Goal: Task Accomplishment & Management: Manage account settings

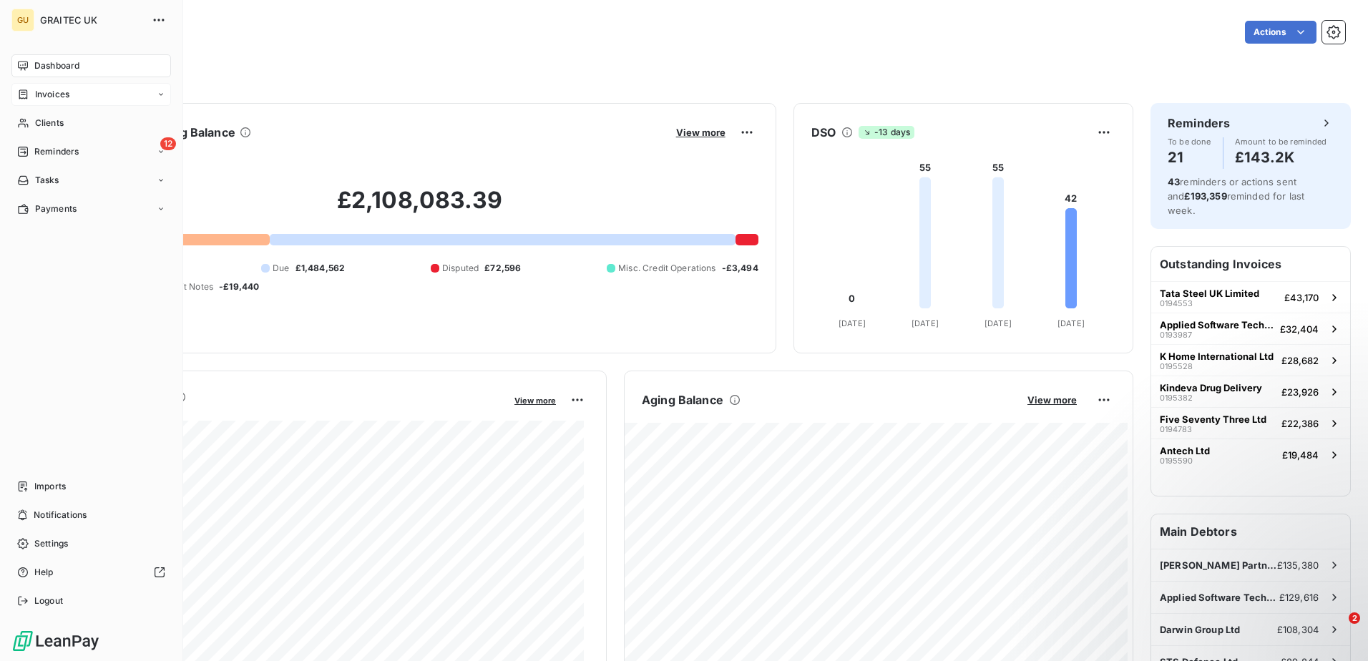
click at [73, 91] on div "Invoices" at bounding box center [91, 94] width 160 height 23
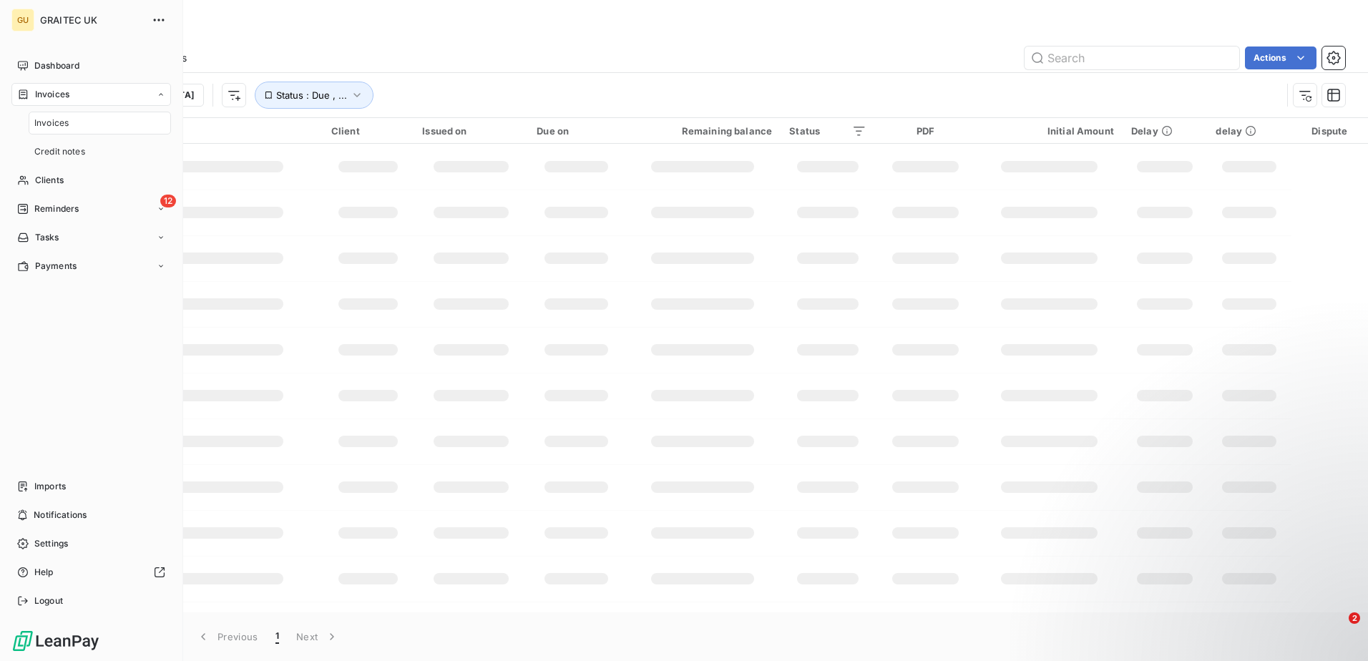
click at [61, 123] on span "Invoices" at bounding box center [51, 123] width 34 height 13
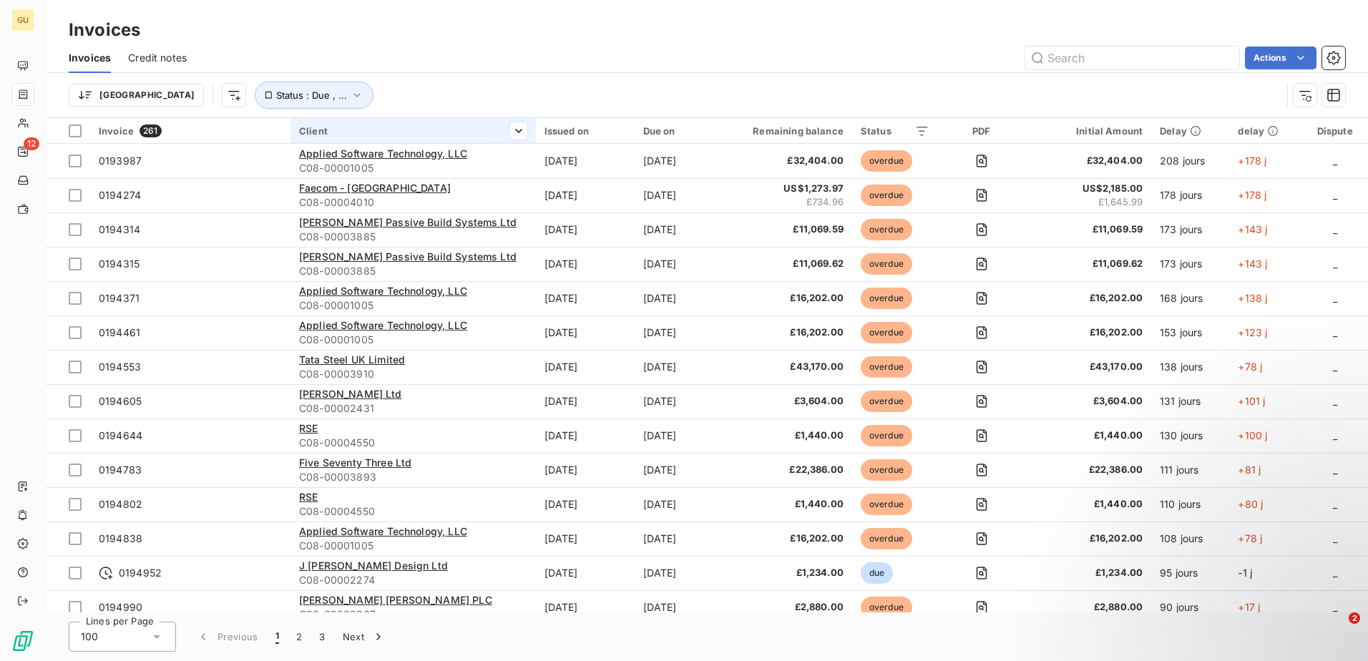
click at [355, 129] on div "Client" at bounding box center [413, 130] width 228 height 11
click at [328, 160] on div at bounding box center [407, 169] width 206 height 30
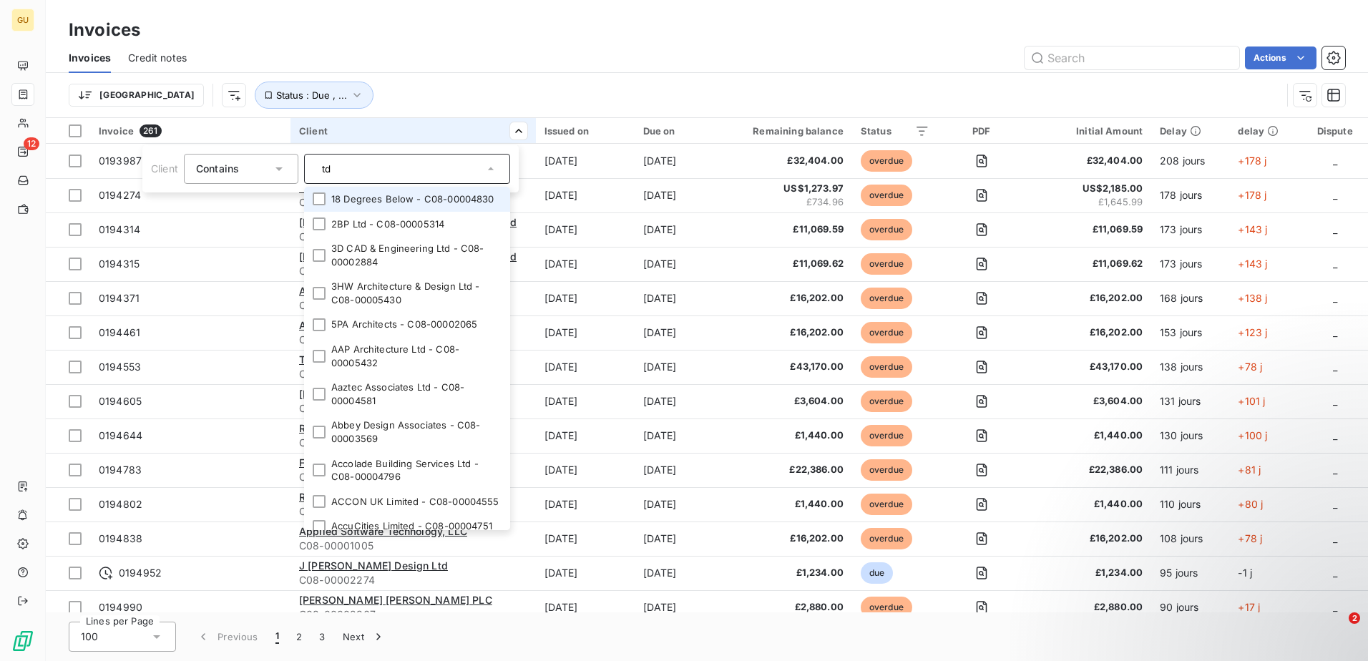
type input "tdh"
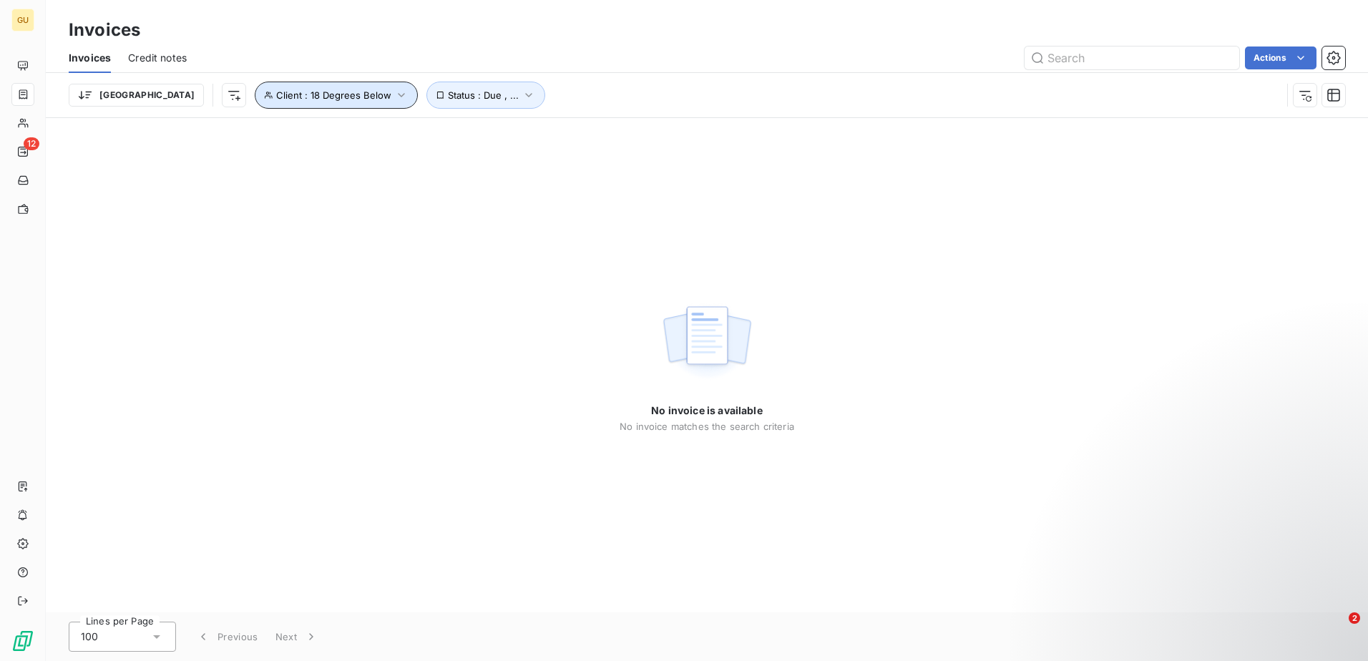
click at [296, 102] on button "Client : 18 Degrees Below" at bounding box center [336, 95] width 163 height 27
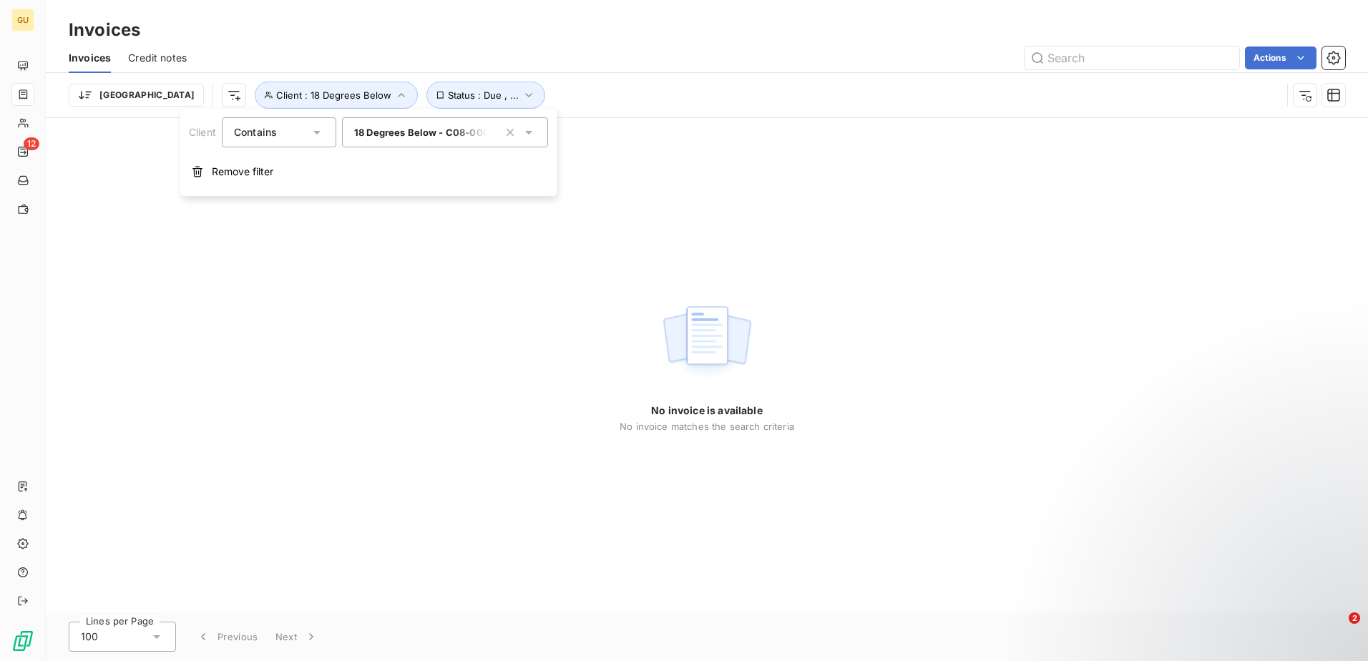
click at [415, 138] on div "18 Degrees Below - C08-00004830" at bounding box center [445, 132] width 206 height 30
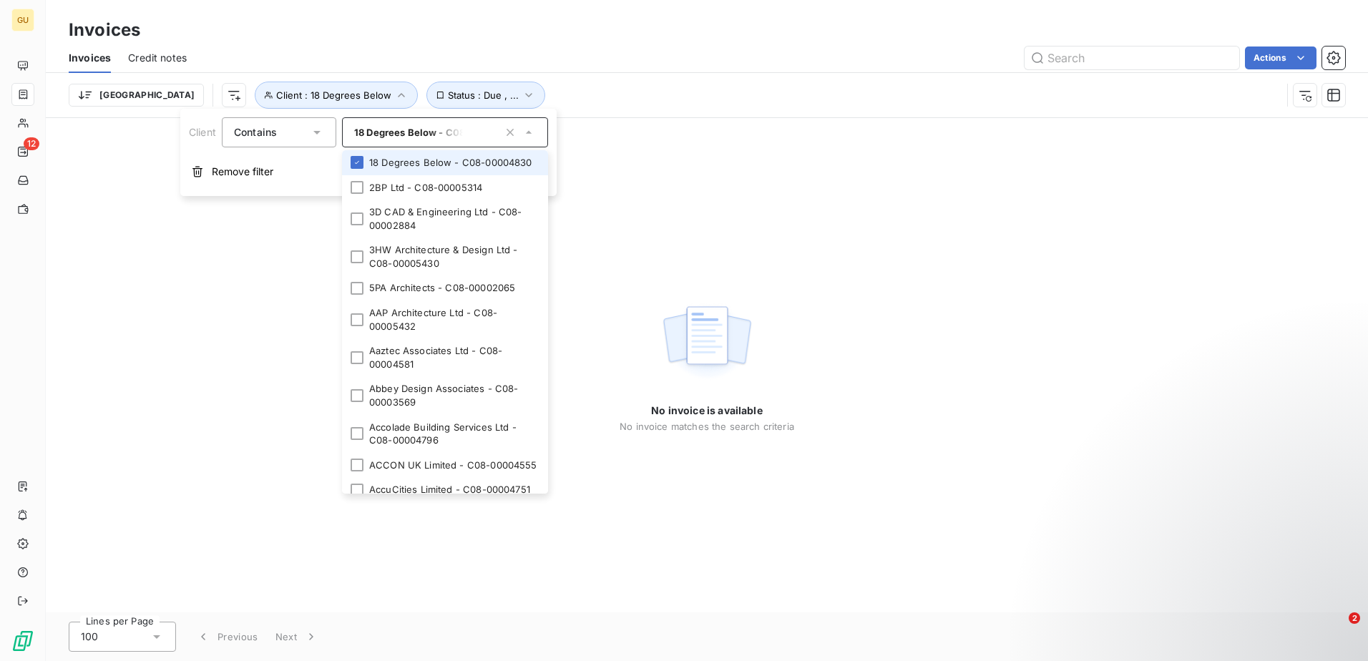
click at [522, 134] on icon at bounding box center [529, 132] width 14 height 14
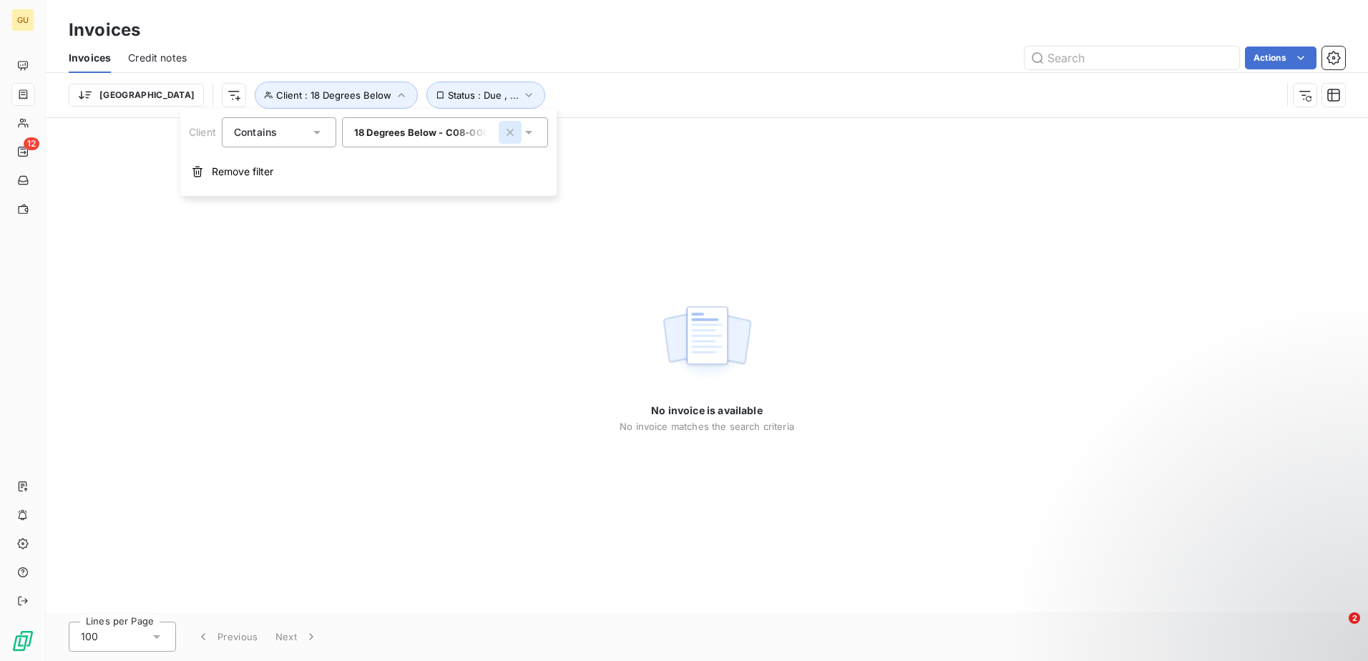
click at [514, 132] on icon "button" at bounding box center [510, 132] width 14 height 14
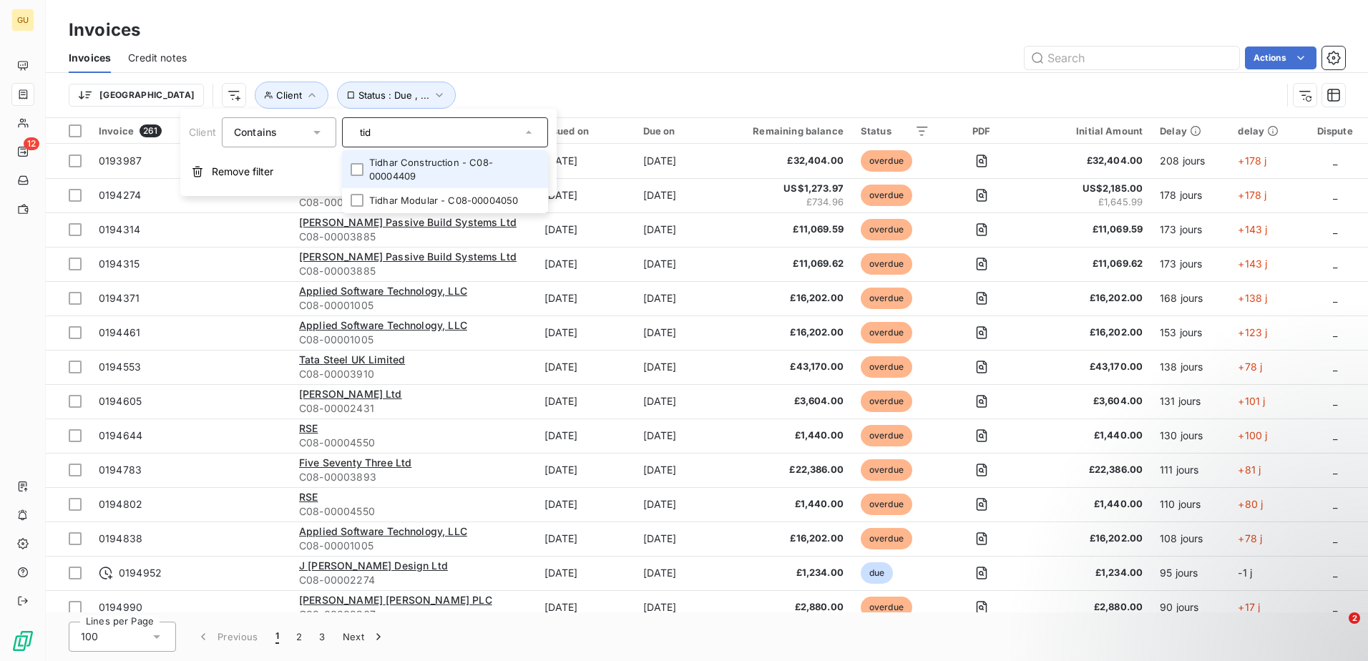
type input "tid"
click at [356, 170] on li "Tidhar Construction - C08-00004409" at bounding box center [445, 169] width 206 height 38
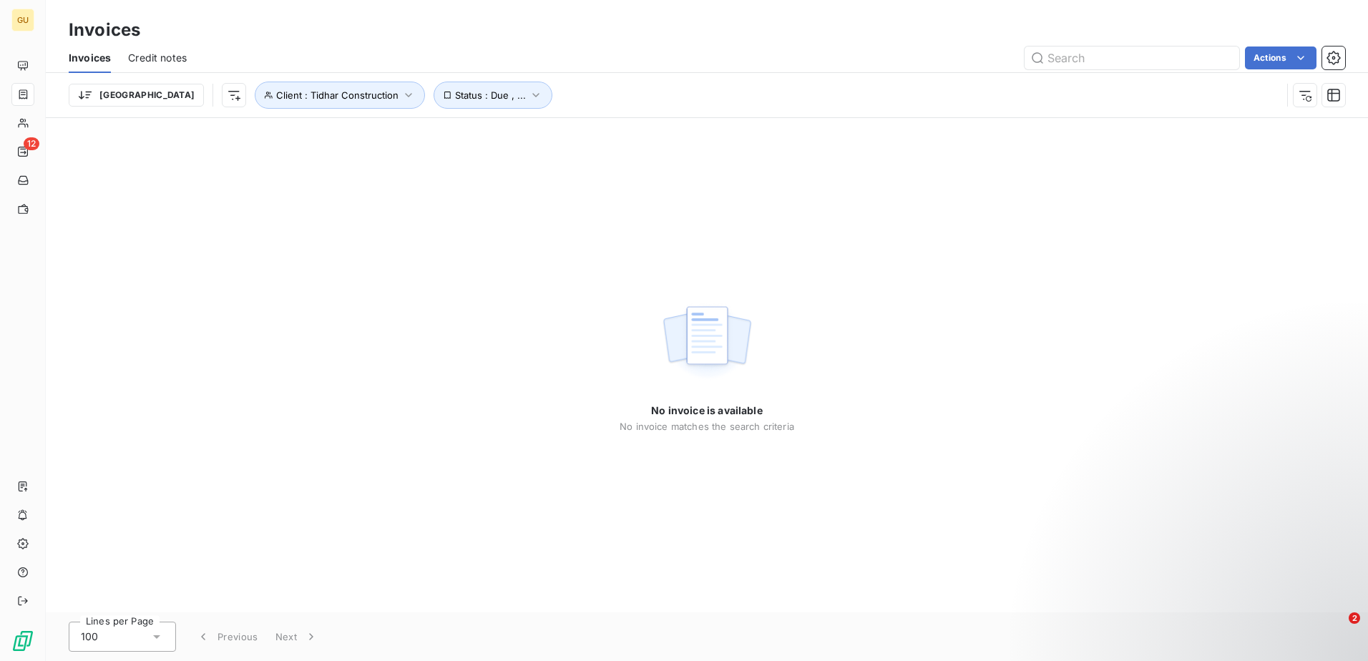
click at [396, 458] on div "No invoice is available No invoice matches the search criteria" at bounding box center [707, 365] width 1323 height 495
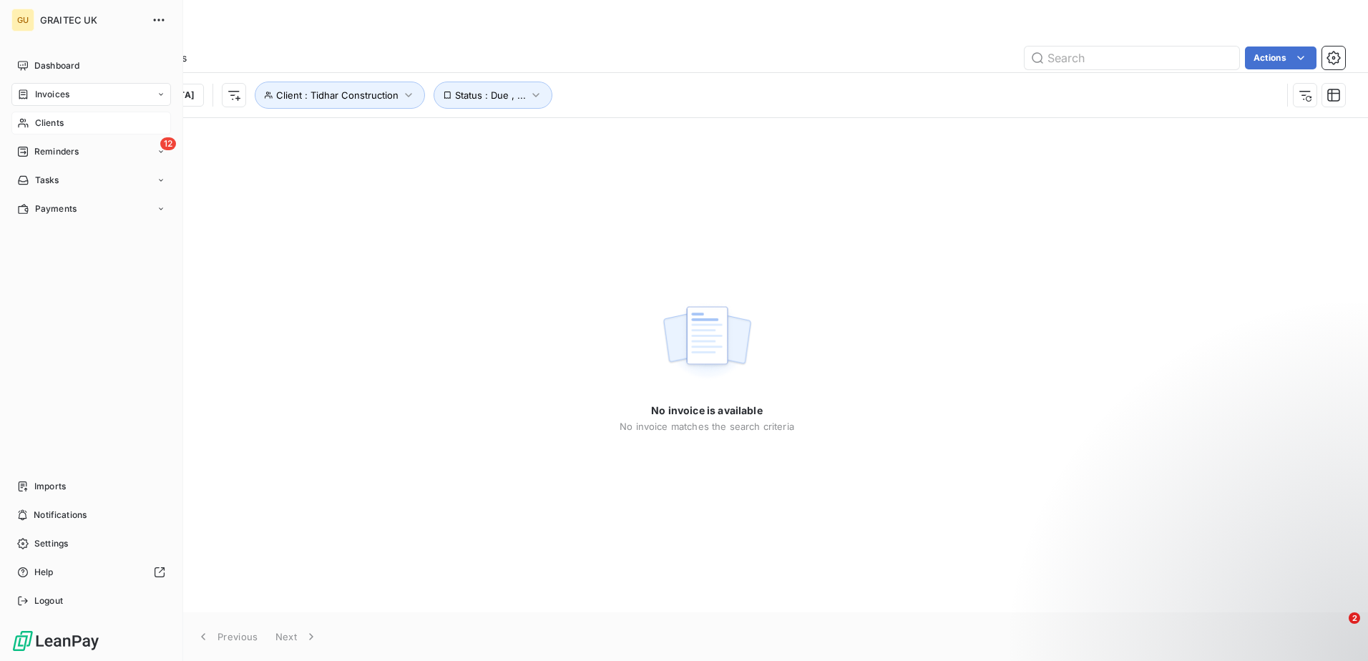
click at [46, 127] on span "Clients" at bounding box center [49, 123] width 29 height 13
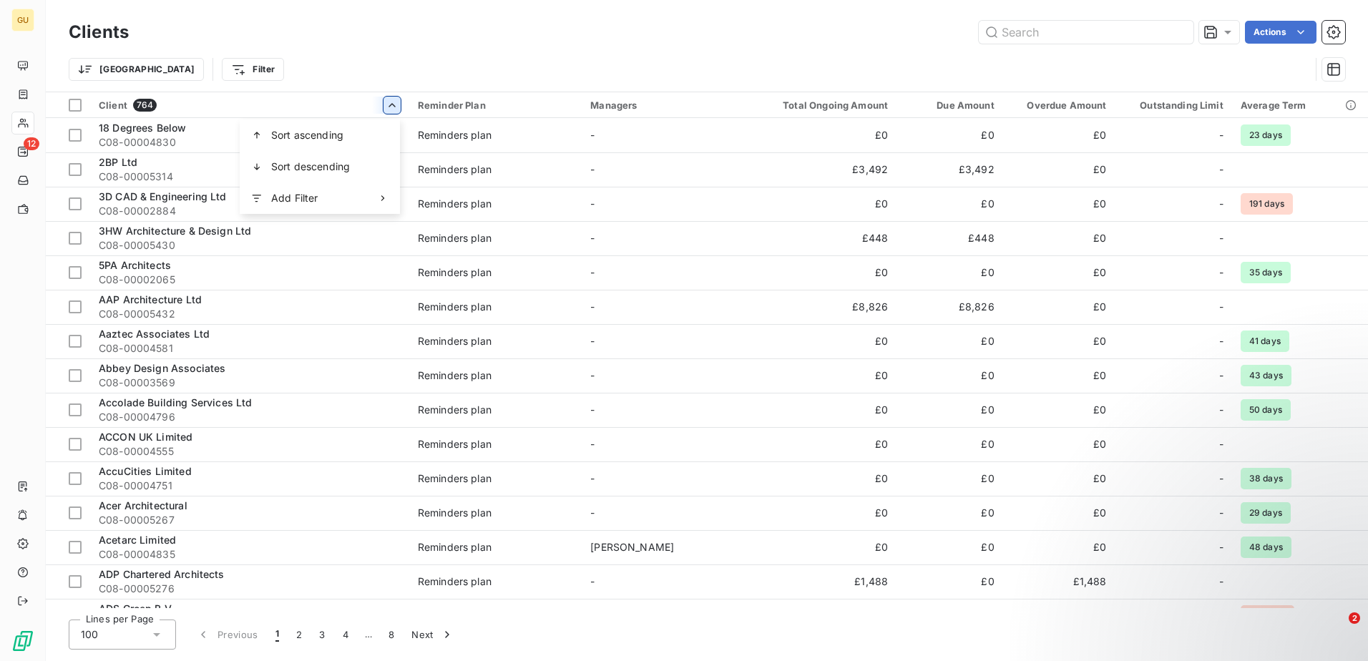
click at [383, 107] on html "GU 12 Clients Actions Trier Filter Client 764 Reminder Plan Managers Total Ongo…" at bounding box center [684, 330] width 1368 height 661
click at [630, 206] on div at bounding box center [665, 206] width 206 height 30
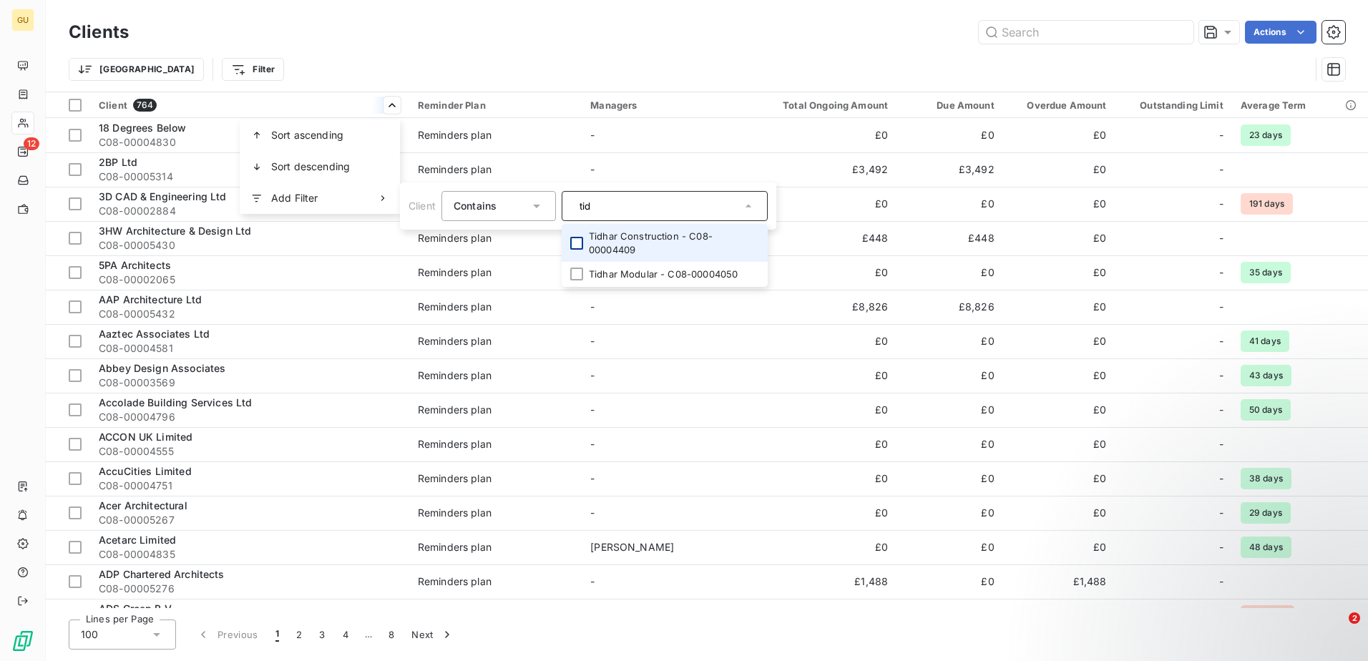
type input "tid"
click at [572, 238] on div at bounding box center [576, 243] width 13 height 13
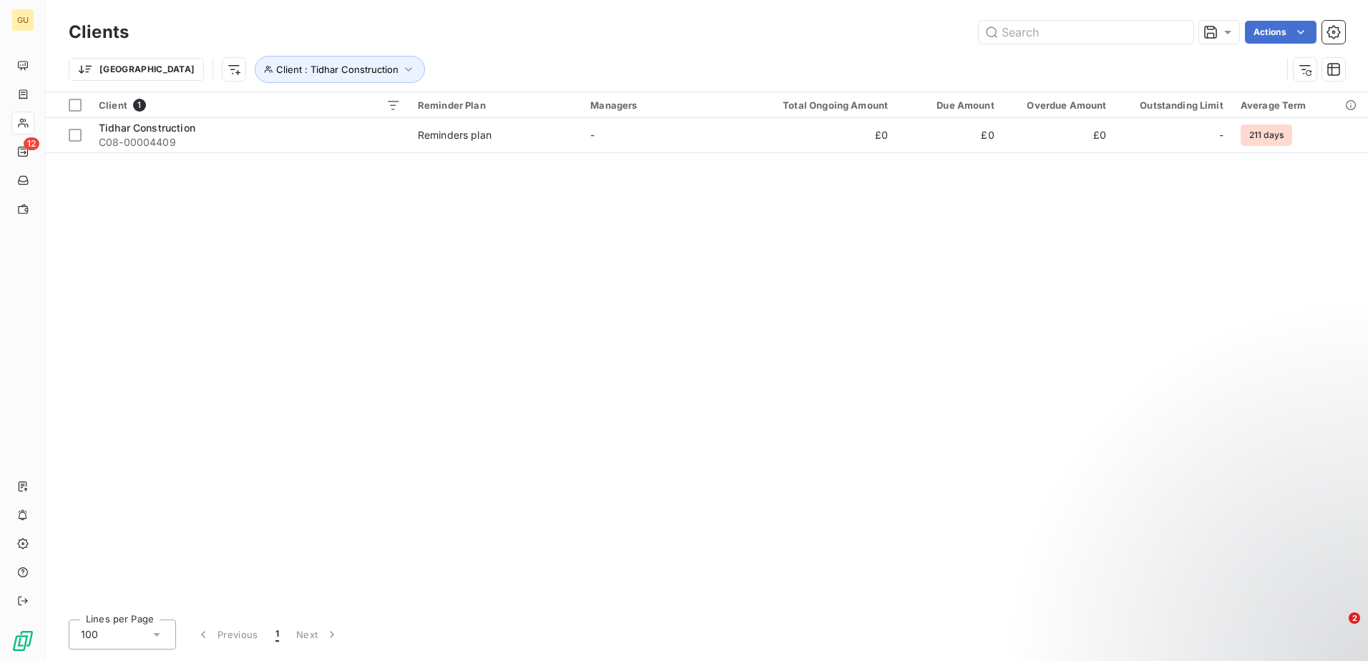
click at [556, 374] on html "GU 12 Clients Actions Trier Client : Tidhar Construction Client 1 Reminder Plan…" at bounding box center [684, 330] width 1368 height 661
click at [276, 65] on span "Client : Tidhar Construction" at bounding box center [337, 69] width 122 height 11
click at [410, 96] on div "Tidhar Construction - C08-00004409" at bounding box center [445, 107] width 206 height 30
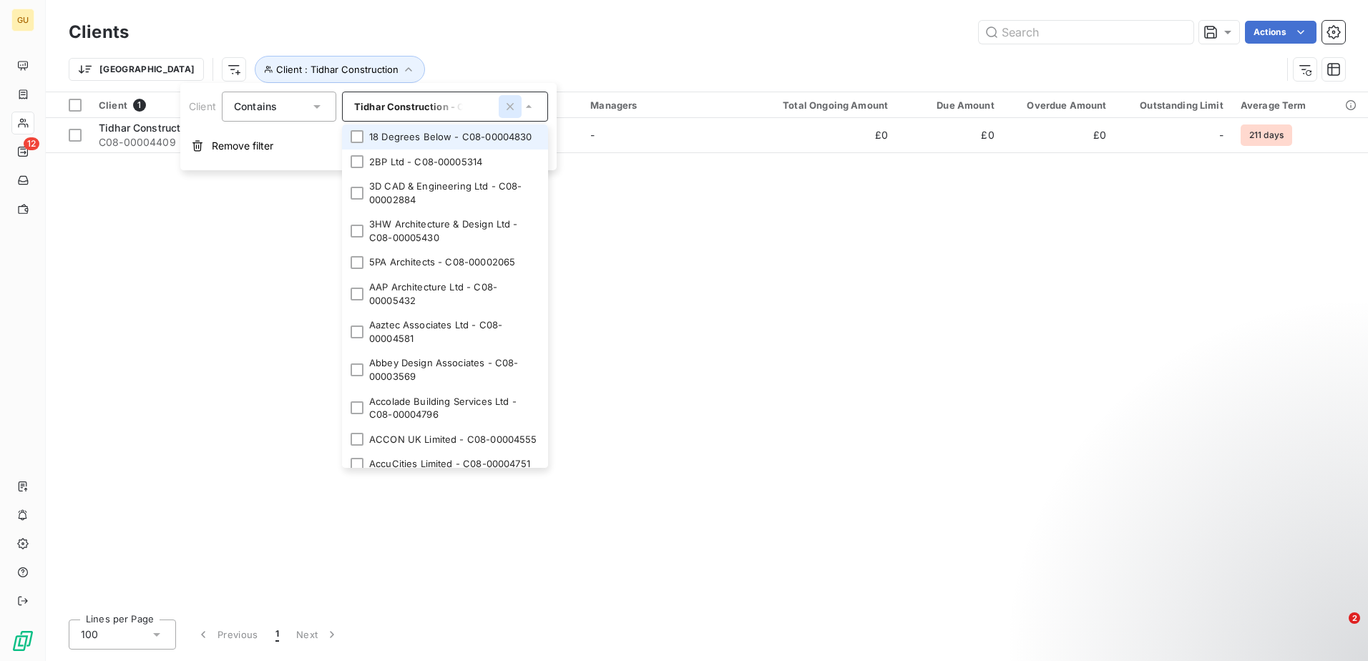
click at [499, 107] on button "button" at bounding box center [510, 106] width 23 height 23
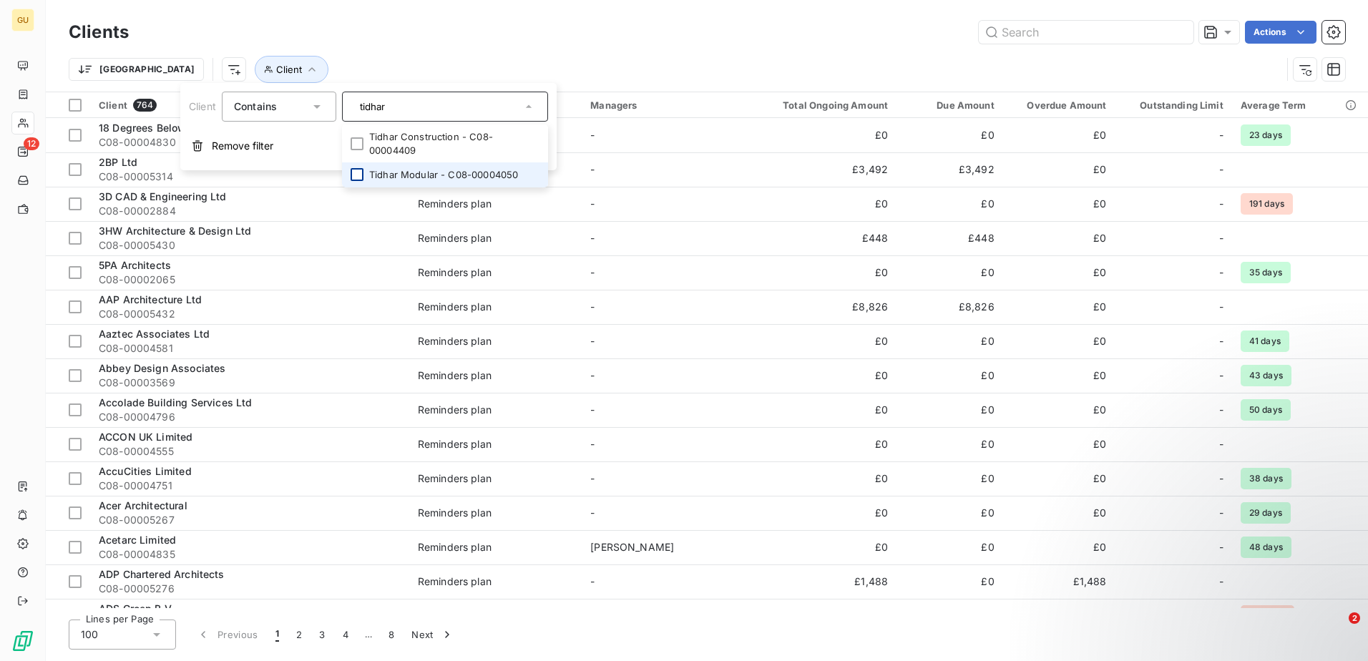
type input "tidhar"
click at [360, 168] on div at bounding box center [357, 174] width 13 height 13
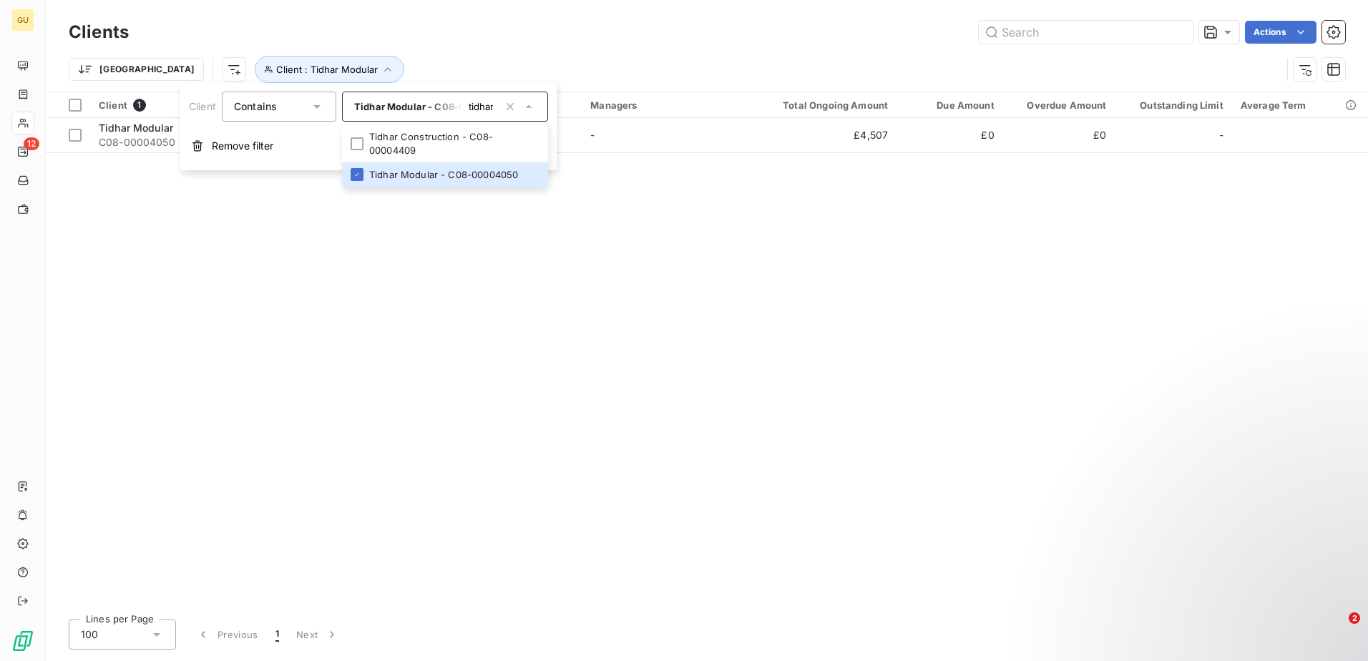
click at [323, 318] on div "Client 1 Reminder Plan Managers Total Ongoing Amount Due Amount Overdue Amount …" at bounding box center [707, 350] width 1323 height 516
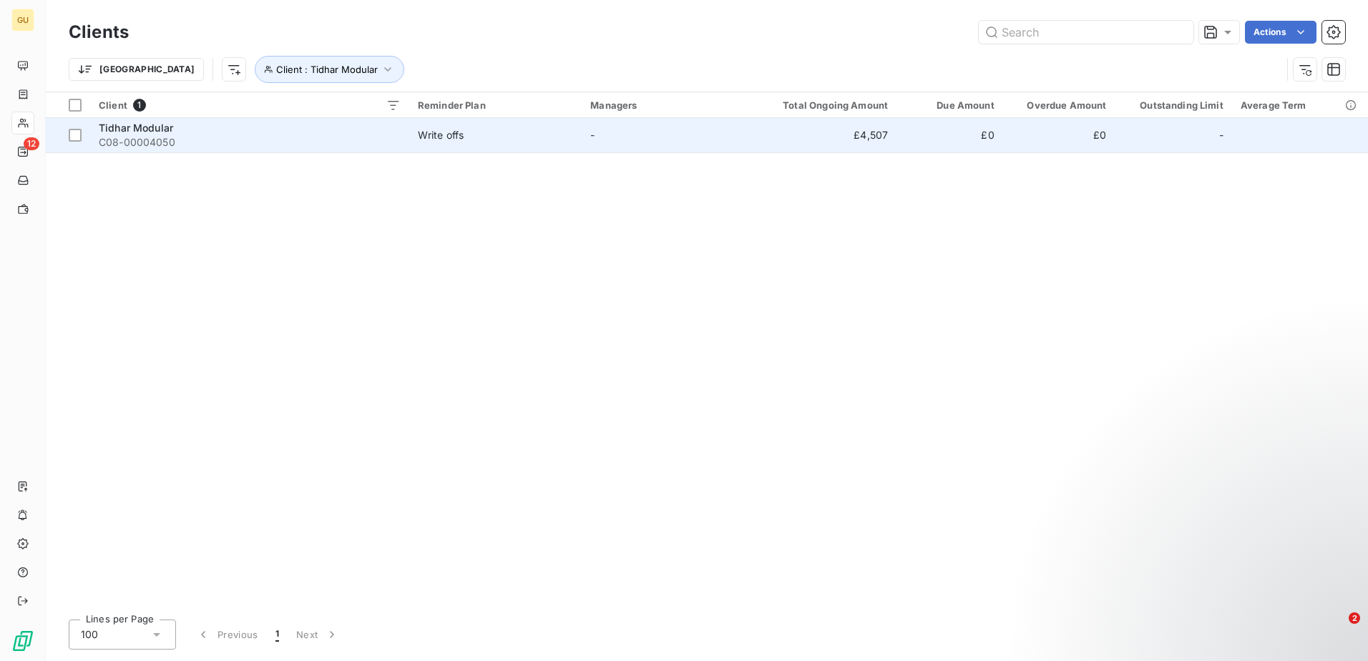
click at [219, 132] on div "Tidhar Modular" at bounding box center [250, 128] width 302 height 14
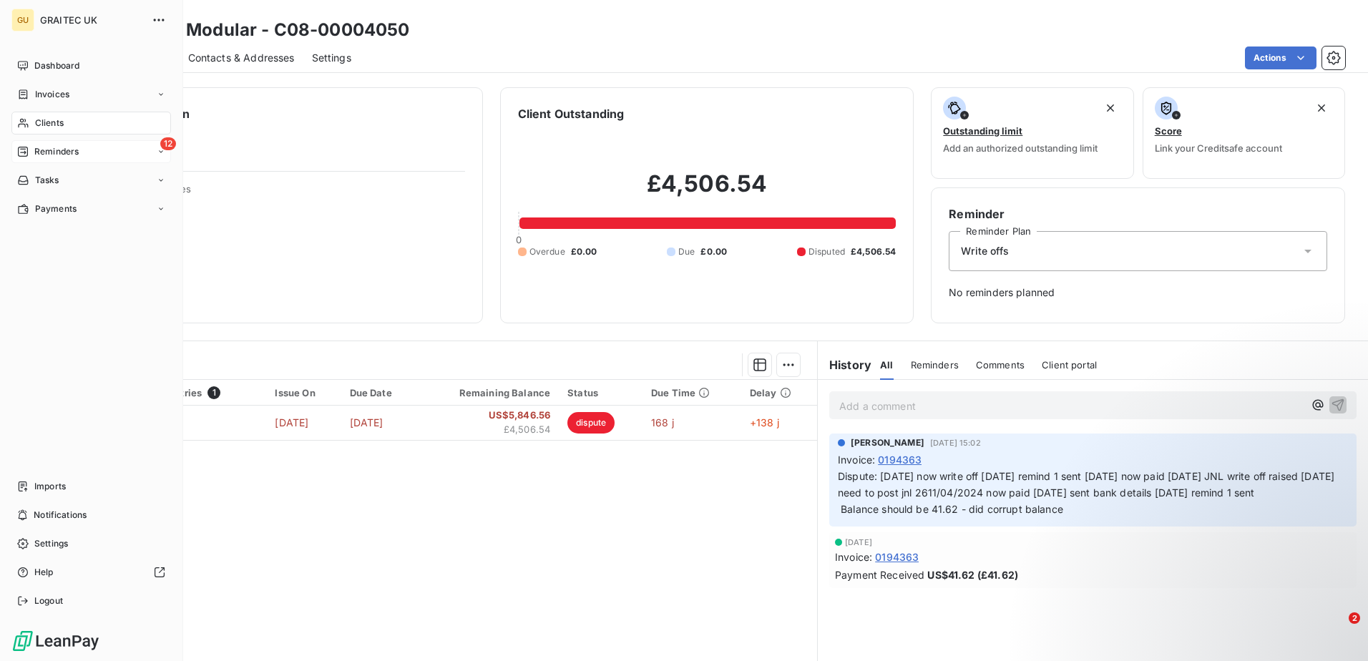
click at [30, 143] on div "12 Reminders" at bounding box center [91, 151] width 160 height 23
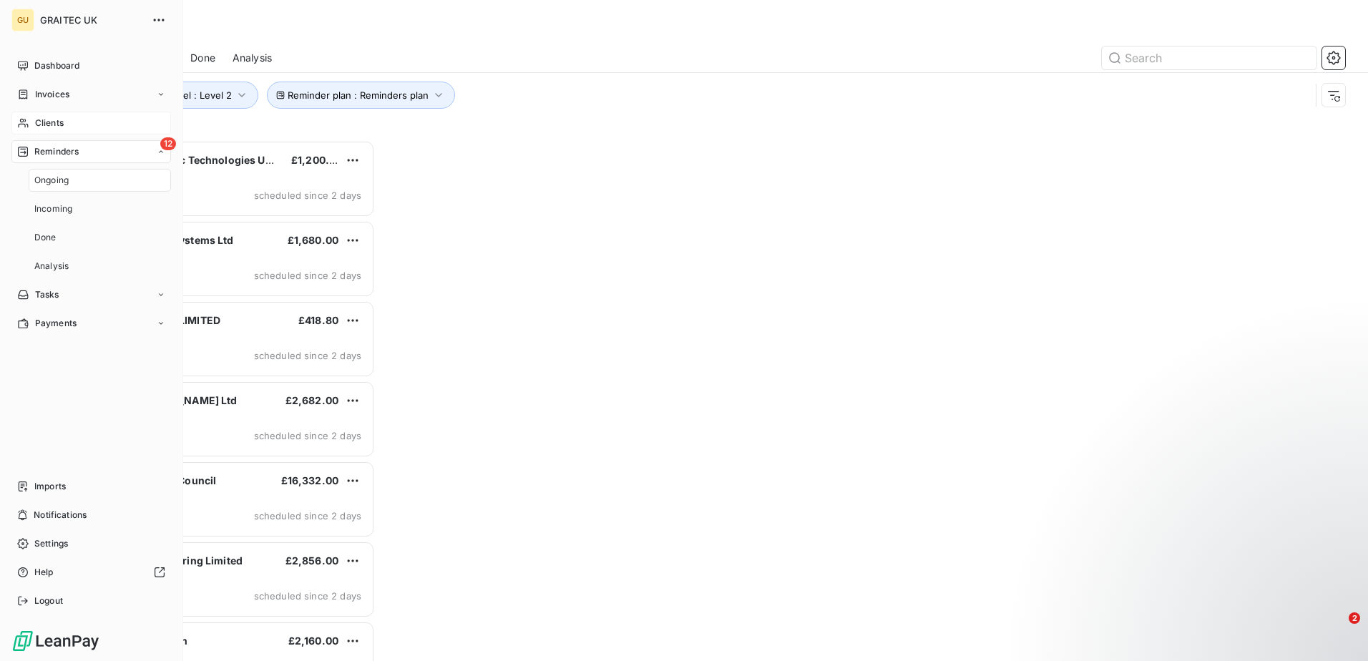
scroll to position [510, 296]
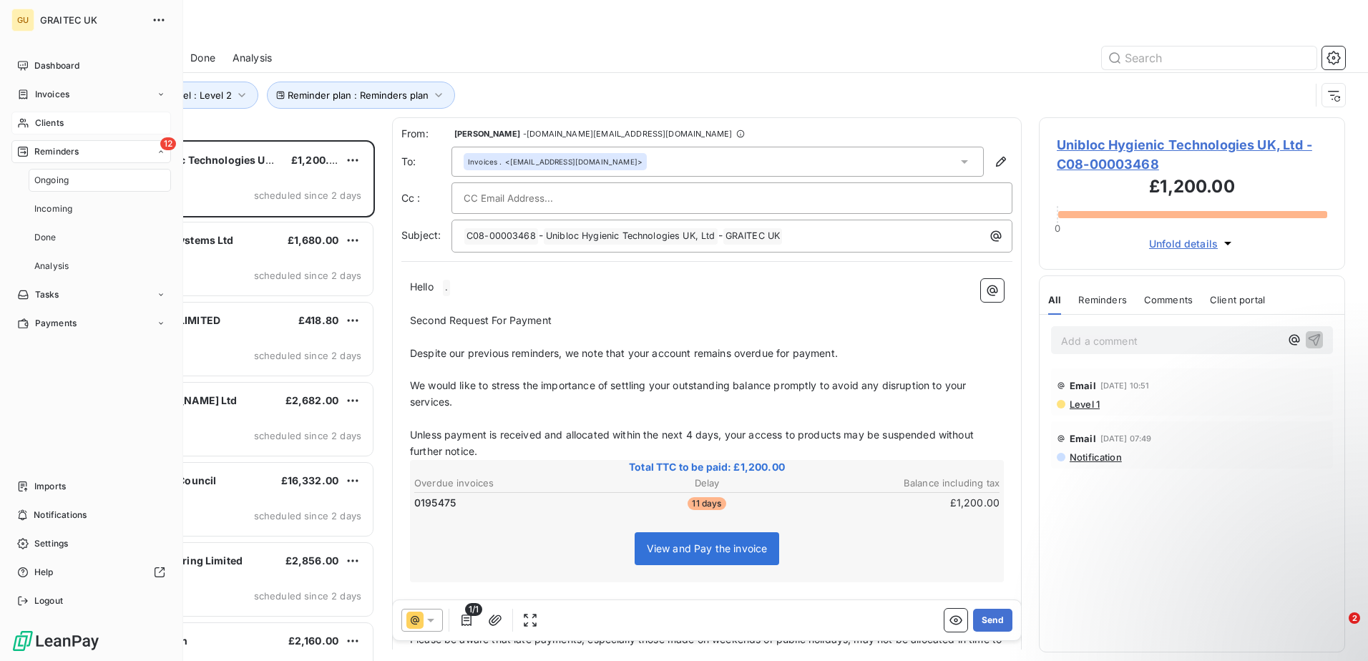
click at [82, 182] on div "Ongoing" at bounding box center [100, 180] width 142 height 23
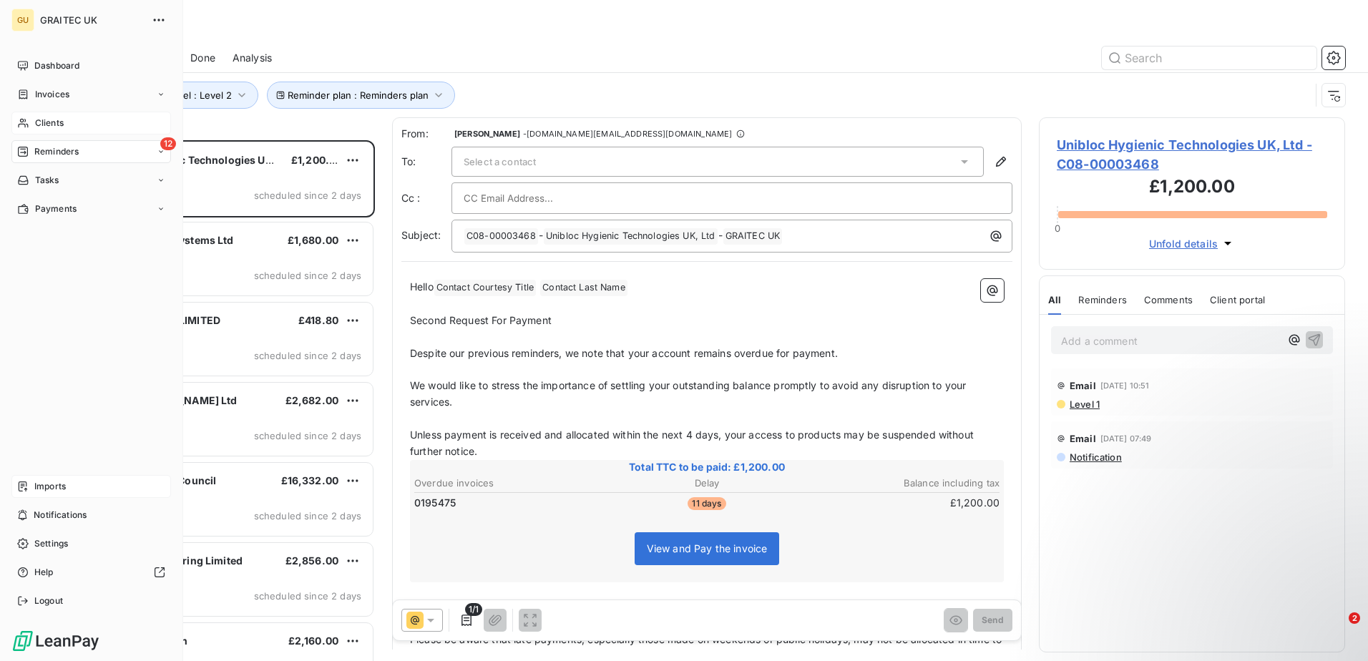
click at [64, 489] on span "Imports" at bounding box center [49, 486] width 31 height 13
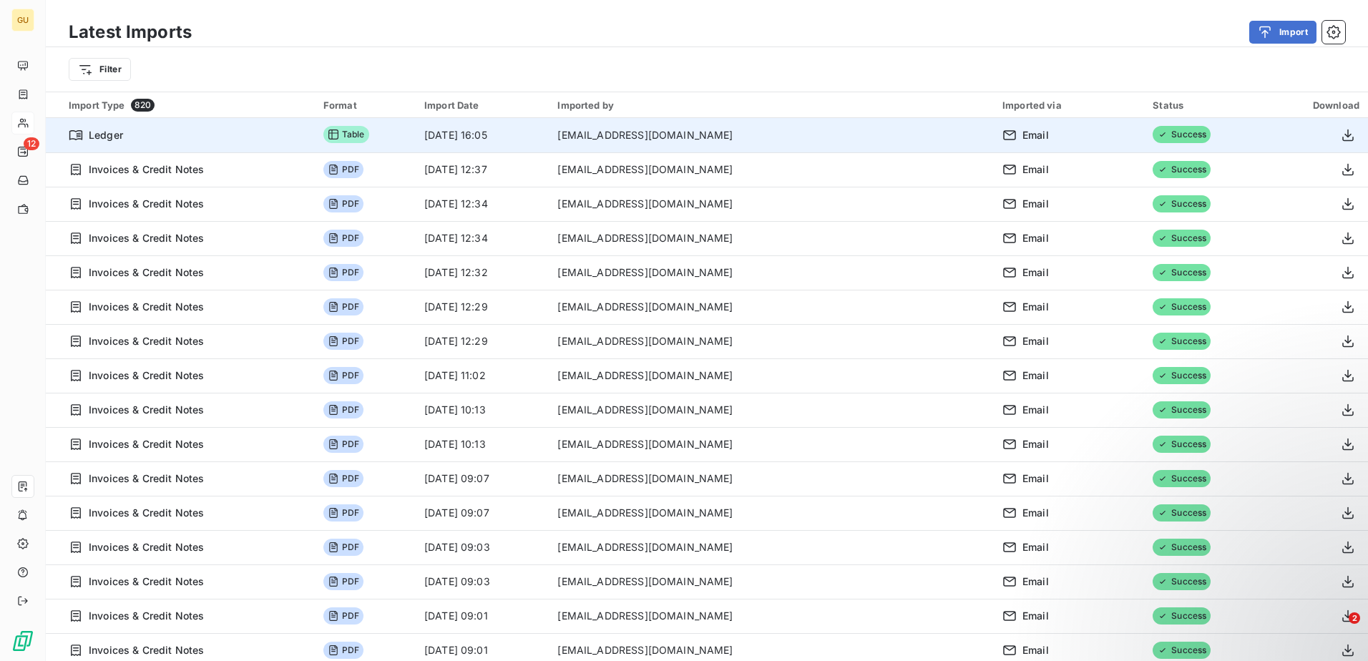
click at [462, 130] on td "[DATE] 16:05" at bounding box center [482, 135] width 133 height 34
click at [339, 132] on icon at bounding box center [333, 134] width 11 height 11
click at [207, 128] on div "Ledger" at bounding box center [188, 135] width 238 height 14
click at [234, 142] on div "Ledger" at bounding box center [188, 135] width 238 height 14
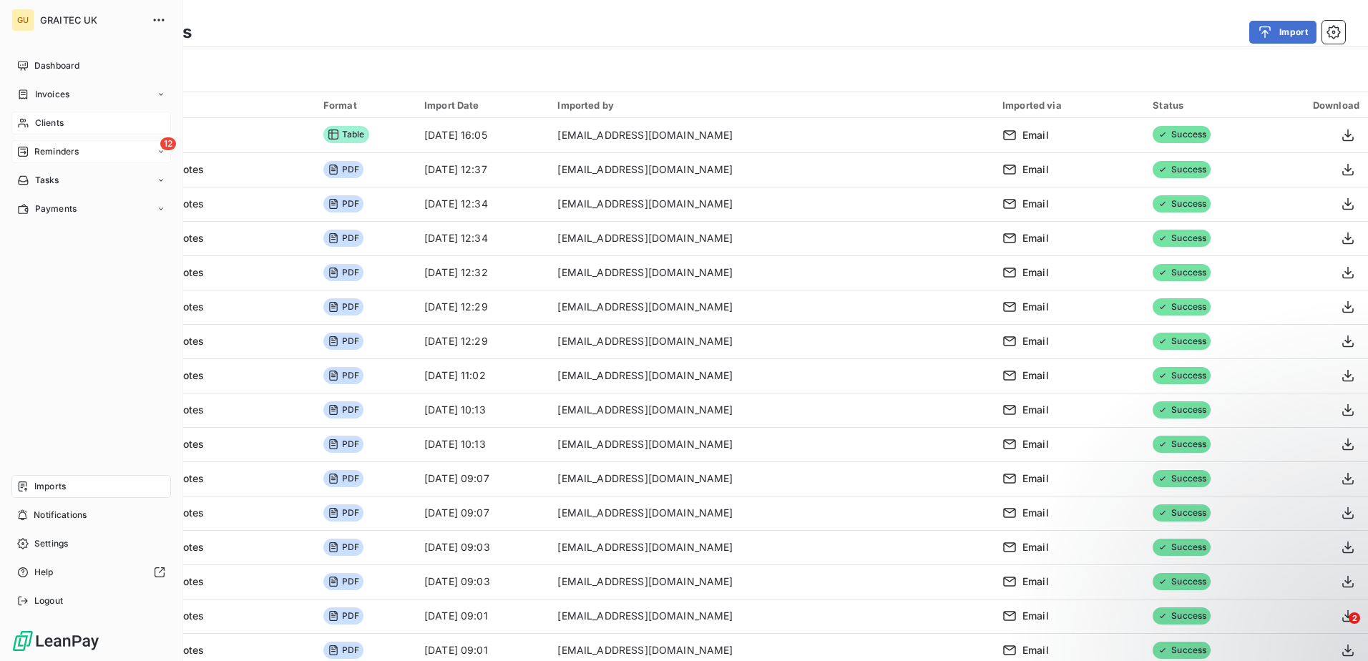
click at [29, 151] on div "Reminders" at bounding box center [48, 151] width 62 height 13
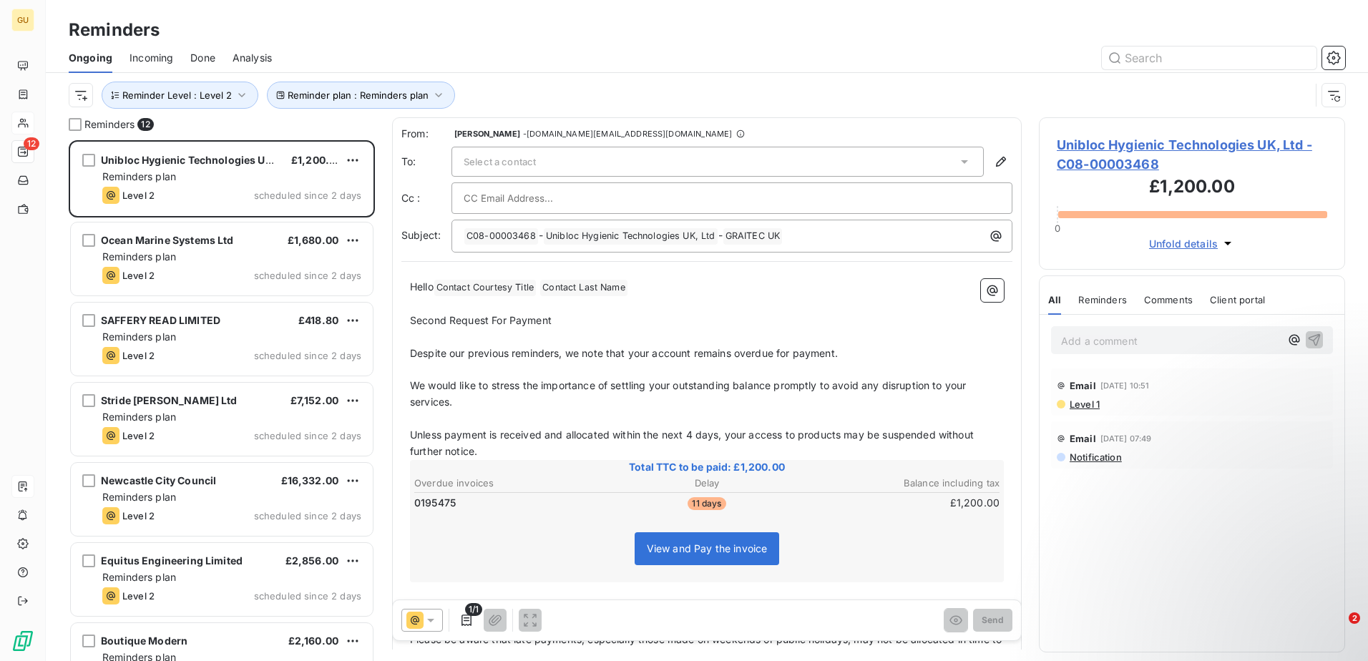
click at [336, 30] on div "Reminders" at bounding box center [707, 30] width 1323 height 26
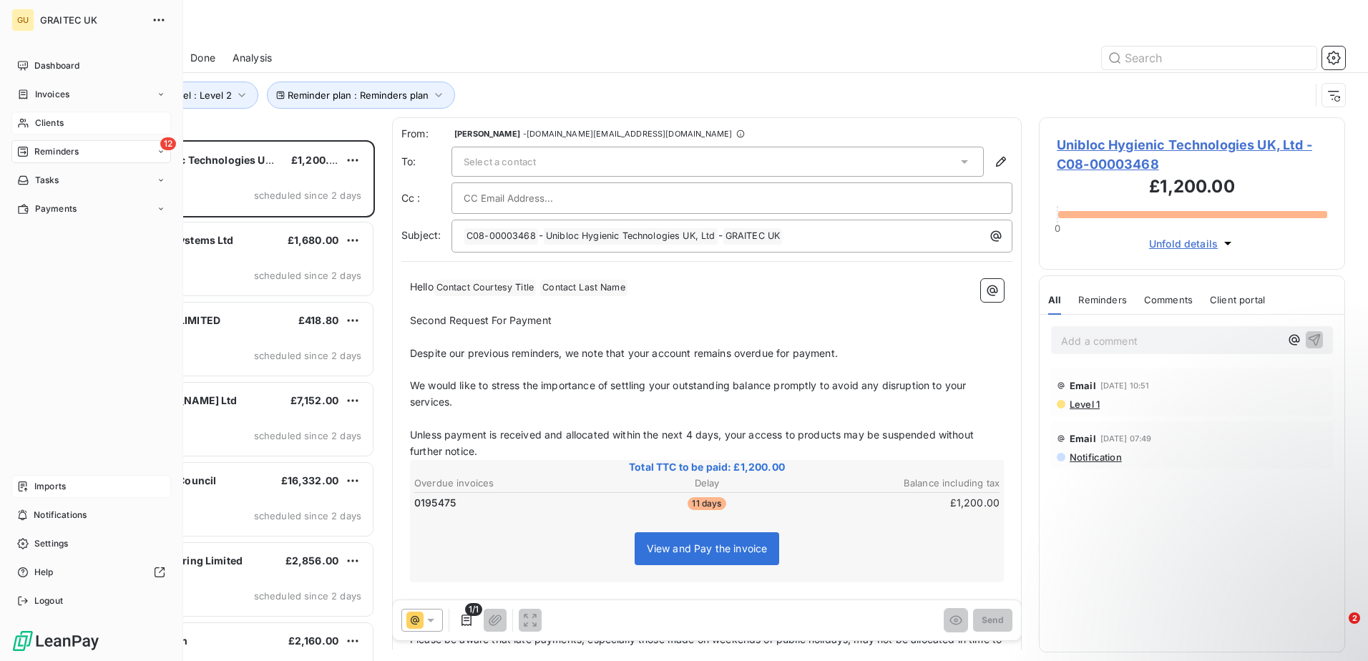
click at [59, 120] on span "Clients" at bounding box center [49, 123] width 29 height 13
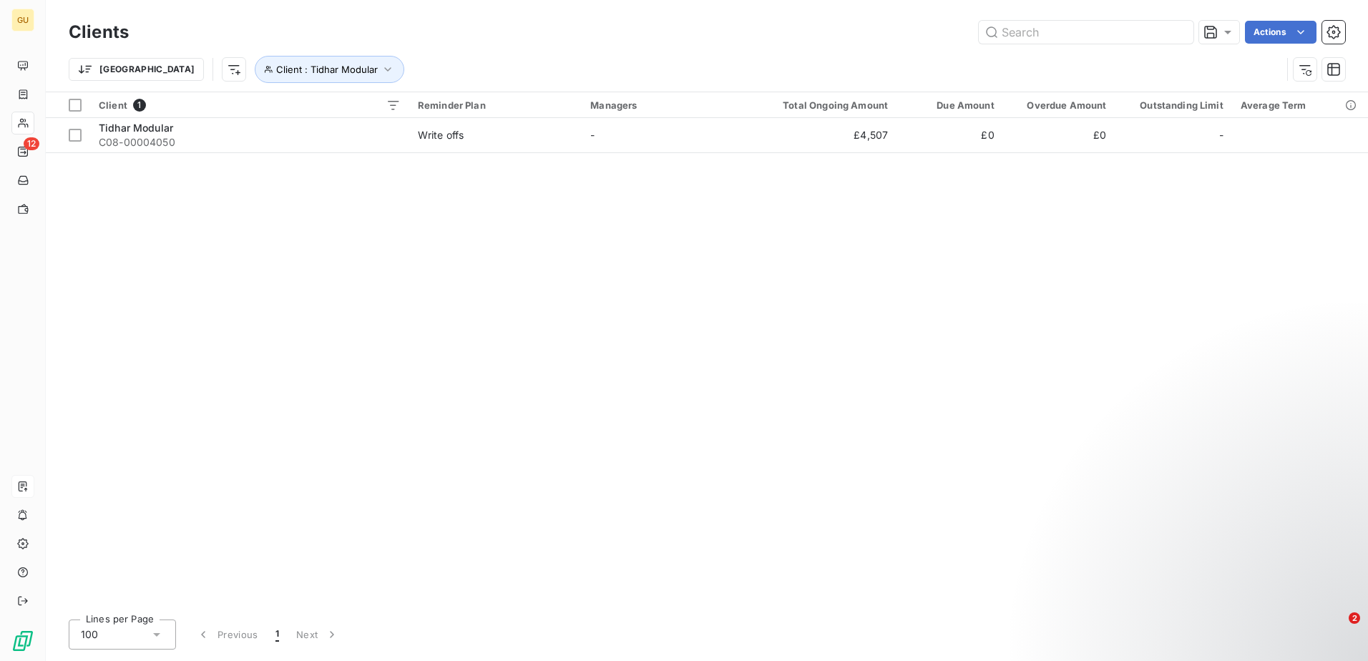
click at [558, 291] on div "Client 1 Reminder Plan Managers Total Ongoing Amount Due Amount Overdue Amount …" at bounding box center [707, 350] width 1323 height 516
click at [381, 69] on icon "button" at bounding box center [388, 69] width 14 height 14
click at [517, 104] on icon "button" at bounding box center [510, 106] width 14 height 14
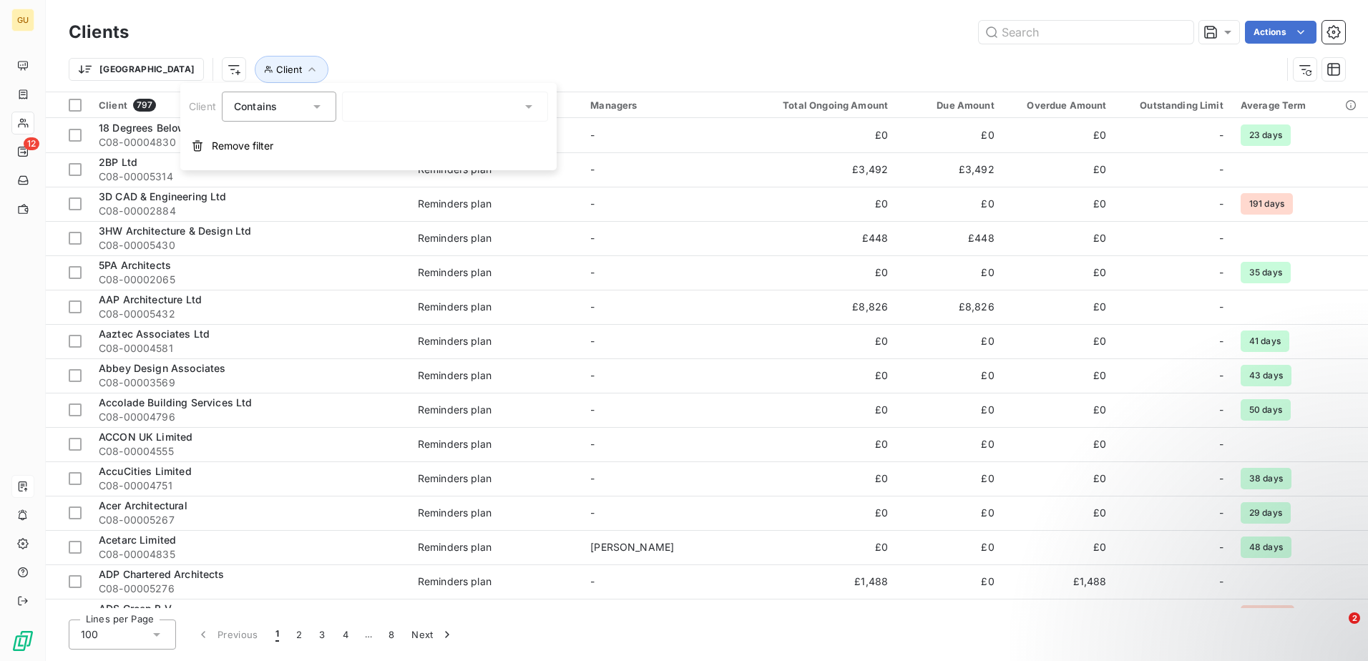
drag, startPoint x: 374, startPoint y: 106, endPoint x: 395, endPoint y: 109, distance: 21.7
click at [374, 106] on div at bounding box center [445, 107] width 206 height 30
type input "portaka"
click at [365, 138] on li "Portakabin Ltd - C08-00002370" at bounding box center [445, 137] width 206 height 25
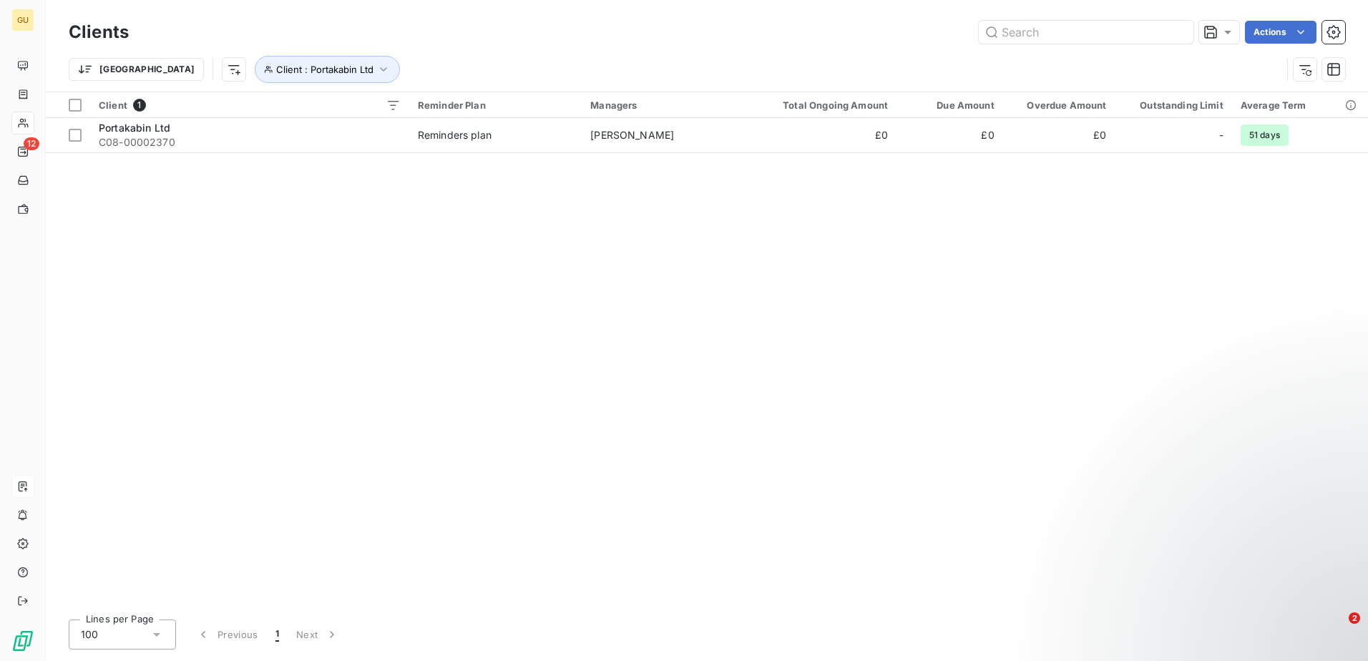
click at [333, 260] on div "Client 1 Reminder Plan Managers Total Ongoing Amount Due Amount Overdue Amount …" at bounding box center [707, 350] width 1323 height 516
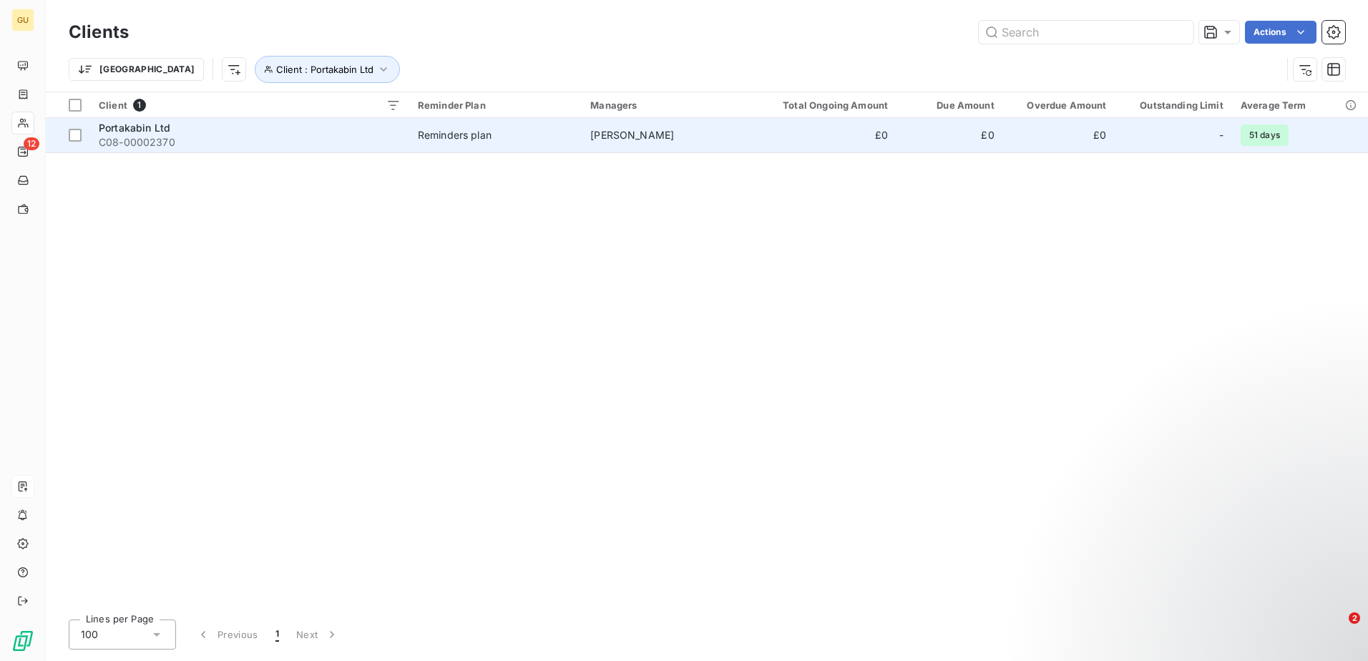
click at [435, 143] on td "Reminders plan" at bounding box center [495, 135] width 172 height 34
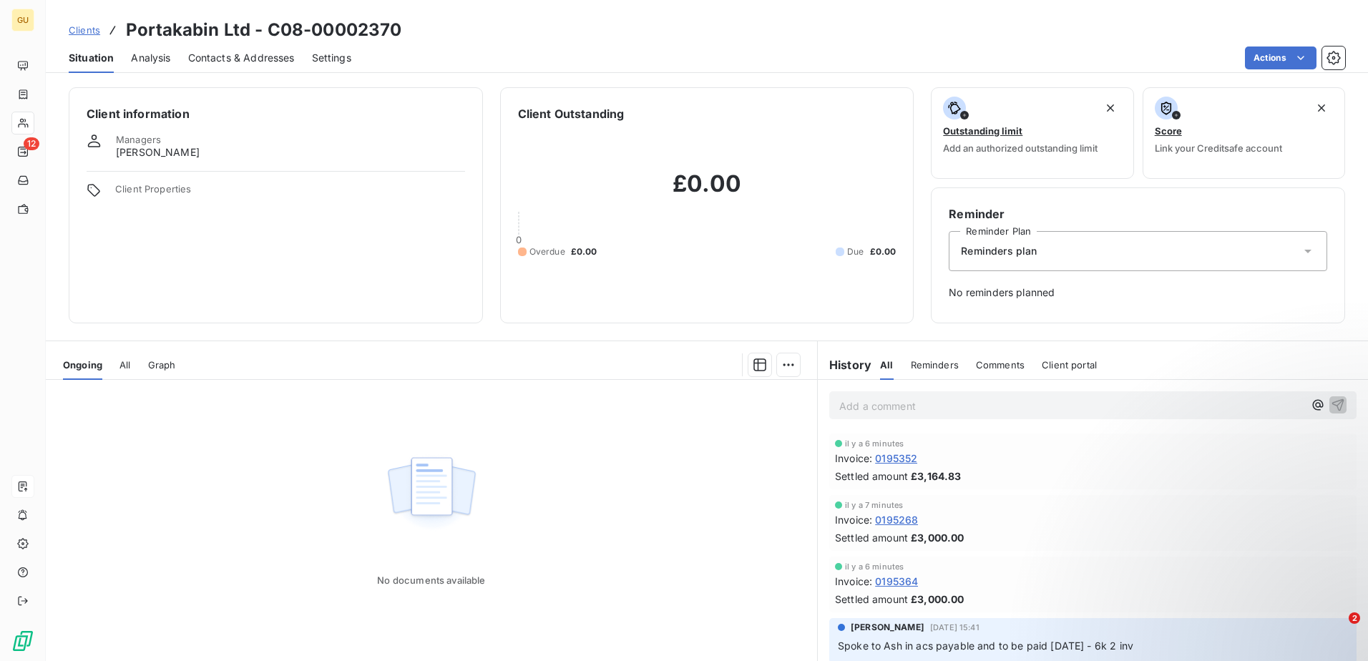
click at [920, 371] on div "Reminders" at bounding box center [935, 365] width 48 height 30
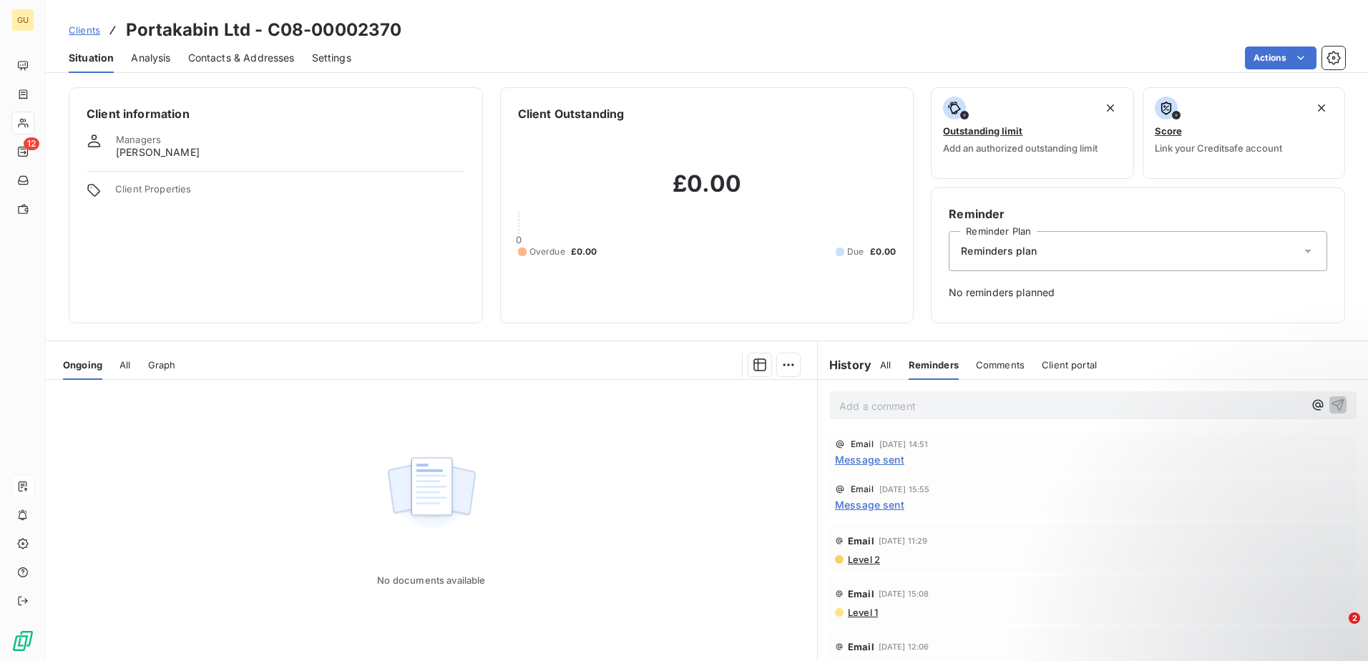
click at [872, 364] on div "History" at bounding box center [849, 364] width 62 height 17
click at [880, 366] on span "All" at bounding box center [885, 364] width 11 height 11
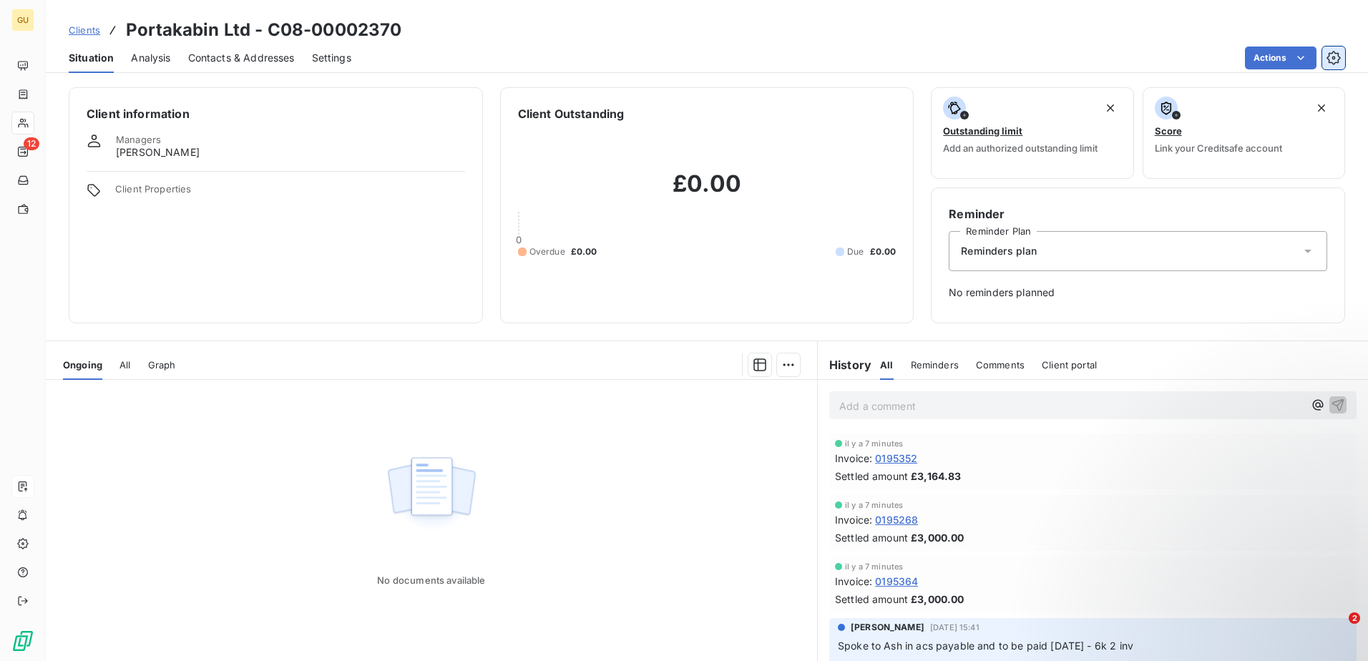
click at [1323, 55] on button "button" at bounding box center [1334, 58] width 23 height 23
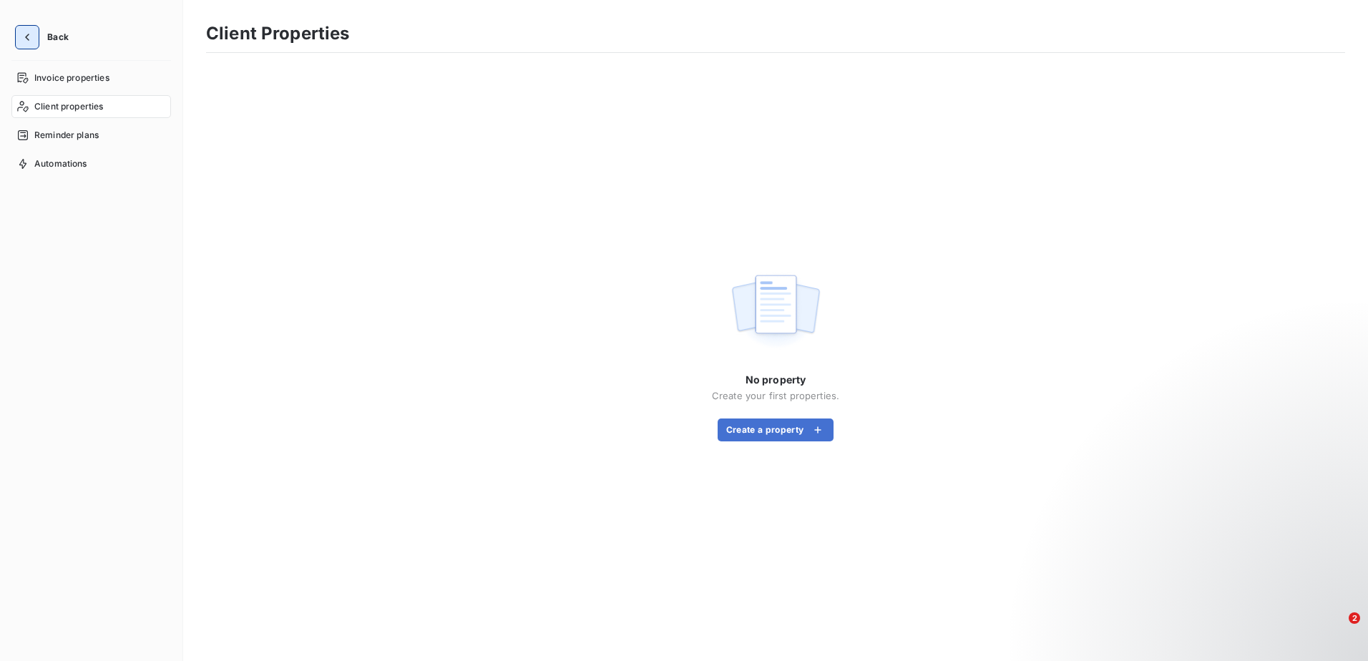
click at [19, 32] on button "button" at bounding box center [27, 37] width 23 height 23
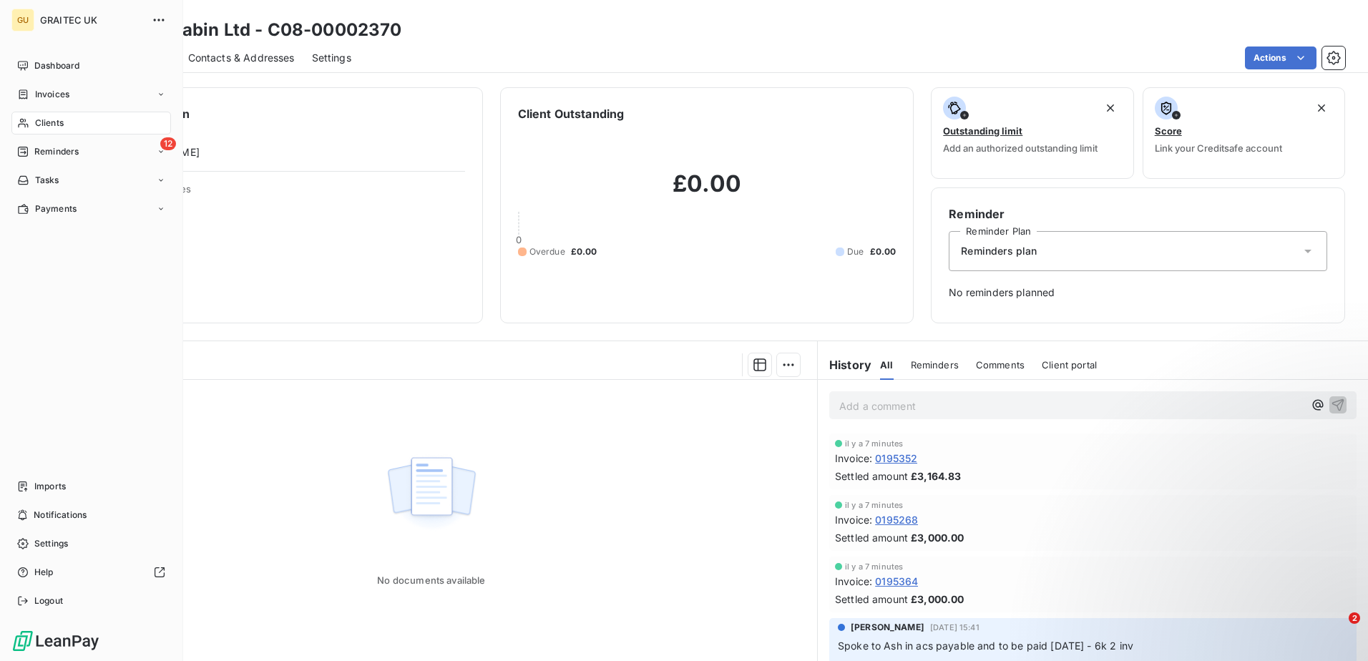
click at [49, 19] on span "GRAITEC UK" at bounding box center [91, 19] width 103 height 11
click at [164, 18] on icon "button" at bounding box center [159, 20] width 14 height 14
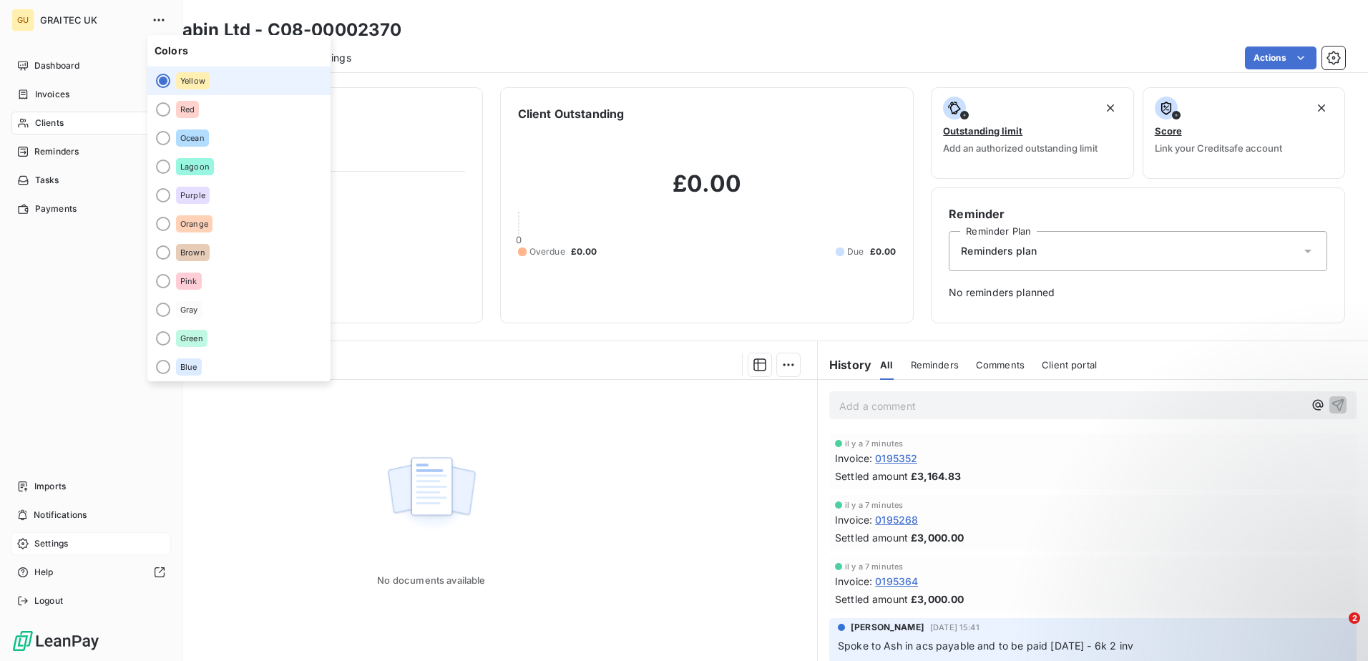
click at [56, 546] on span "Settings" at bounding box center [51, 543] width 34 height 13
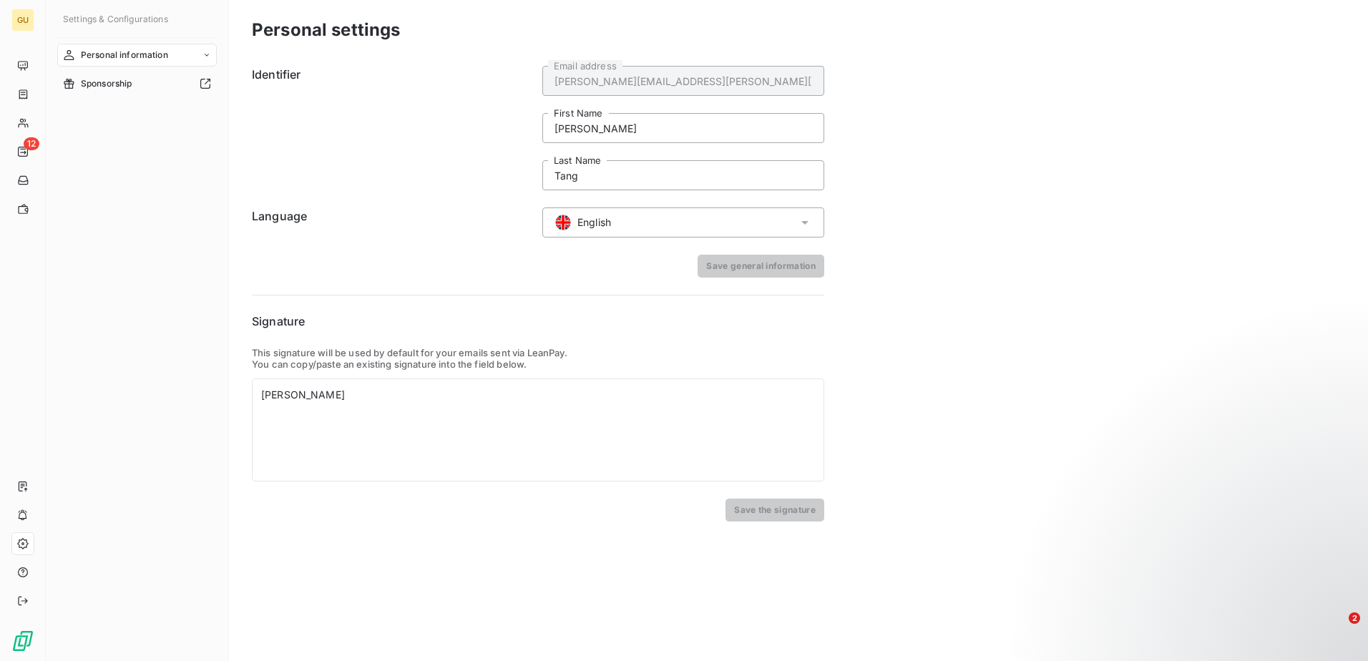
click at [547, 279] on div "Identifier [PERSON_NAME][EMAIL_ADDRESS][PERSON_NAME][DOMAIN_NAME] Email address…" at bounding box center [538, 291] width 573 height 462
click at [696, 227] on div "English" at bounding box center [683, 223] width 282 height 30
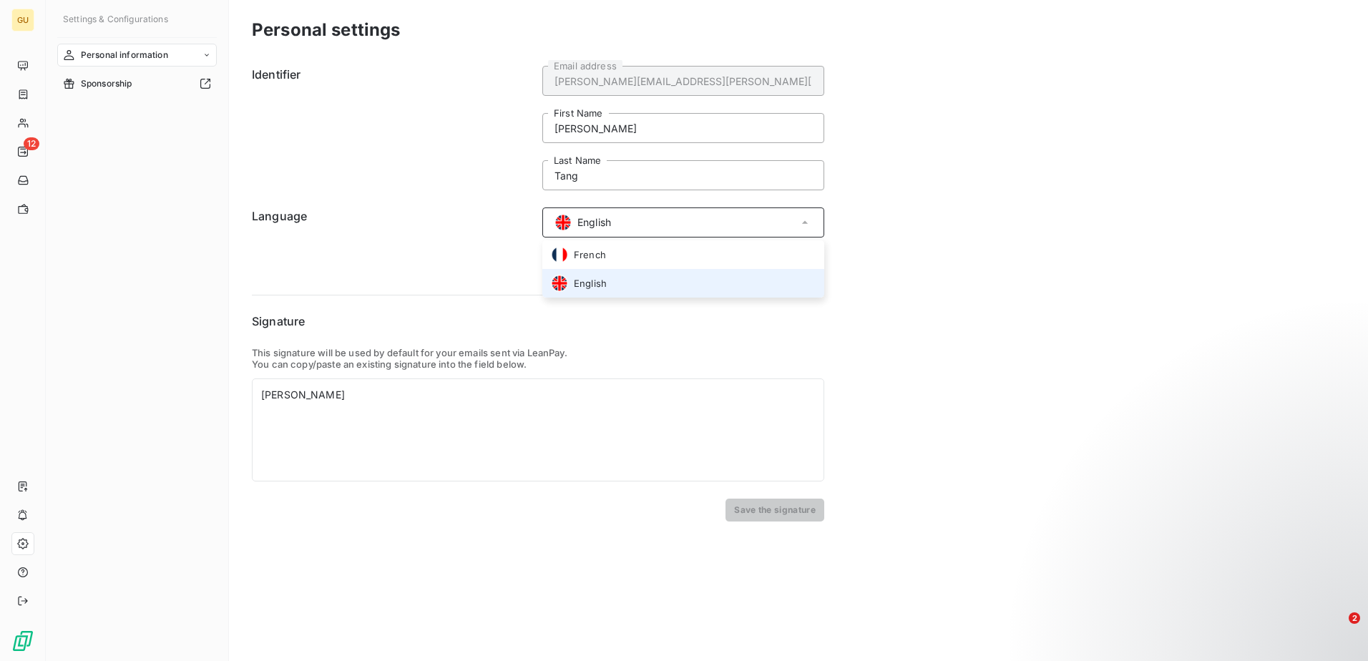
click at [696, 227] on div "English" at bounding box center [683, 223] width 282 height 30
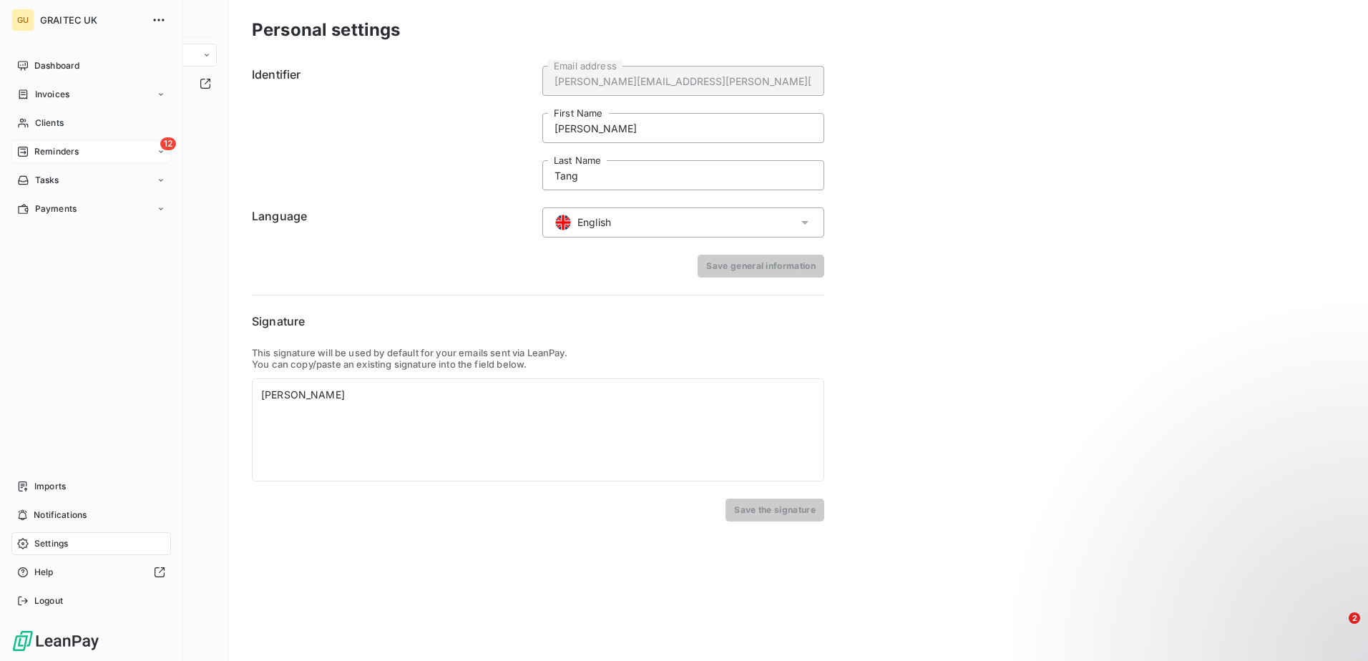
click at [66, 145] on div "12 Reminders" at bounding box center [91, 151] width 160 height 23
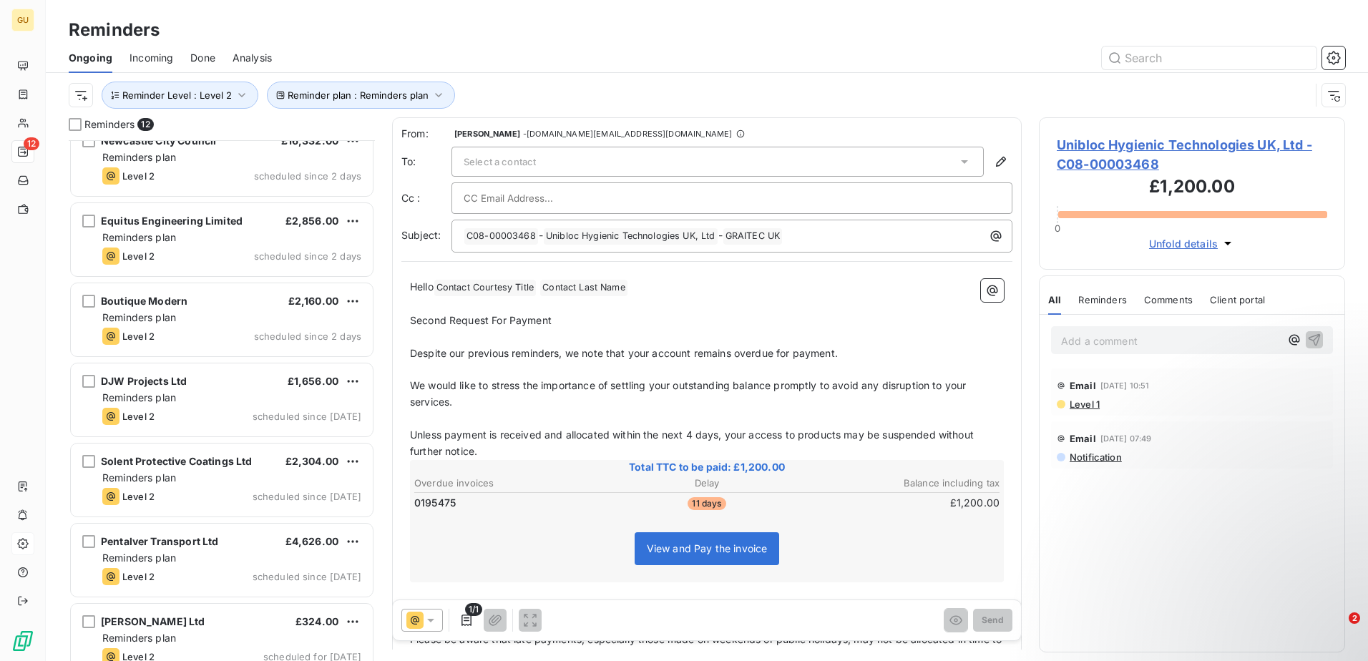
scroll to position [442, 0]
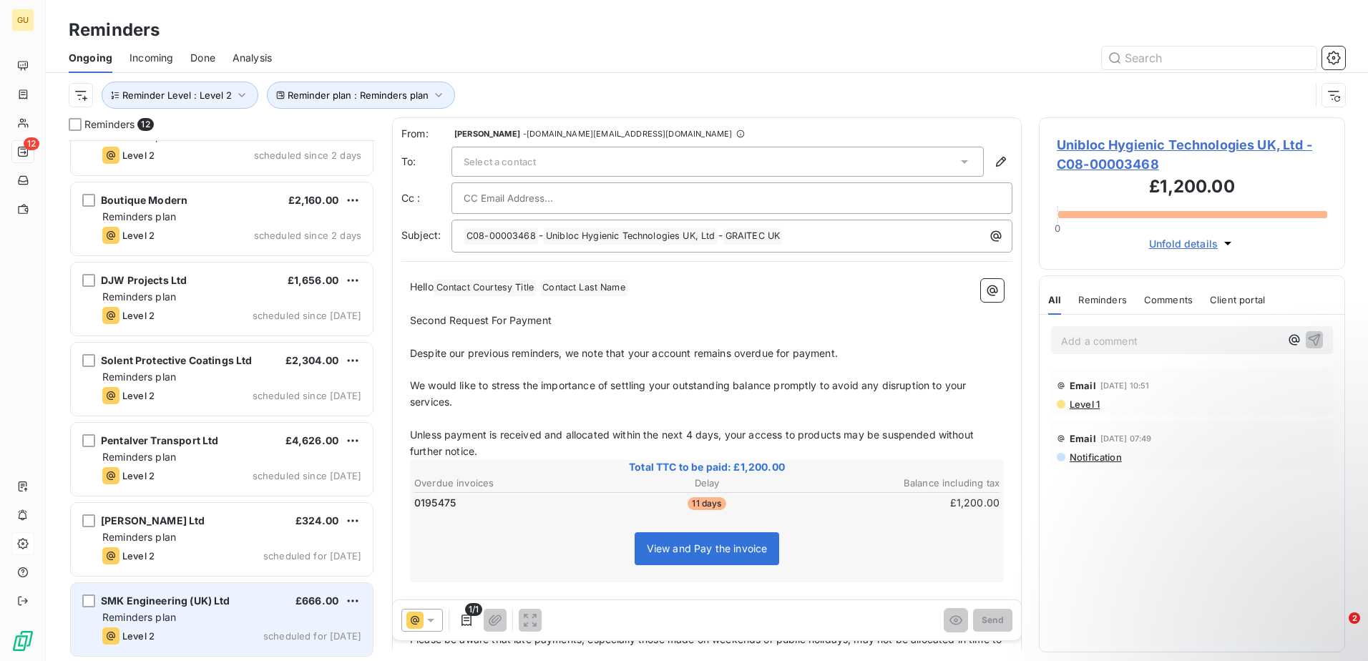
click at [175, 616] on span "Reminders plan" at bounding box center [139, 617] width 74 height 12
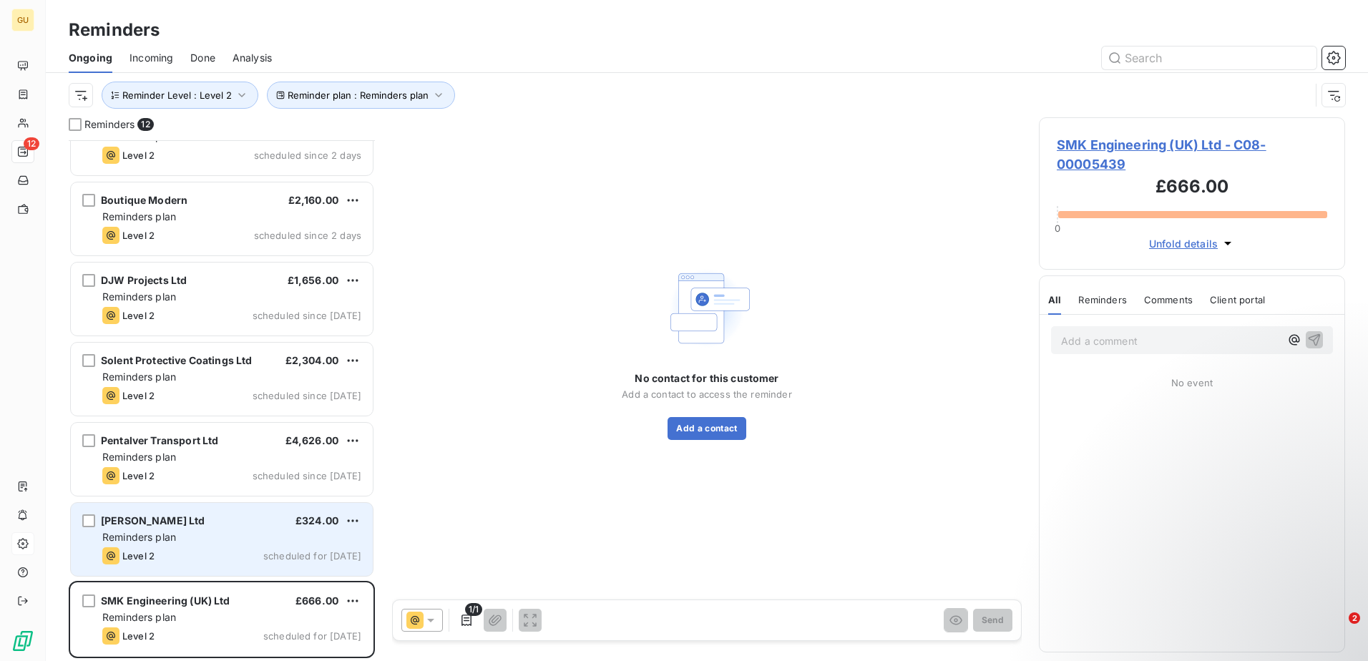
click at [213, 549] on div "Level 2 scheduled for [DATE]" at bounding box center [231, 555] width 259 height 17
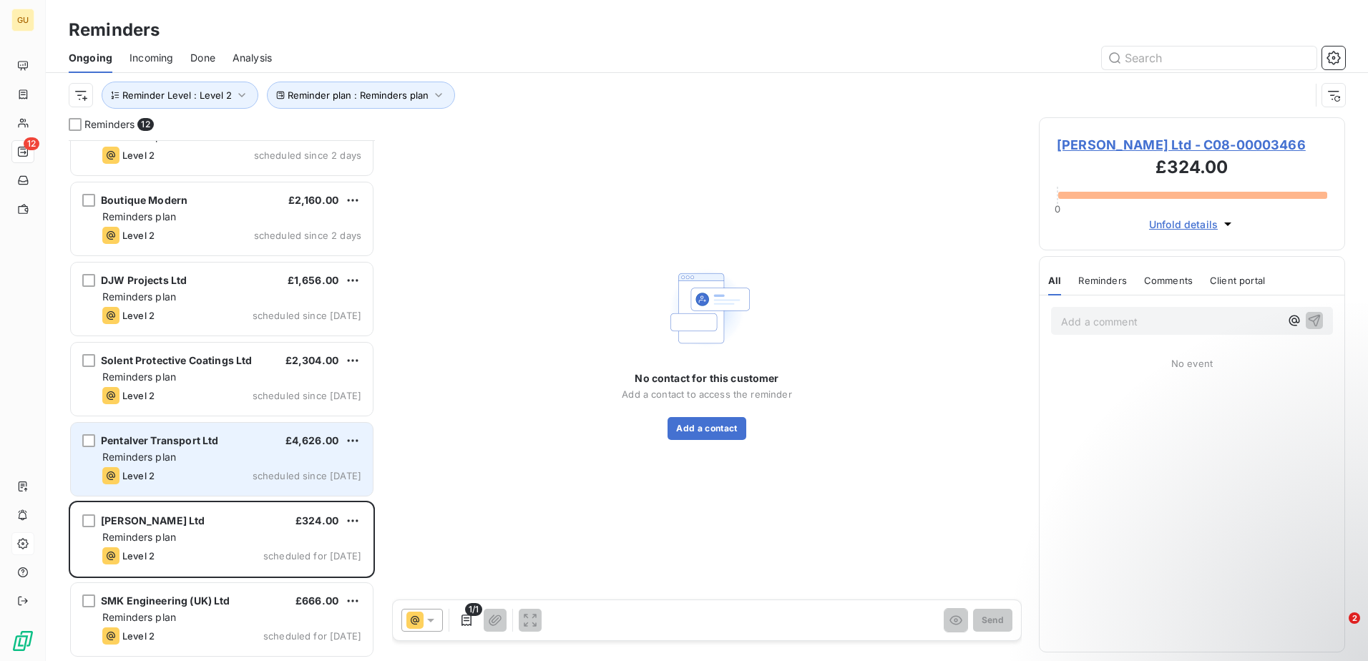
click at [215, 462] on div "Reminders plan" at bounding box center [231, 457] width 259 height 14
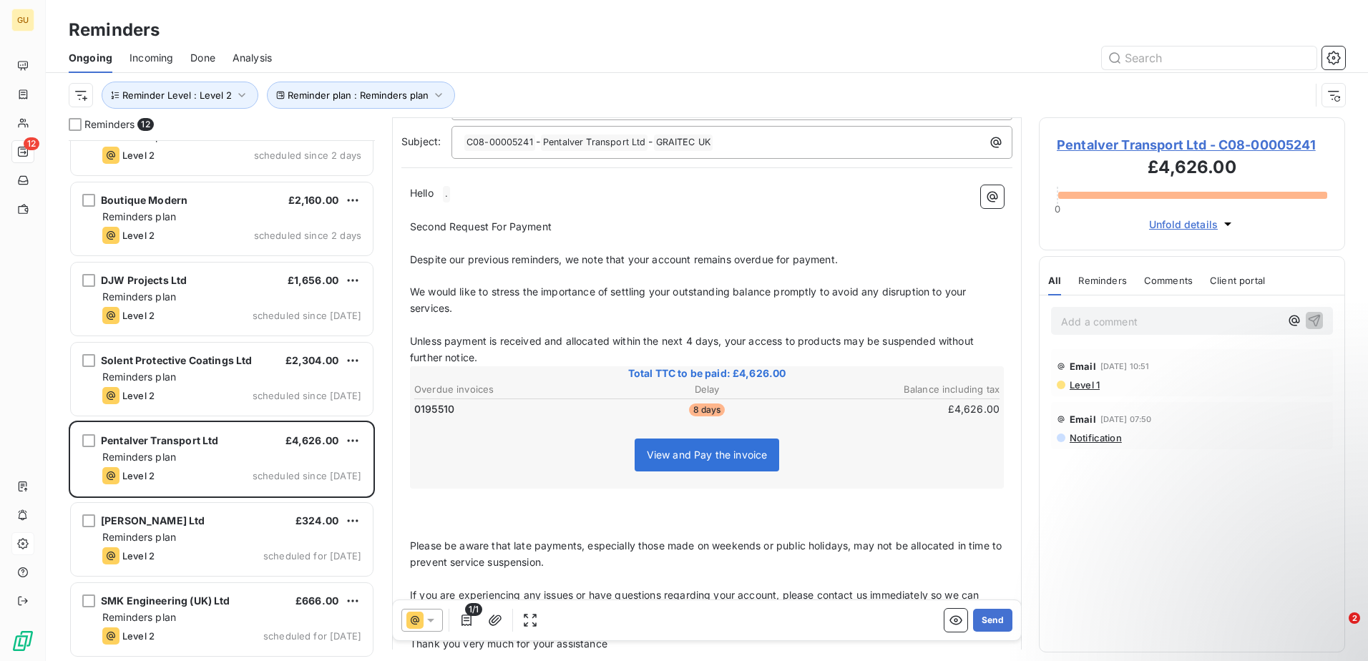
scroll to position [78, 0]
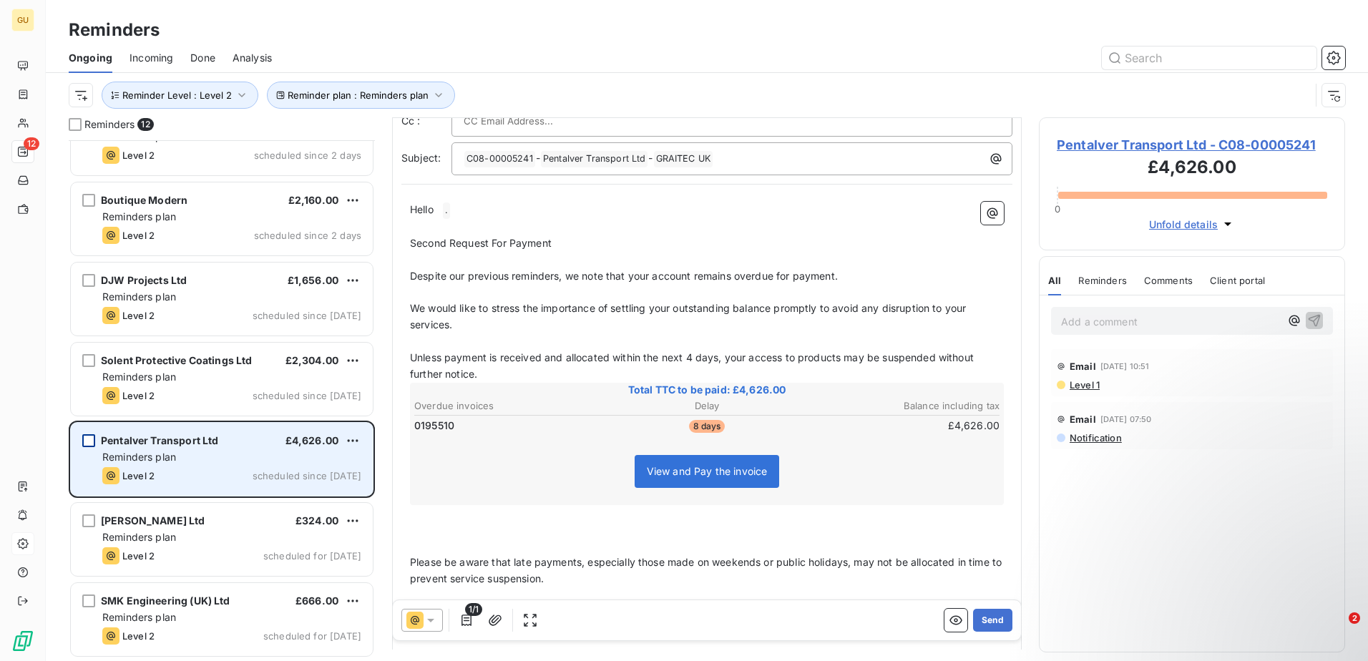
click at [91, 439] on div "grid" at bounding box center [88, 440] width 13 height 13
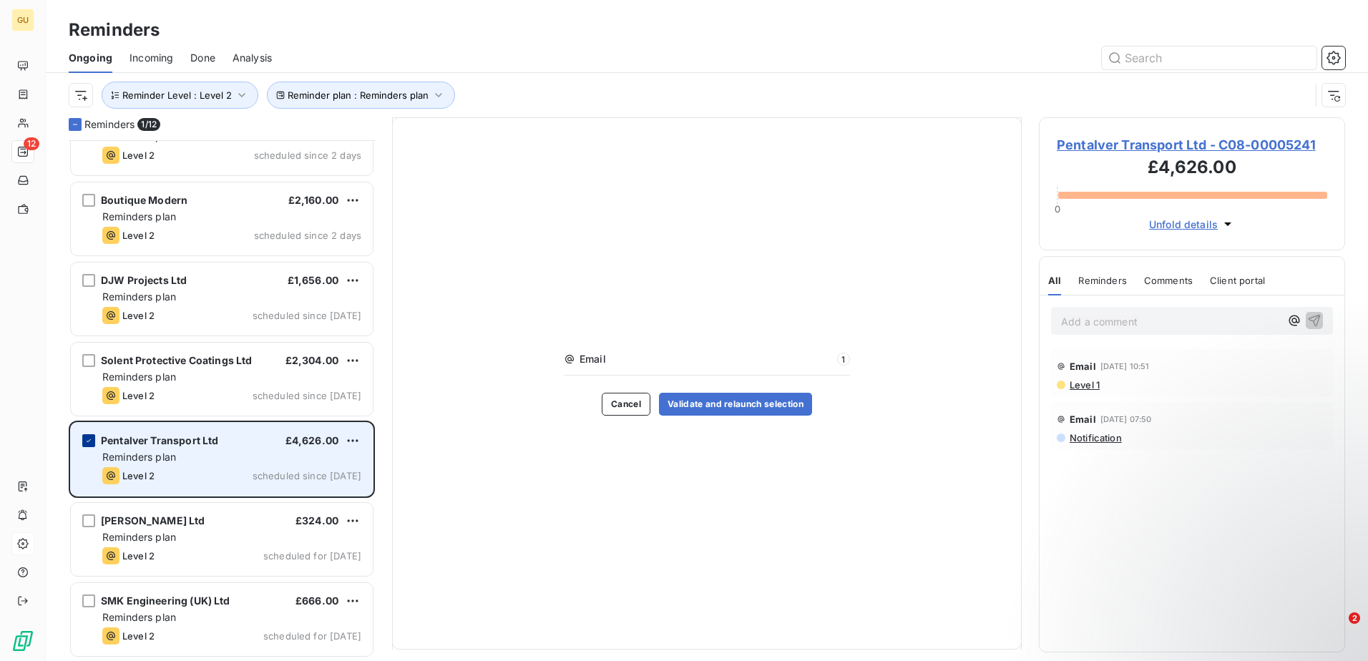
click at [83, 439] on div "grid" at bounding box center [88, 440] width 13 height 13
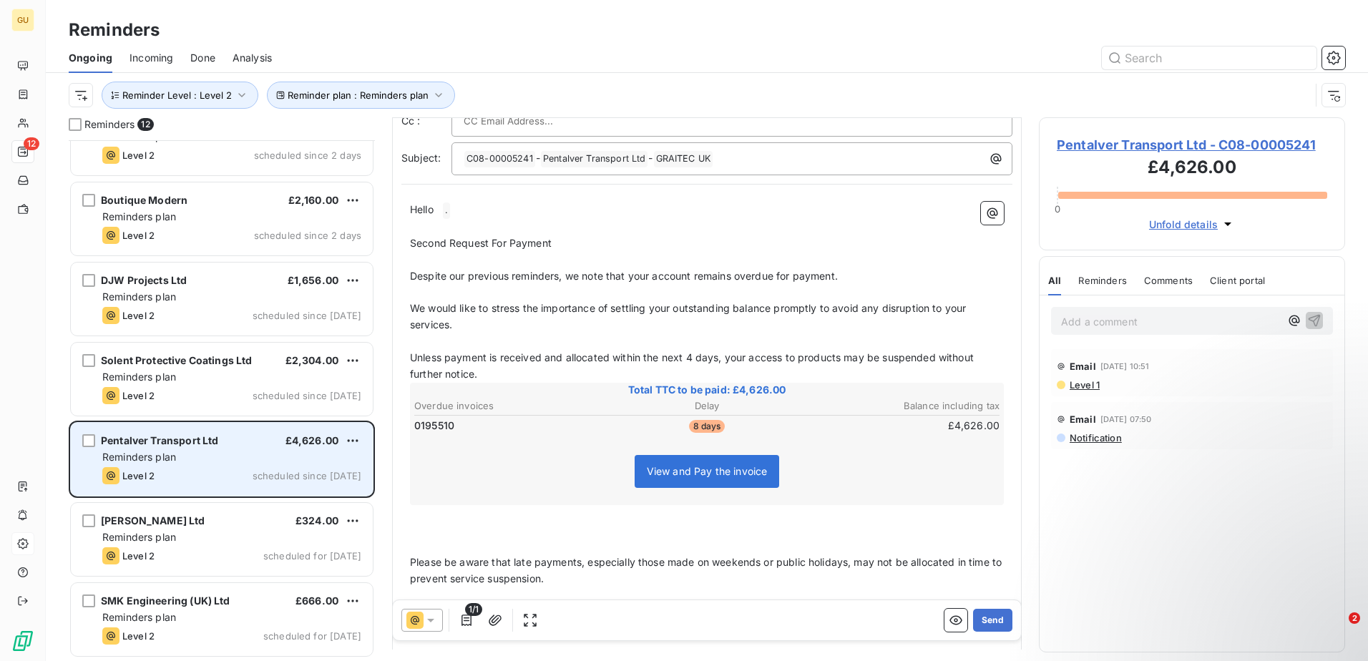
click at [203, 472] on div "Level 2 scheduled since [DATE]" at bounding box center [231, 475] width 259 height 17
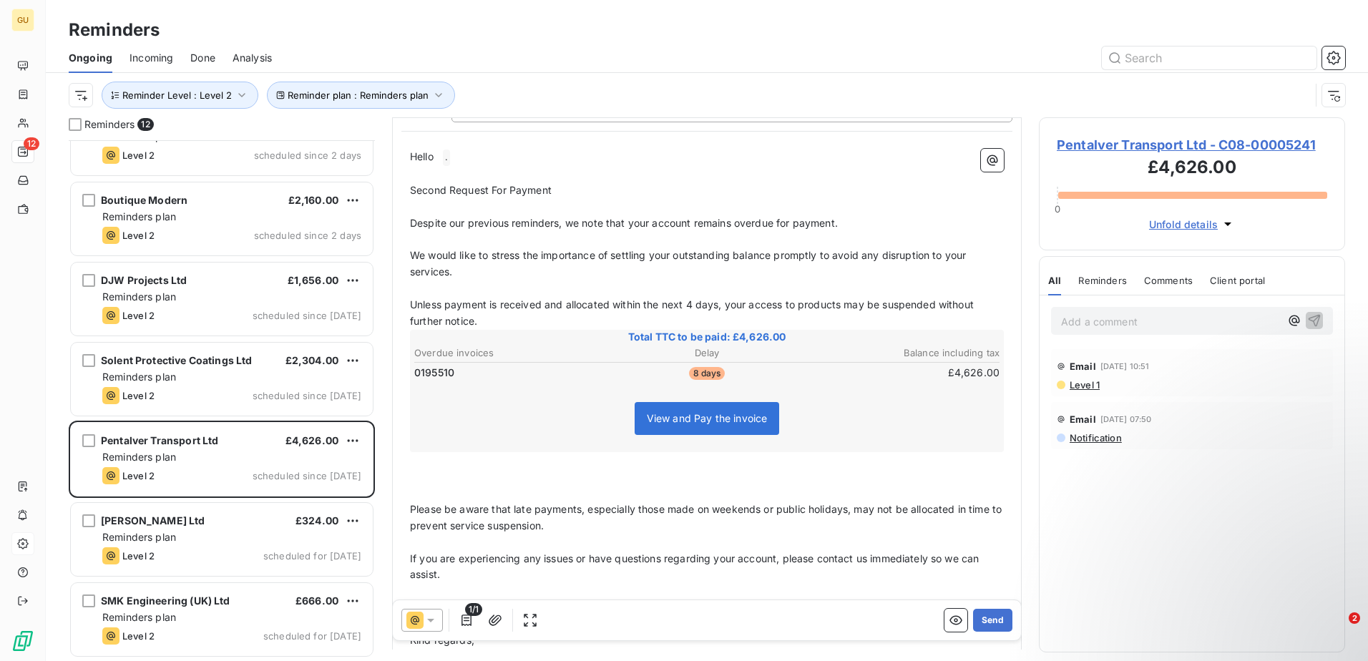
scroll to position [221, 0]
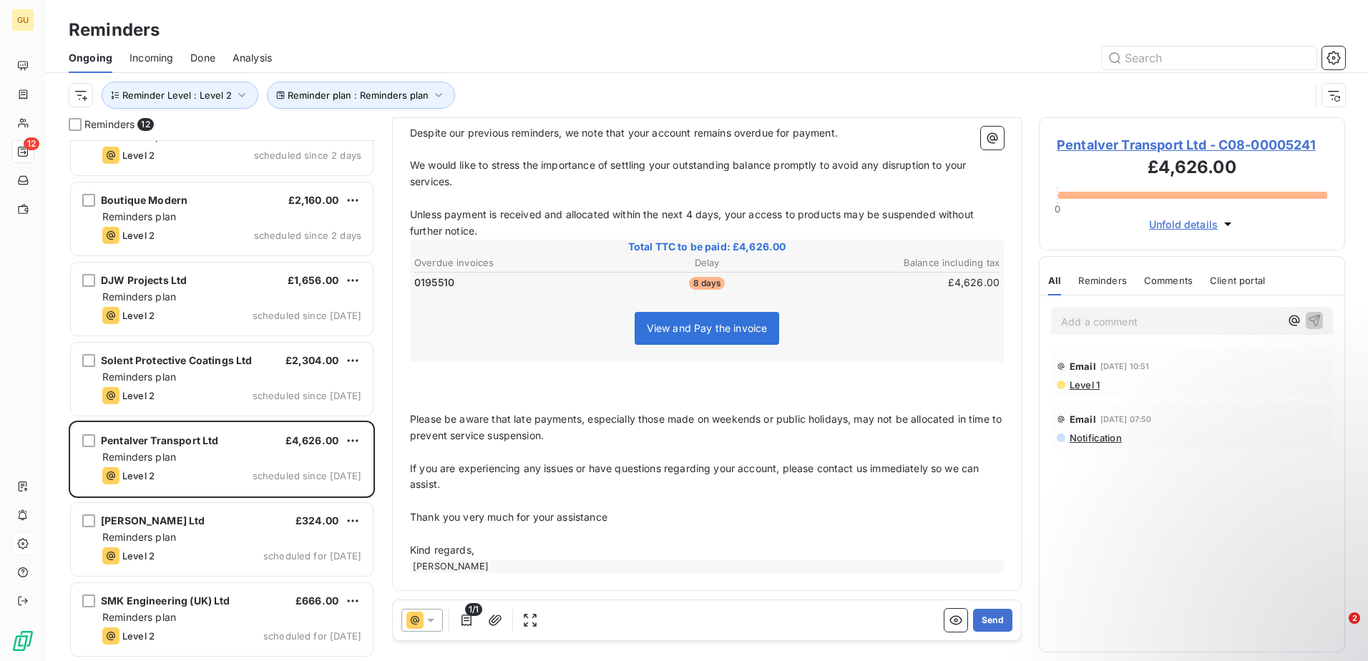
click at [552, 562] on div "[PERSON_NAME]" at bounding box center [708, 566] width 594 height 13
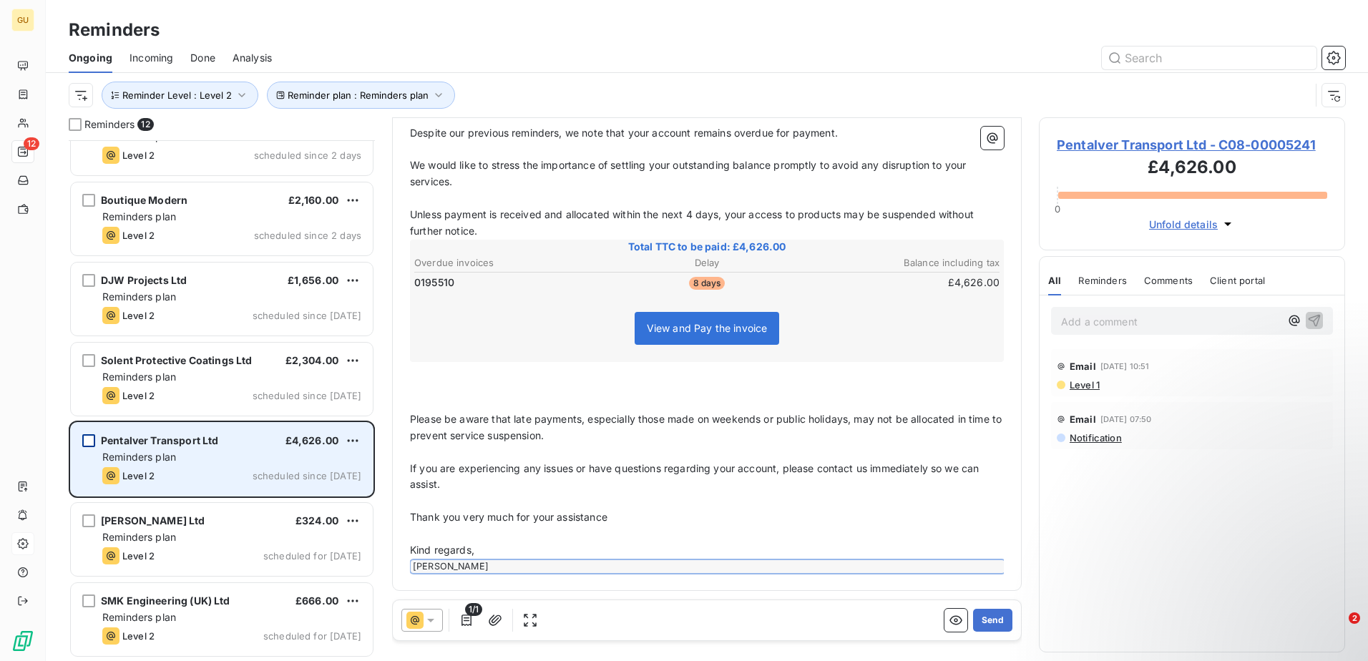
click at [92, 437] on div "grid" at bounding box center [88, 440] width 13 height 13
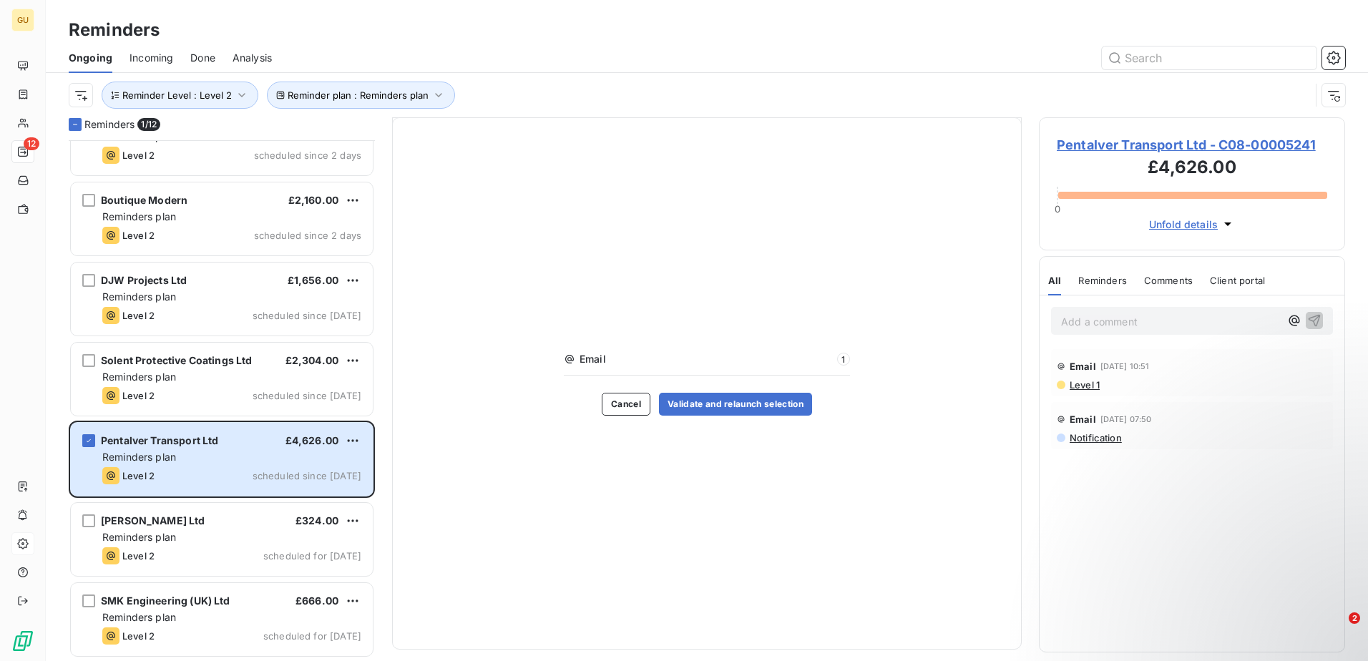
click at [637, 363] on span "Email" at bounding box center [706, 359] width 253 height 14
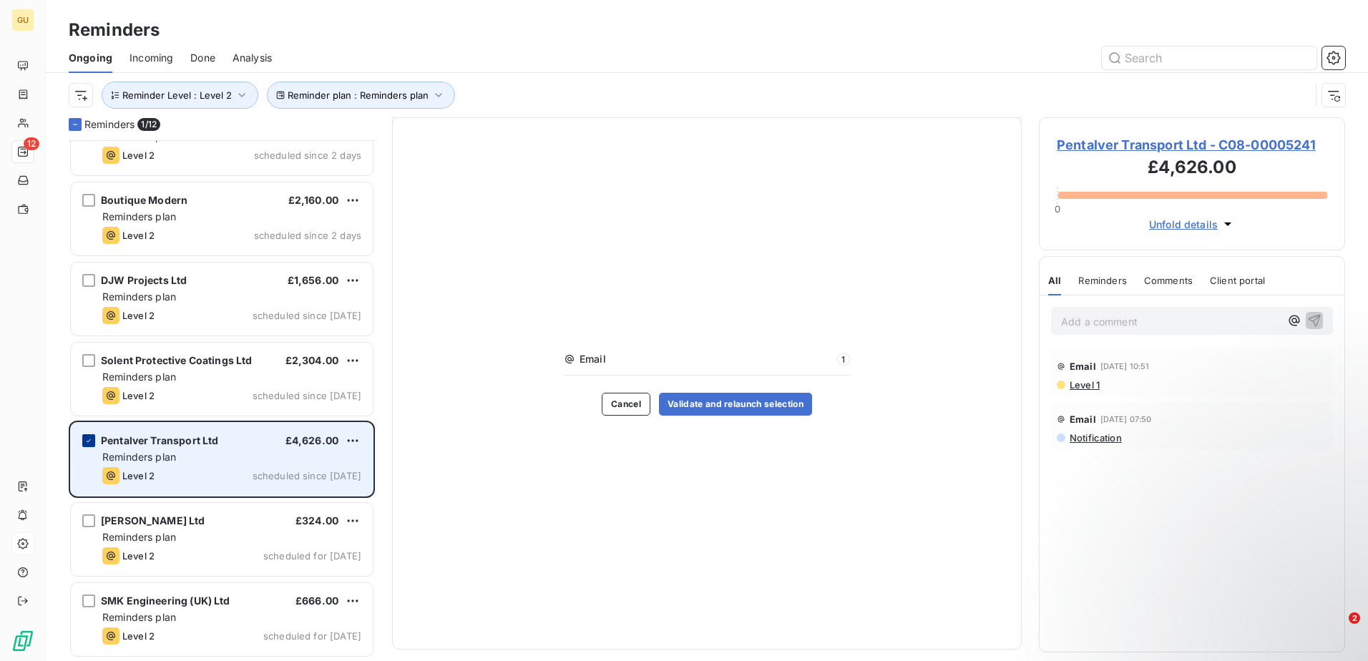
click at [88, 438] on icon "grid" at bounding box center [88, 441] width 9 height 9
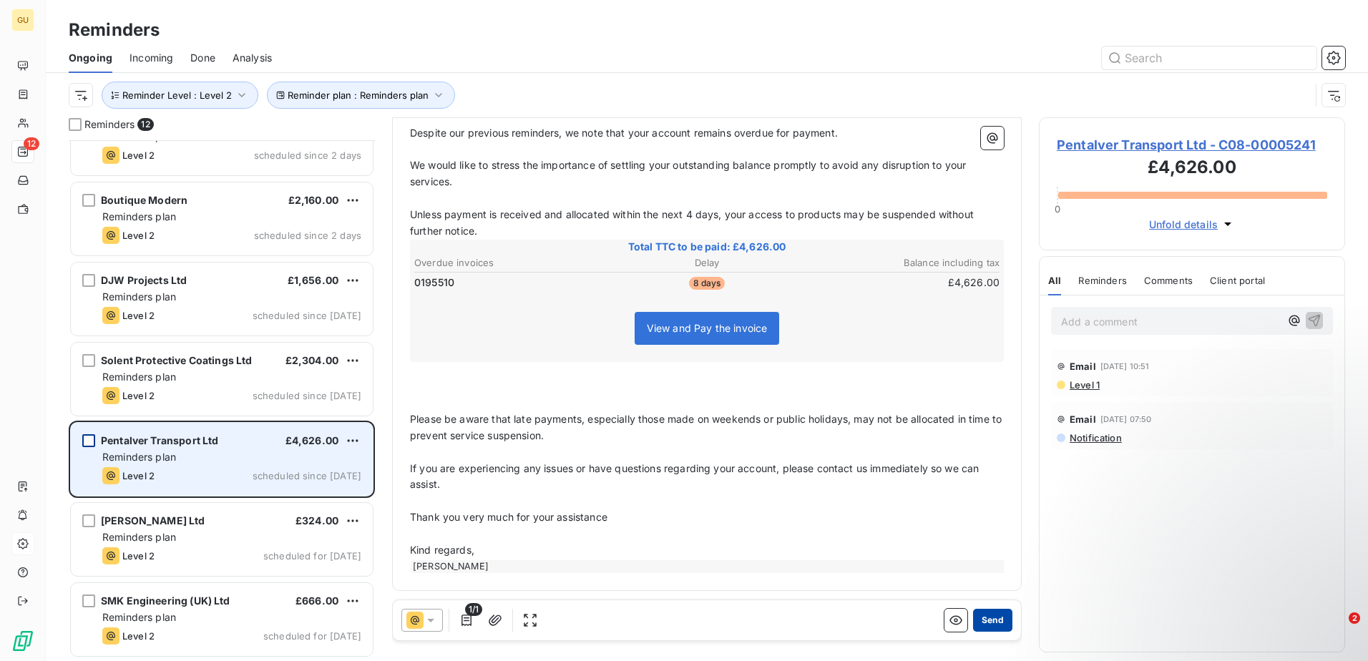
click at [977, 615] on button "Send" at bounding box center [992, 620] width 39 height 23
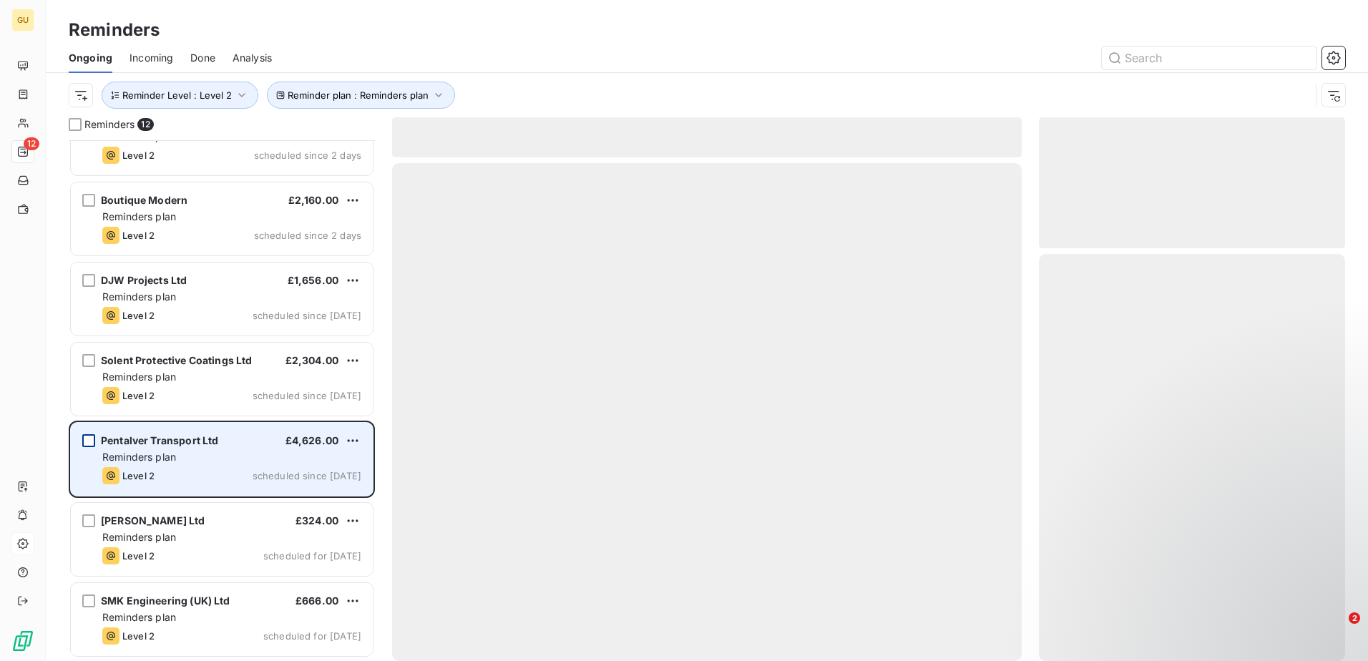
scroll to position [361, 0]
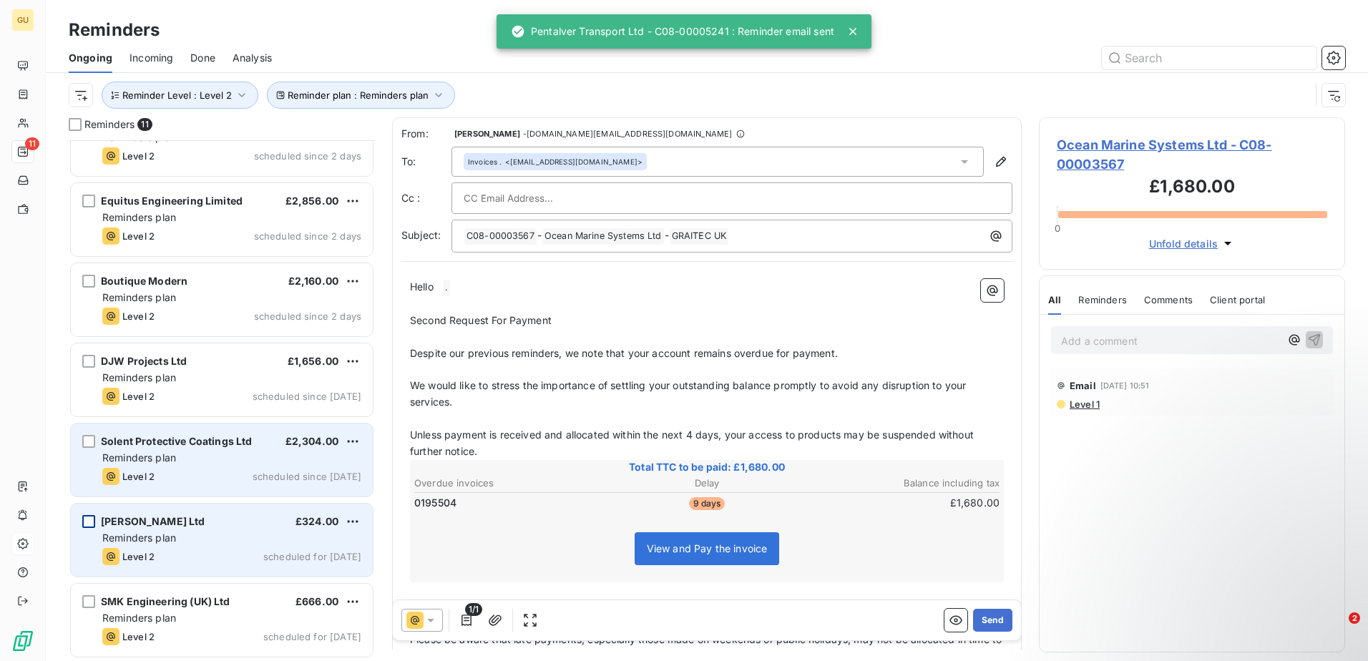
click at [168, 455] on span "Reminders plan" at bounding box center [139, 458] width 74 height 12
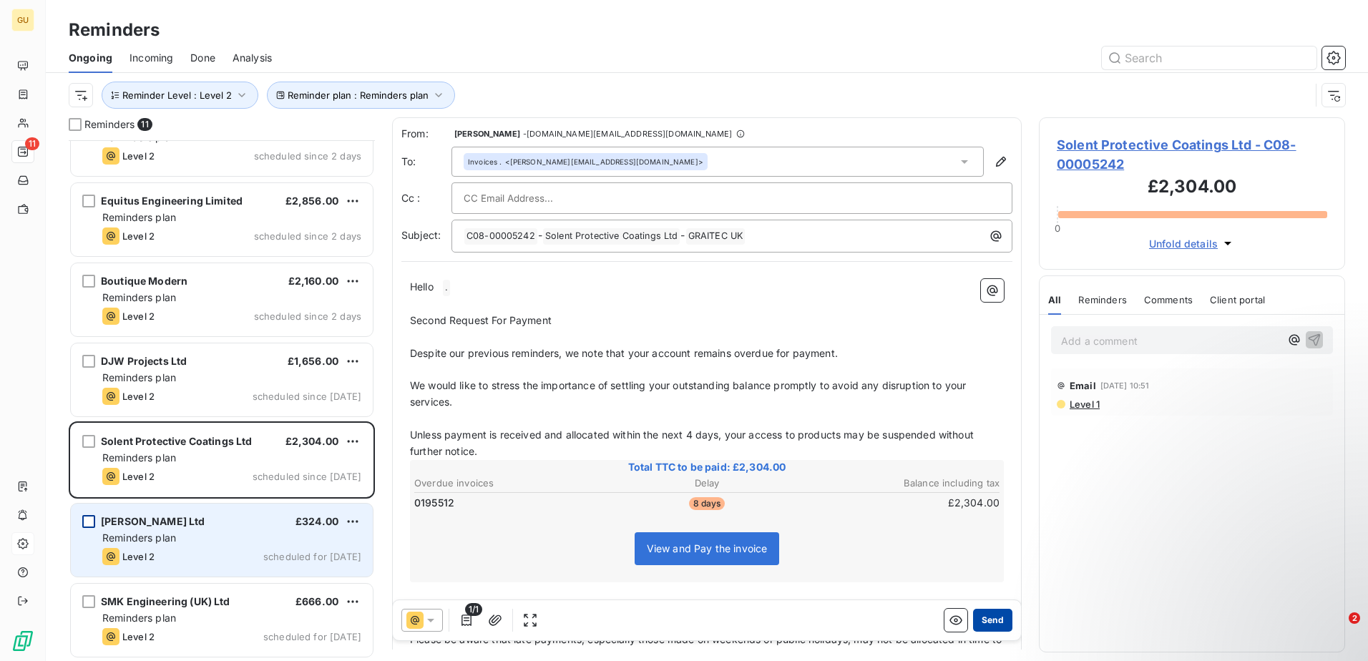
click at [987, 620] on button "Send" at bounding box center [992, 620] width 39 height 23
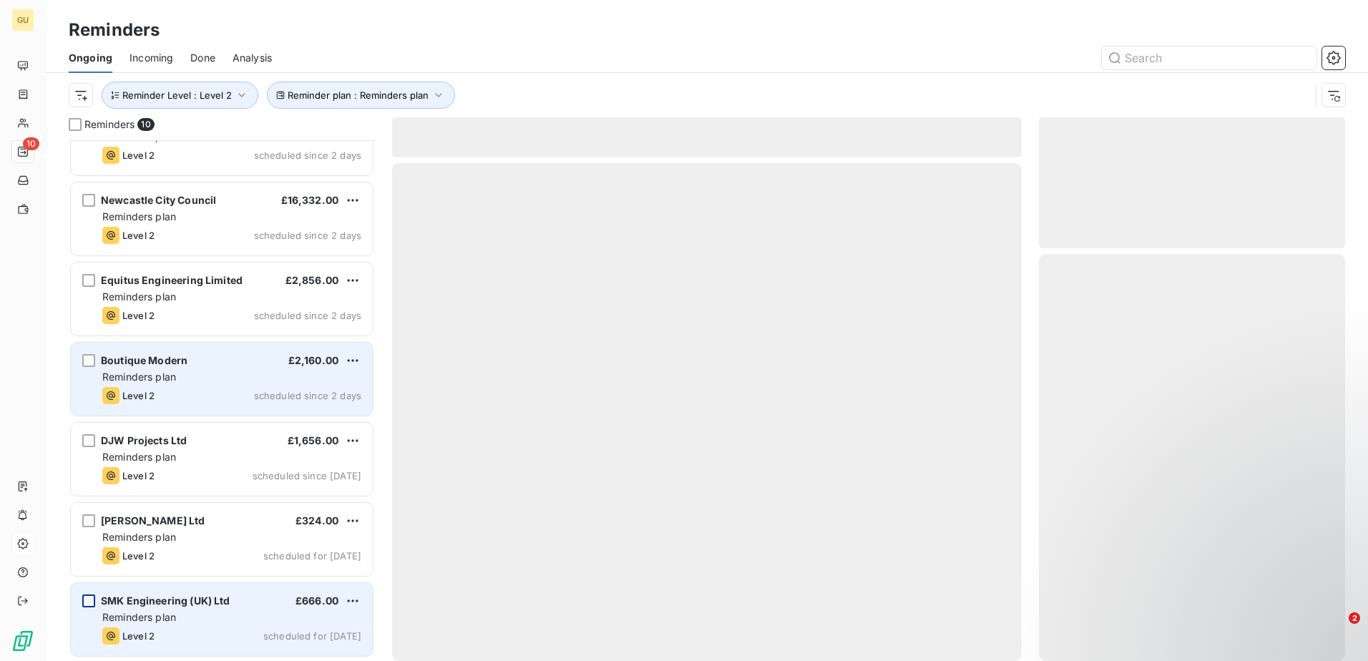
scroll to position [281, 0]
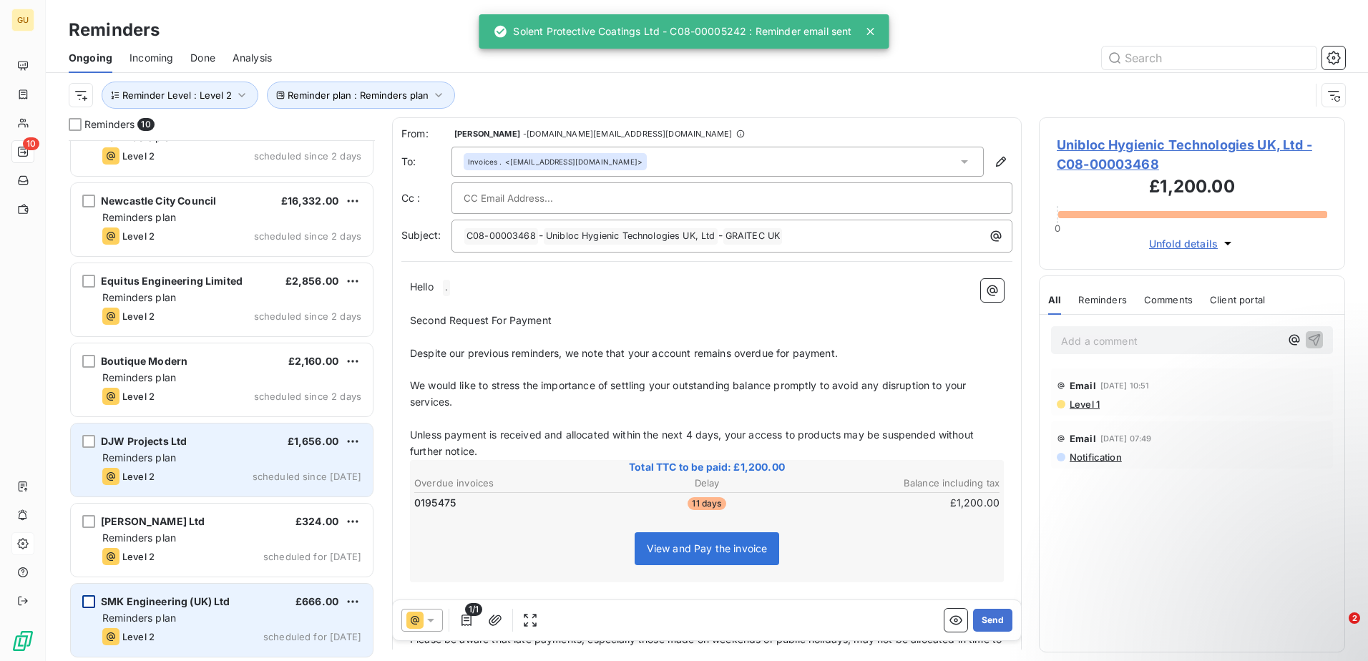
click at [205, 446] on div "DJW Projects Ltd £1,656.00" at bounding box center [231, 441] width 259 height 13
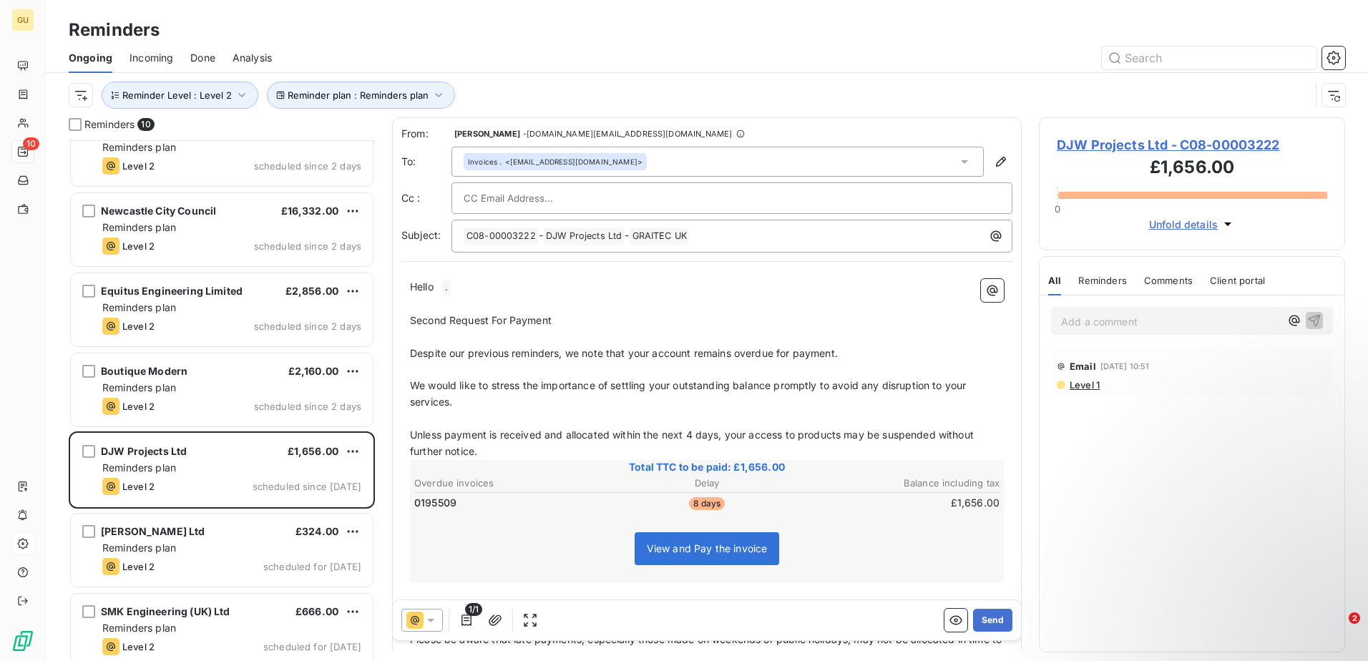
scroll to position [281, 0]
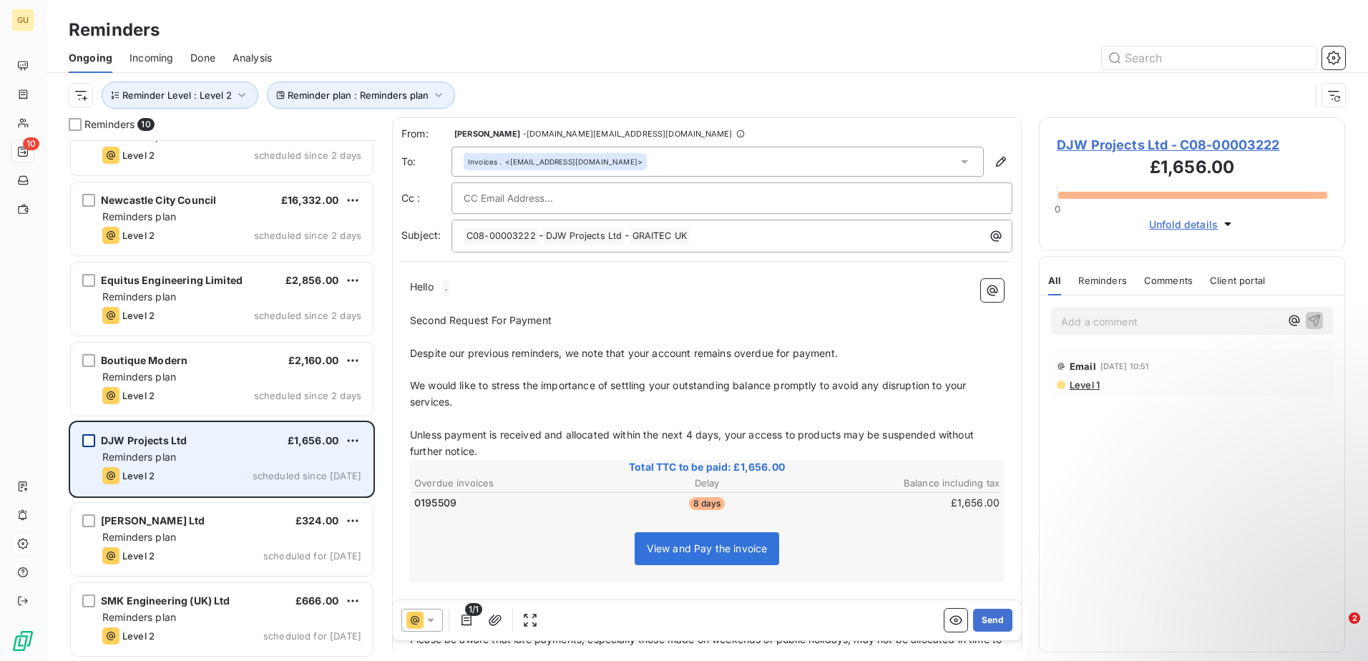
click at [93, 442] on div "grid" at bounding box center [88, 440] width 13 height 13
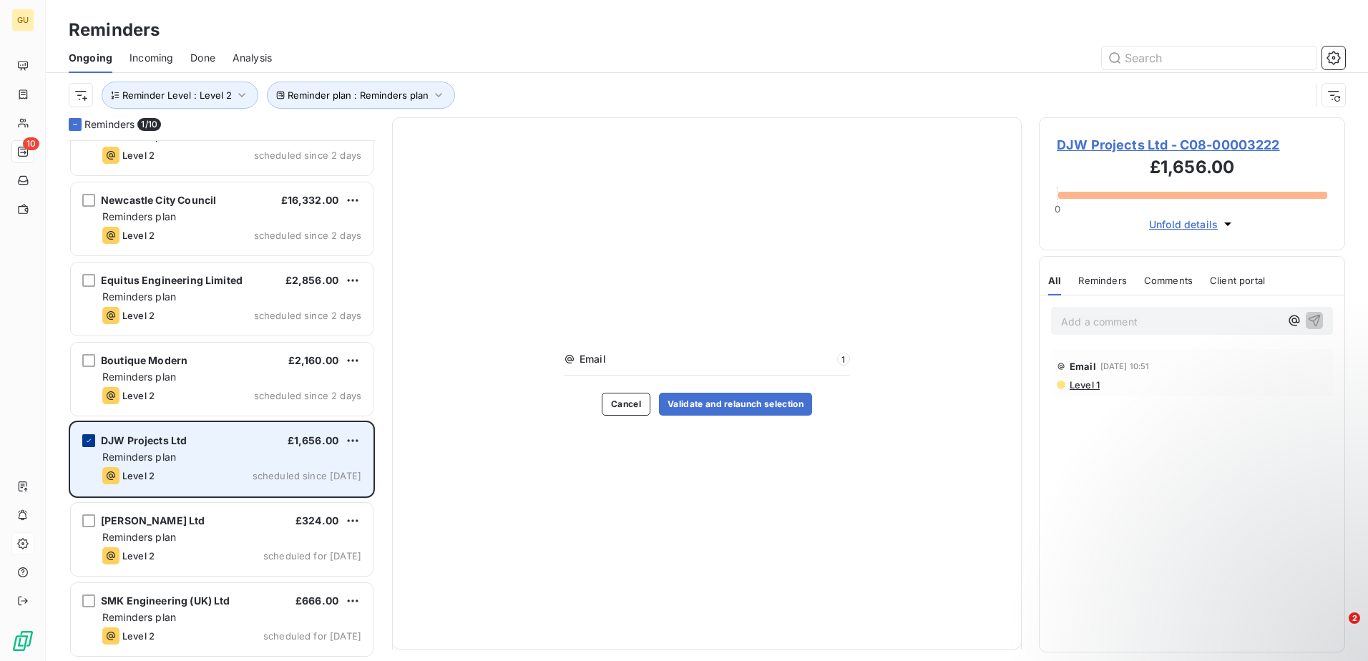
click at [94, 442] on div "grid" at bounding box center [88, 440] width 13 height 13
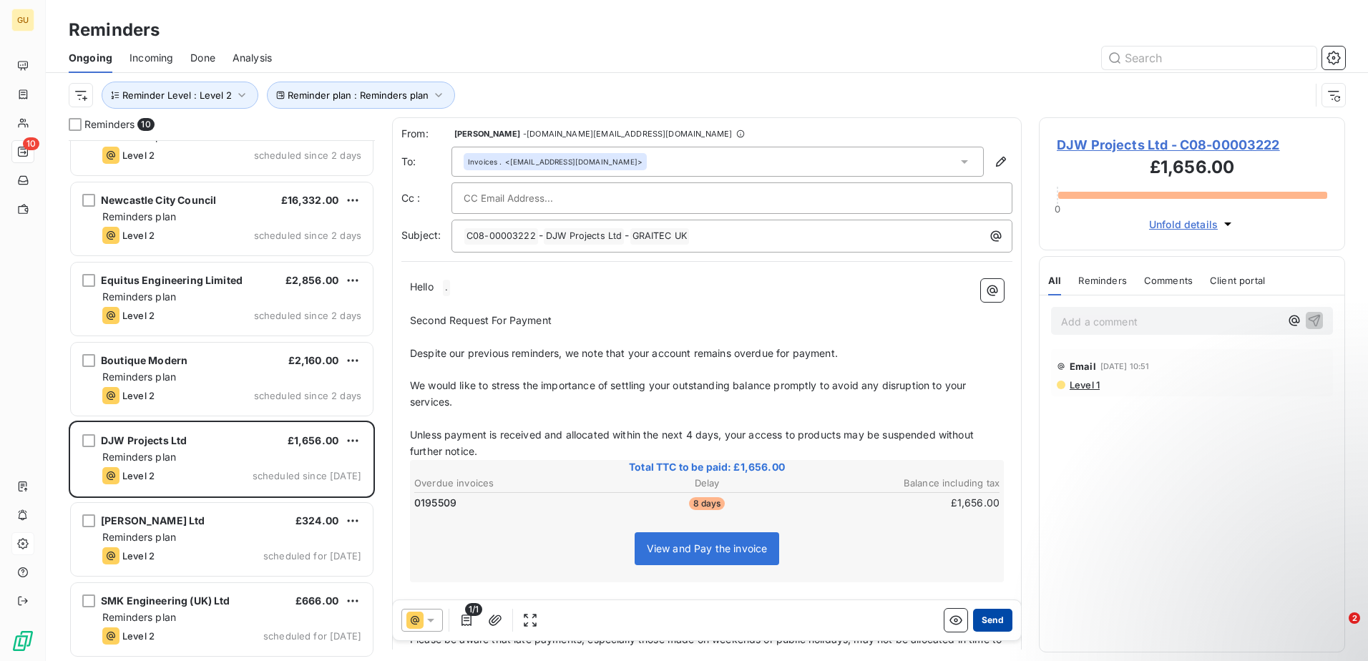
click at [994, 619] on button "Send" at bounding box center [992, 620] width 39 height 23
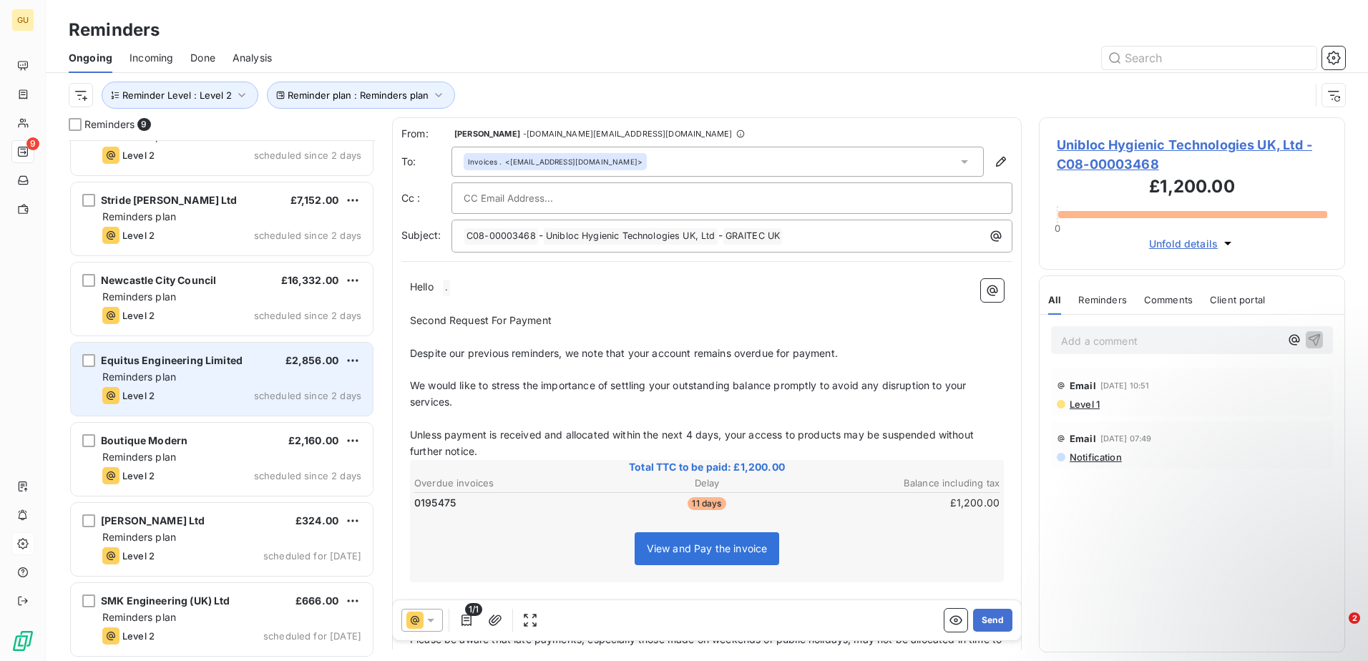
scroll to position [200, 0]
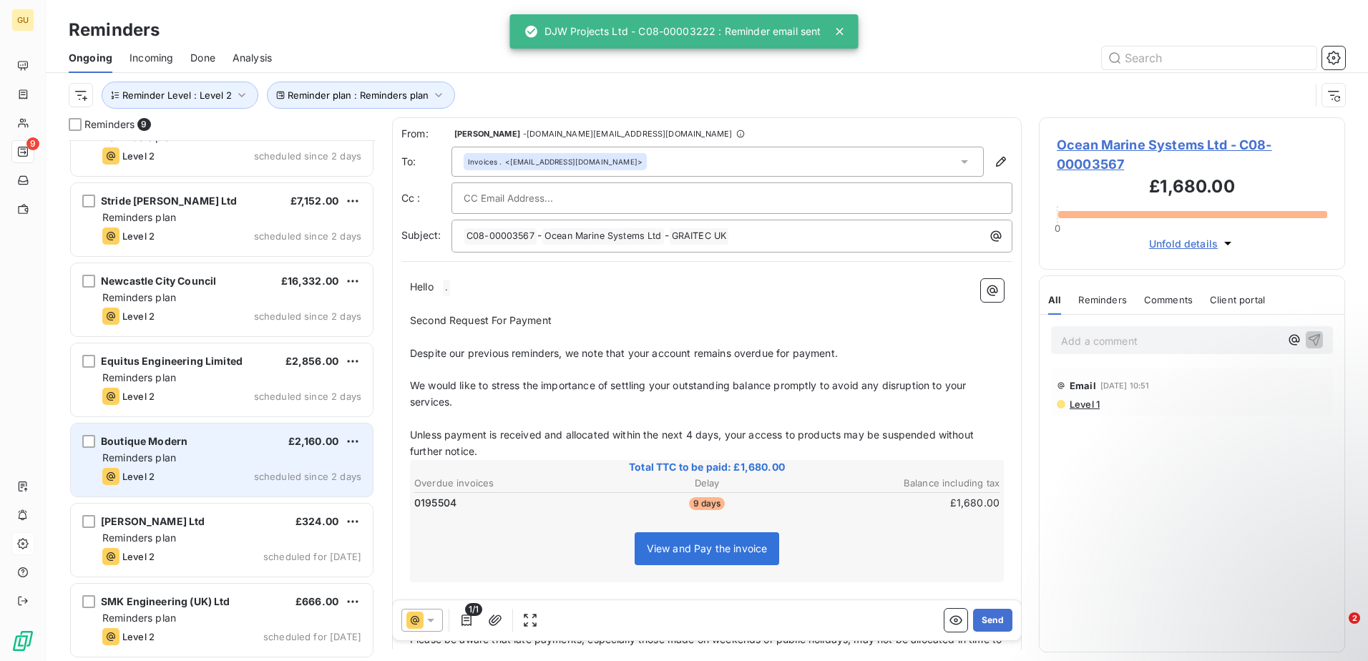
click at [221, 449] on div "Boutique Modern £2,160.00 Reminders plan Level 2 scheduled since 2 days" at bounding box center [222, 460] width 302 height 73
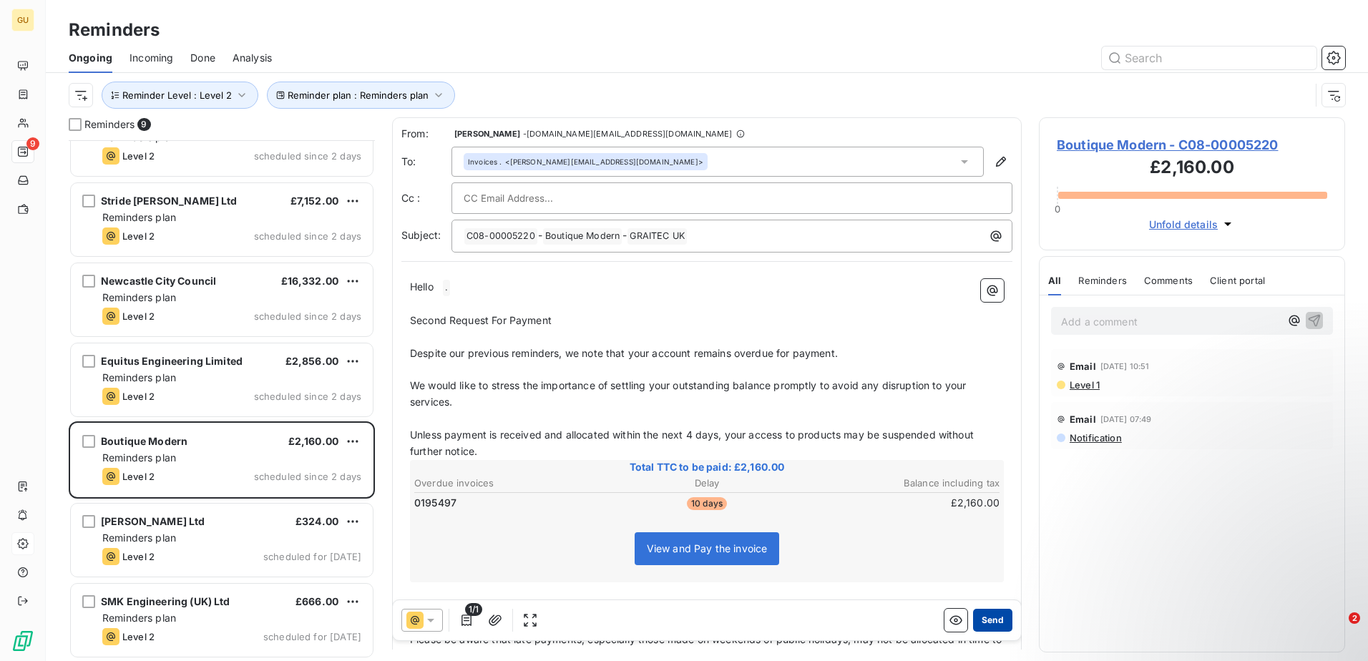
click at [985, 623] on button "Send" at bounding box center [992, 620] width 39 height 23
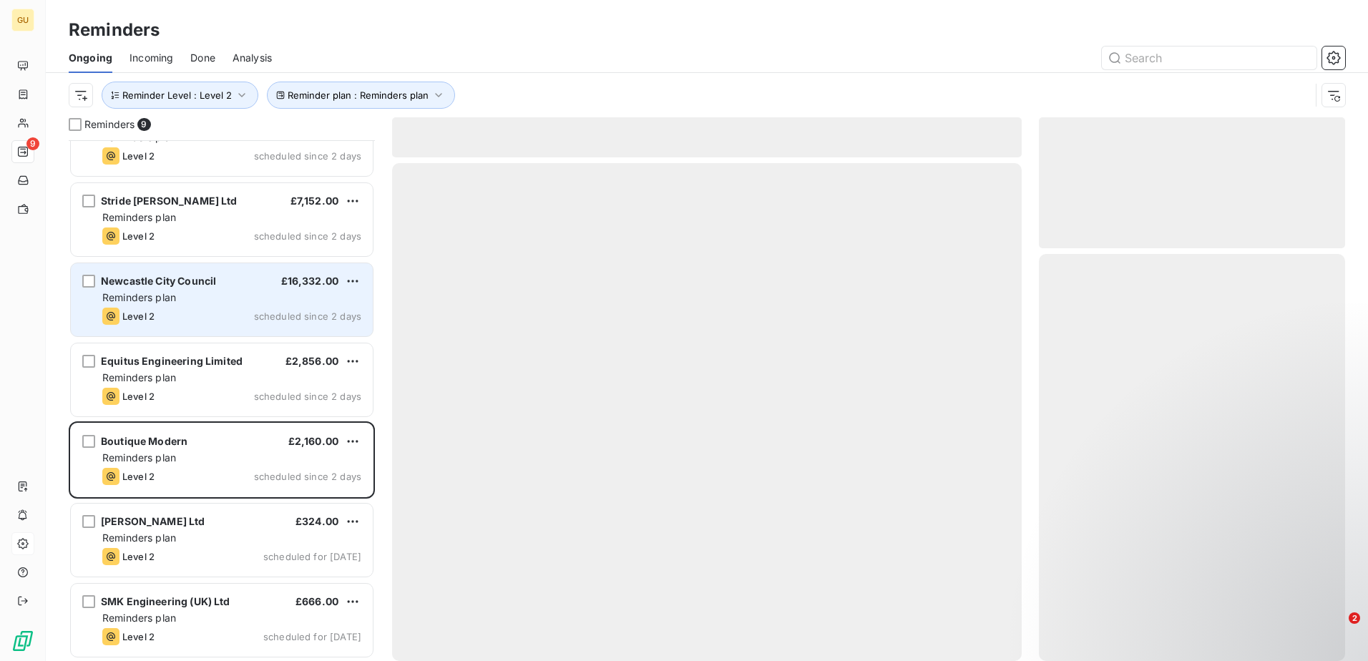
scroll to position [120, 0]
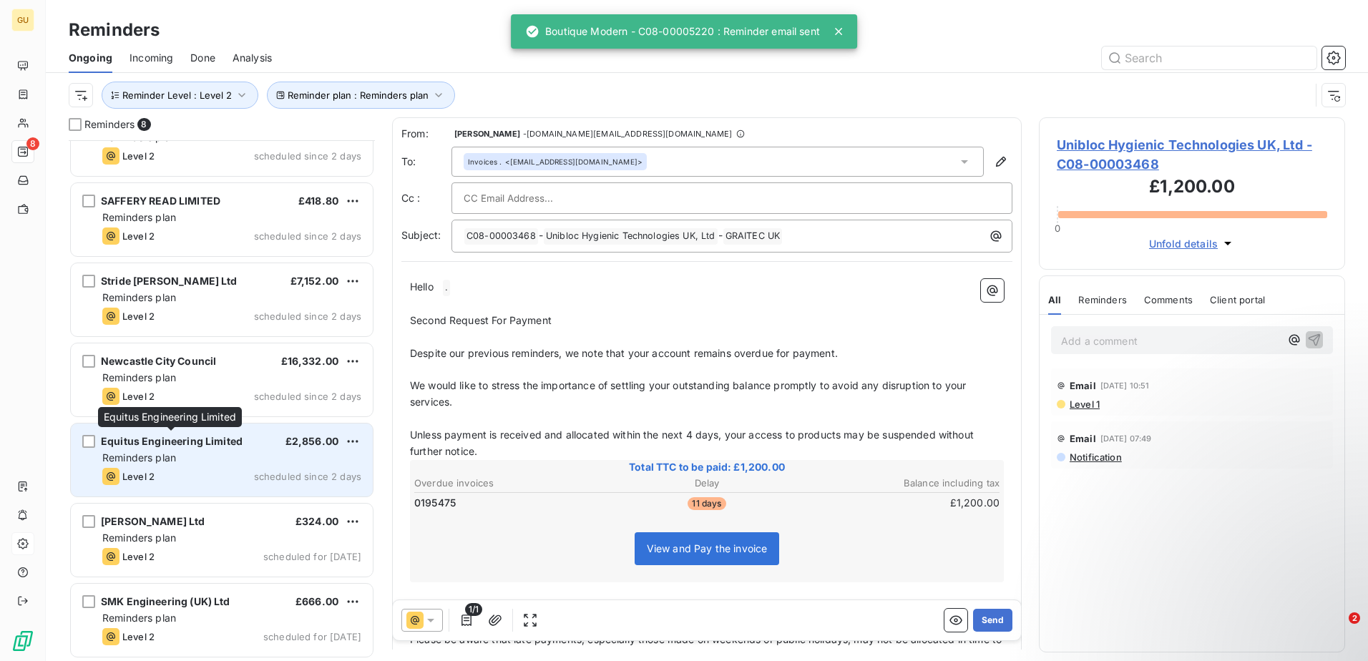
click at [189, 443] on span "Equitus Engineering Limited" at bounding box center [172, 441] width 142 height 12
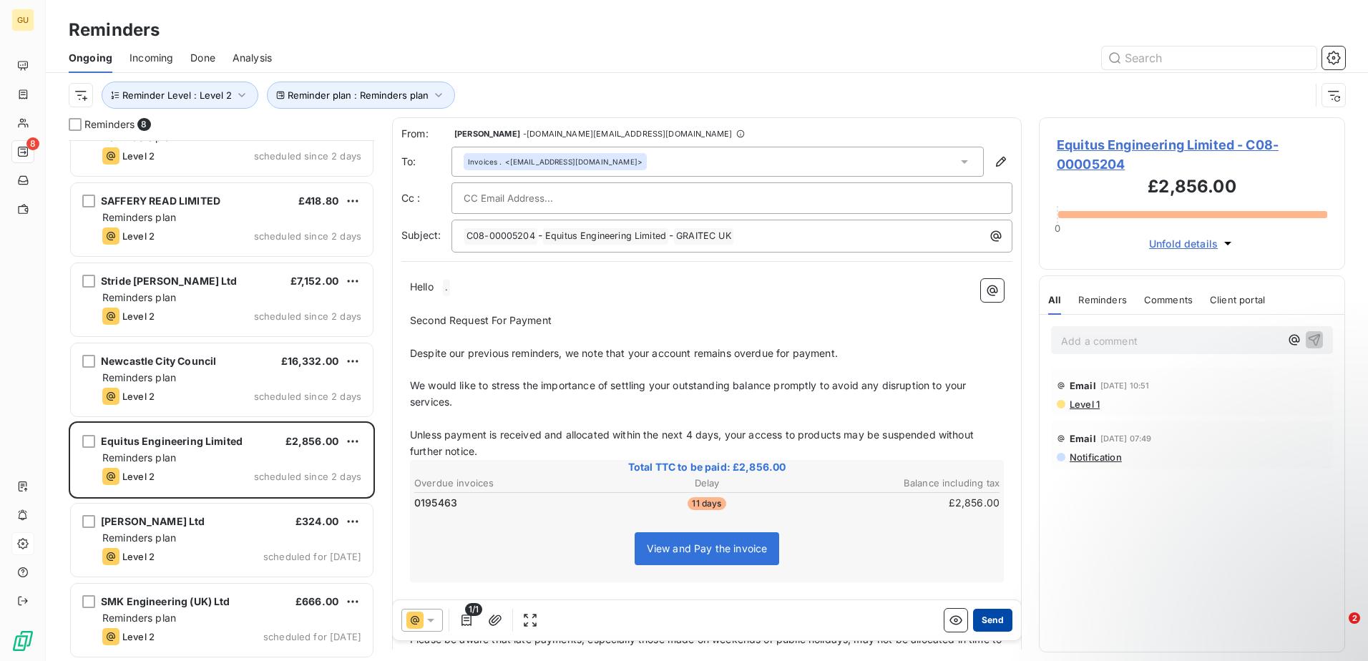
click at [976, 619] on button "Send" at bounding box center [992, 620] width 39 height 23
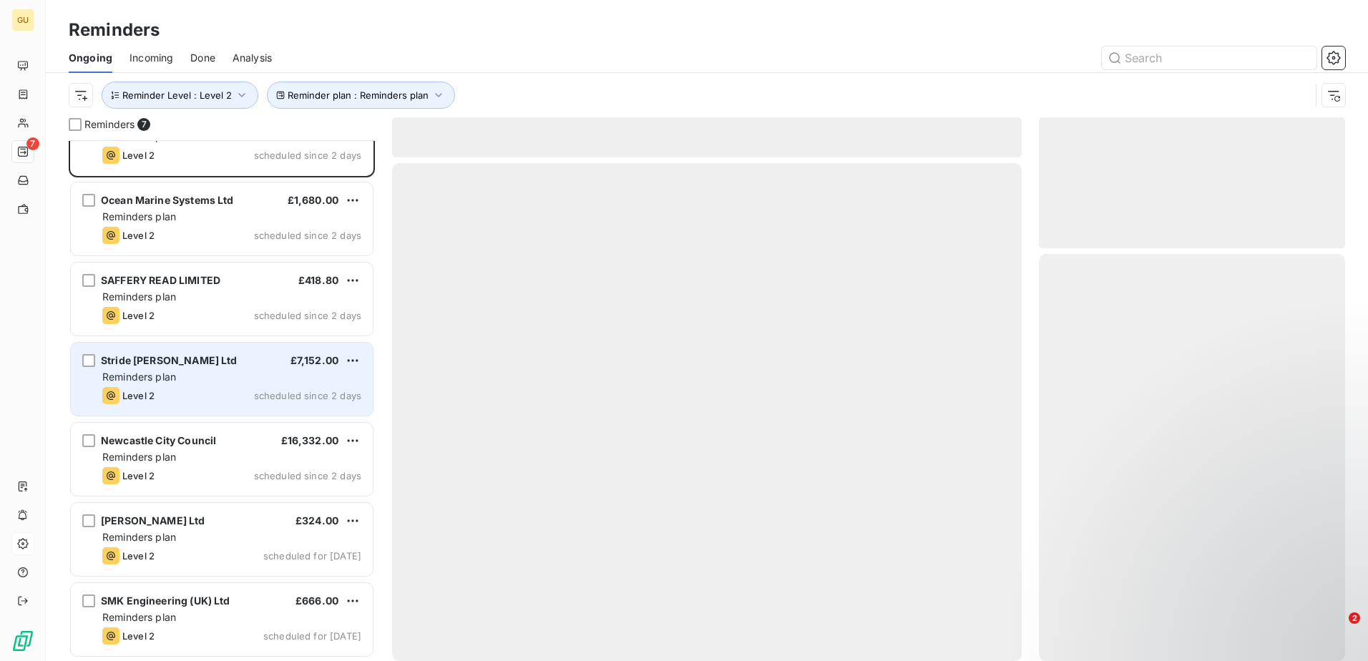
scroll to position [40, 0]
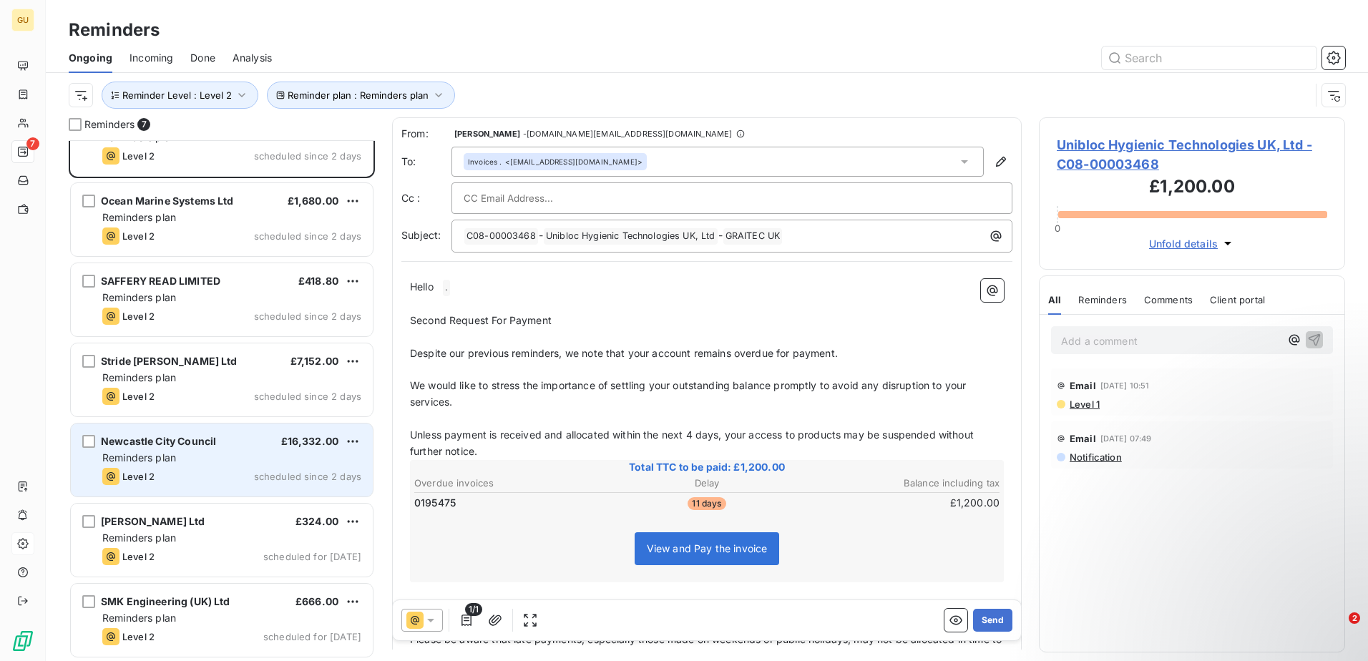
click at [218, 444] on div "Newcastle City Council £16,332.00" at bounding box center [231, 441] width 259 height 13
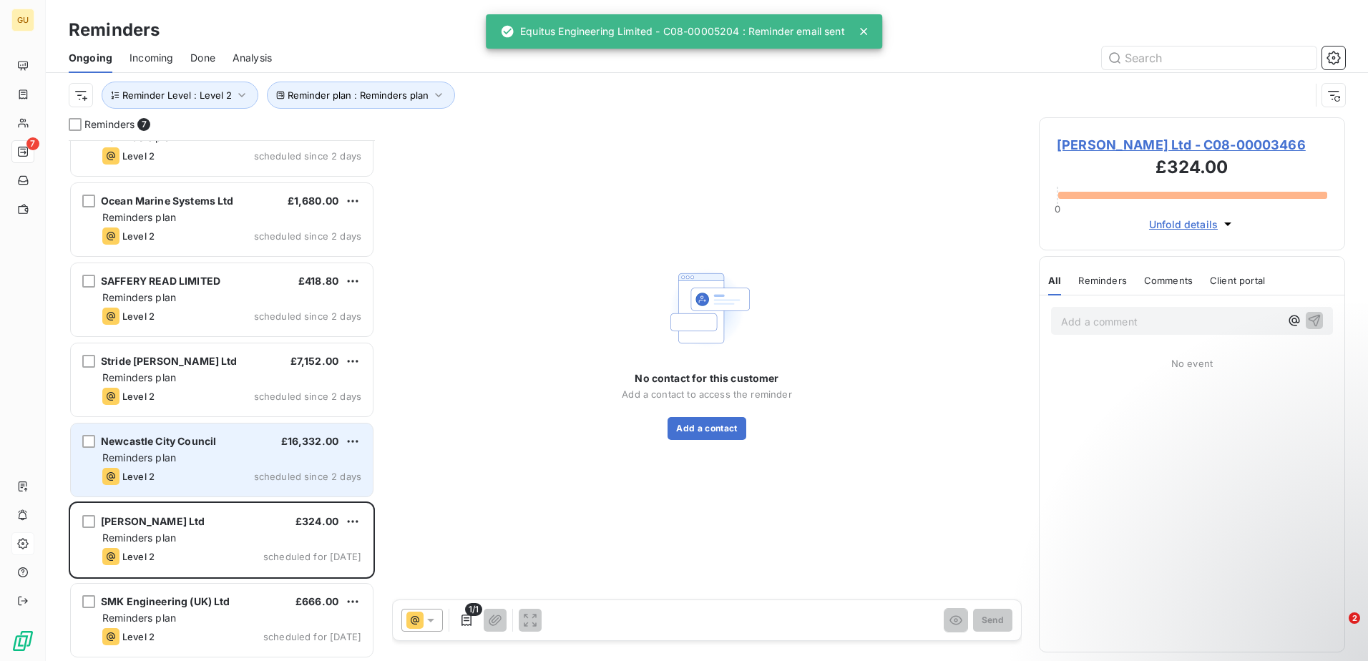
click at [172, 454] on span "Reminders plan" at bounding box center [139, 458] width 74 height 12
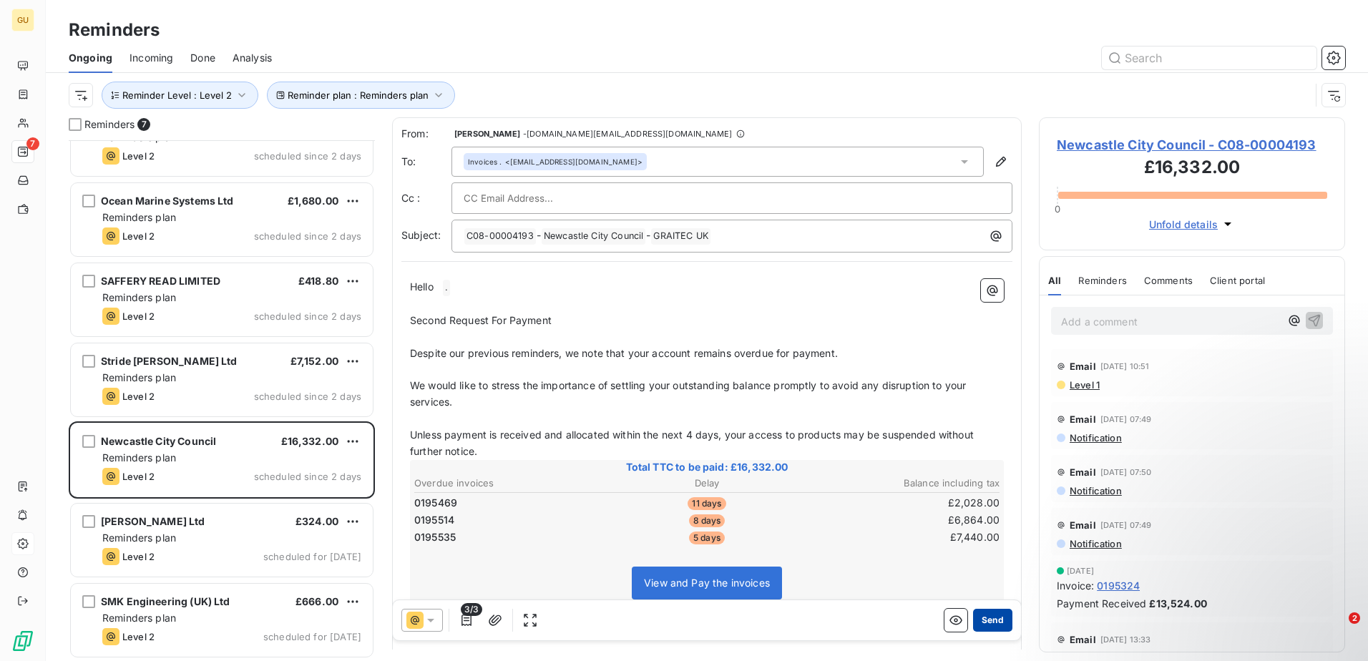
click at [988, 614] on button "Send" at bounding box center [992, 620] width 39 height 23
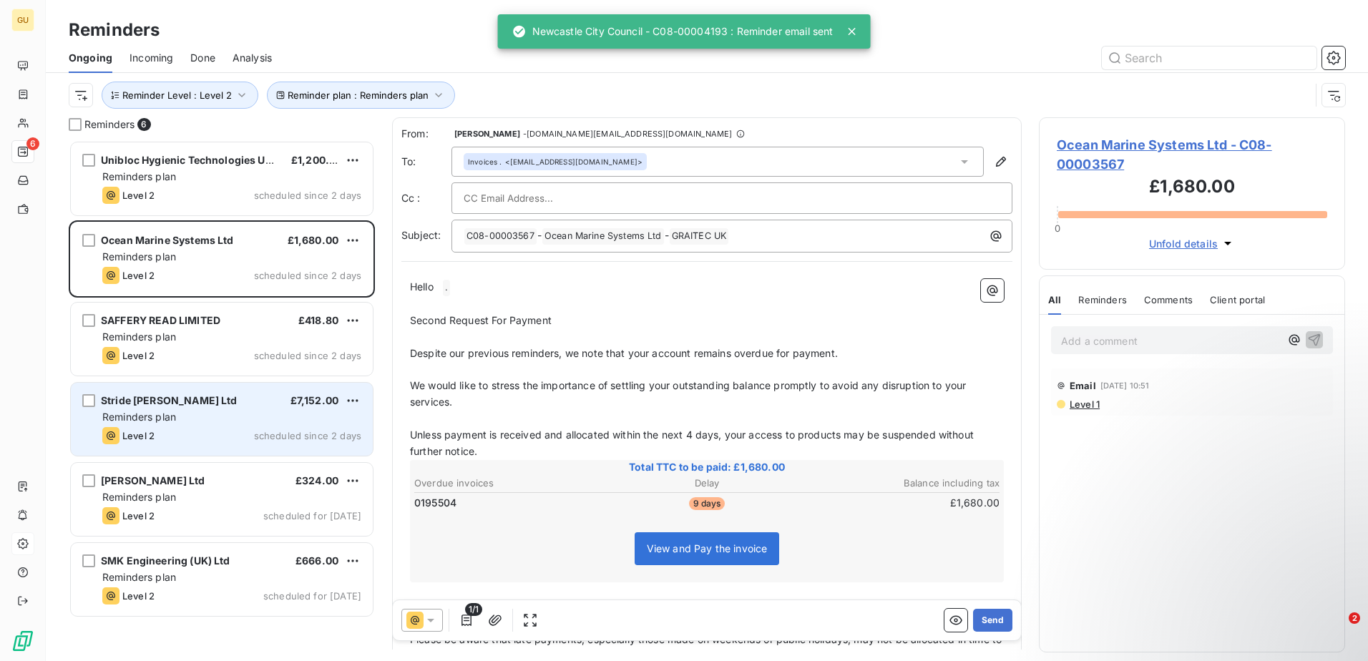
click at [208, 406] on div "Stride [PERSON_NAME] Ltd £7,152.00" at bounding box center [231, 400] width 259 height 13
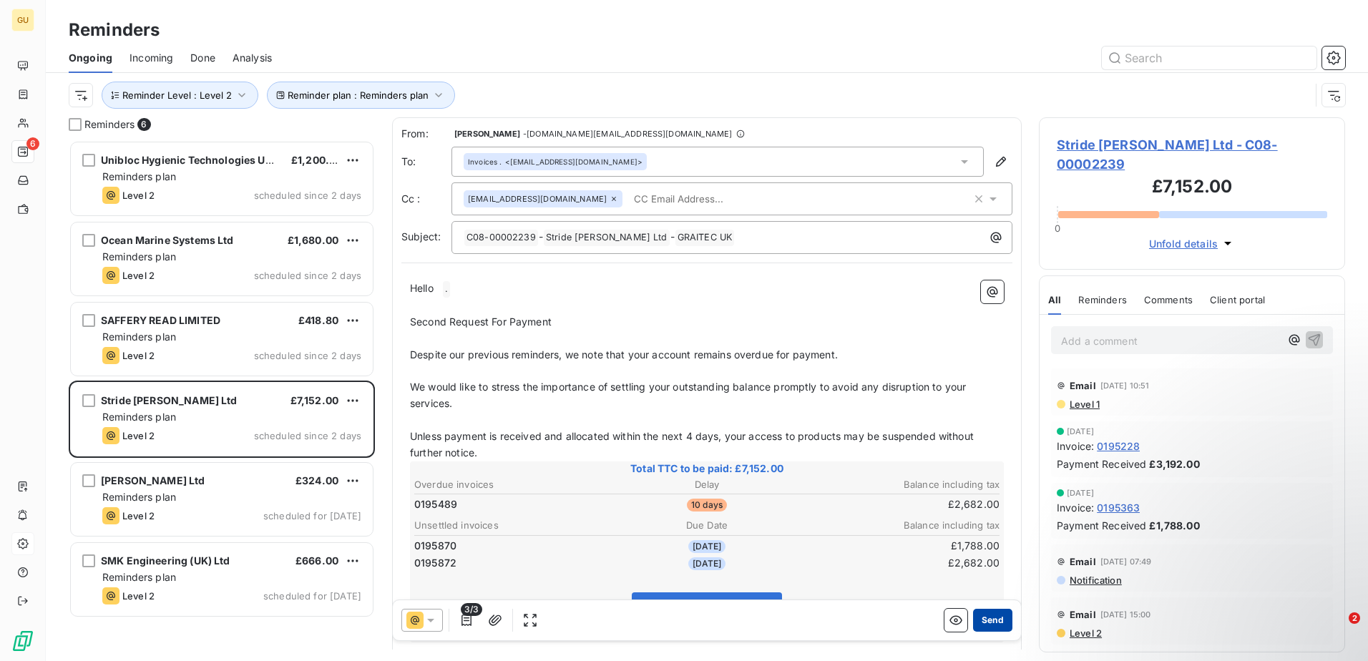
click at [991, 615] on button "Send" at bounding box center [992, 620] width 39 height 23
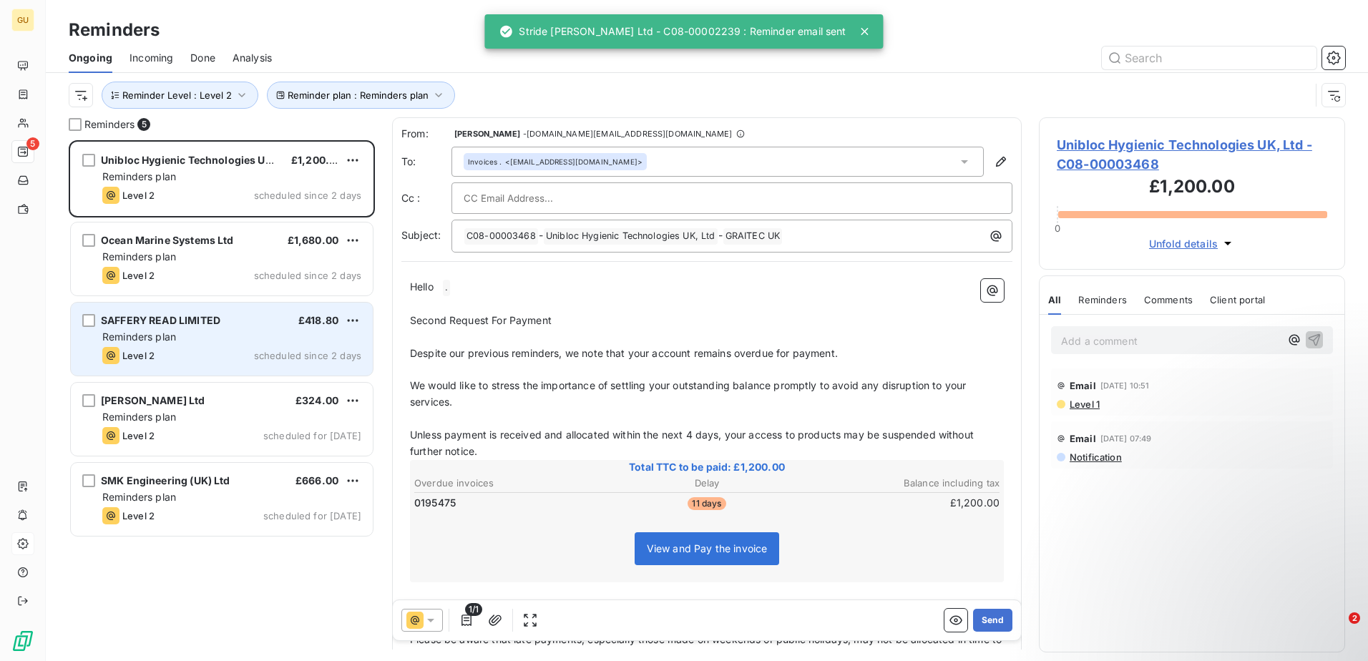
click at [211, 348] on div "Level 2 scheduled since 2 days" at bounding box center [231, 355] width 259 height 17
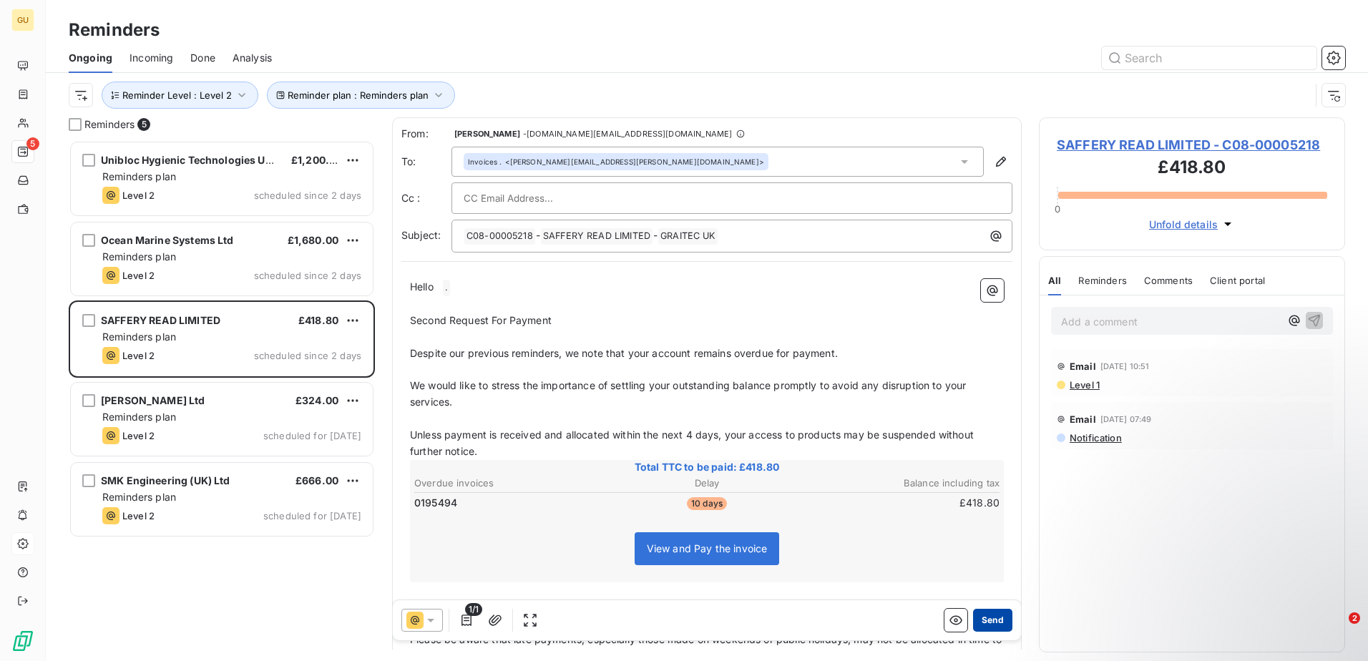
click at [987, 610] on button "Send" at bounding box center [992, 620] width 39 height 23
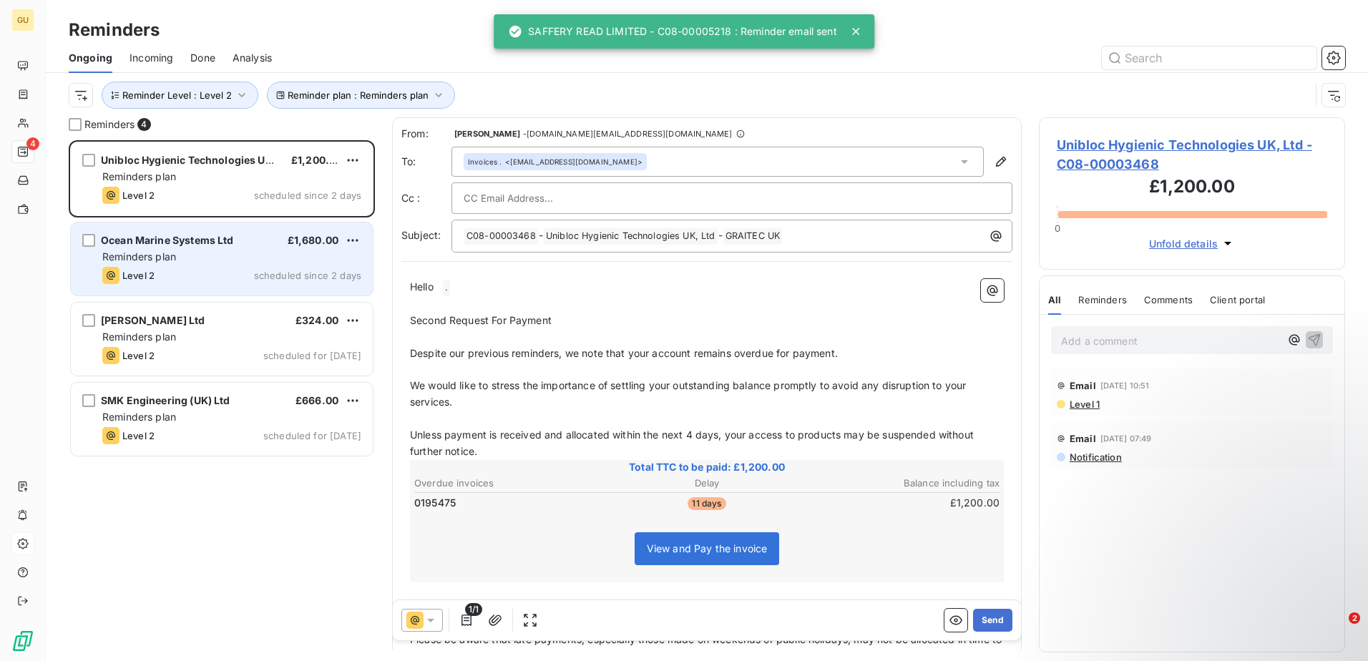
click at [281, 255] on div "Reminders plan" at bounding box center [231, 257] width 259 height 14
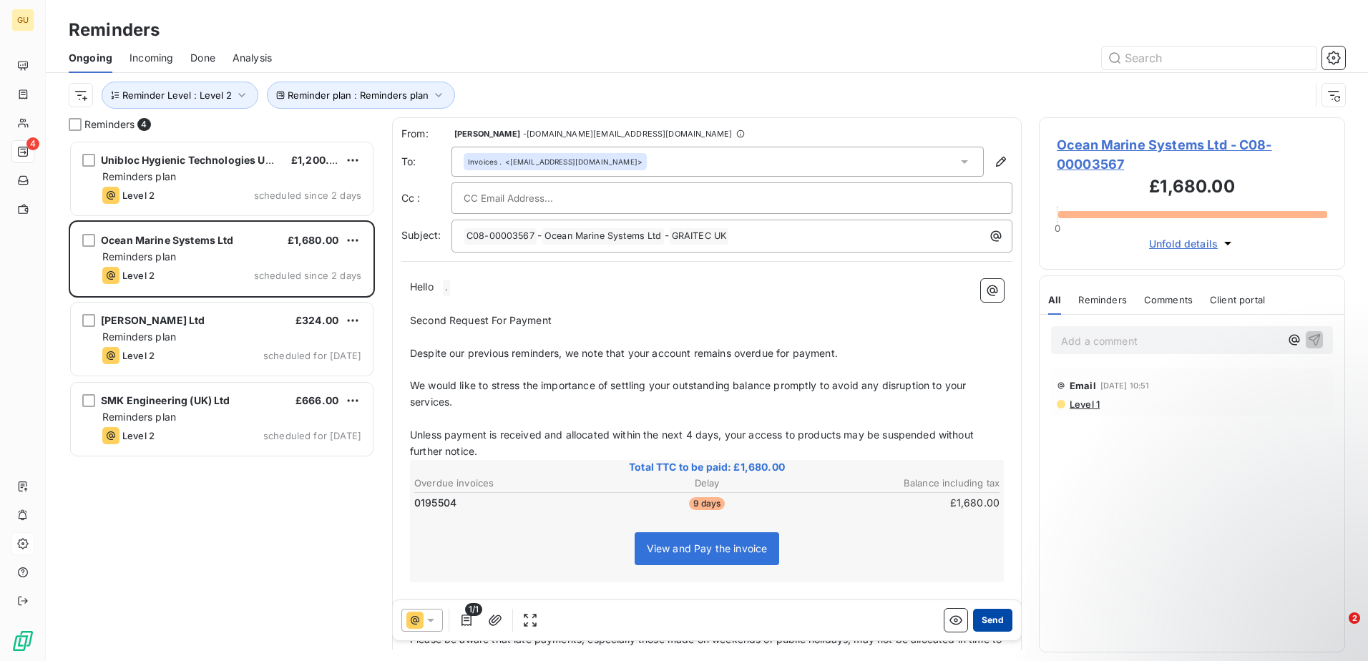
click at [973, 615] on button "Send" at bounding box center [992, 620] width 39 height 23
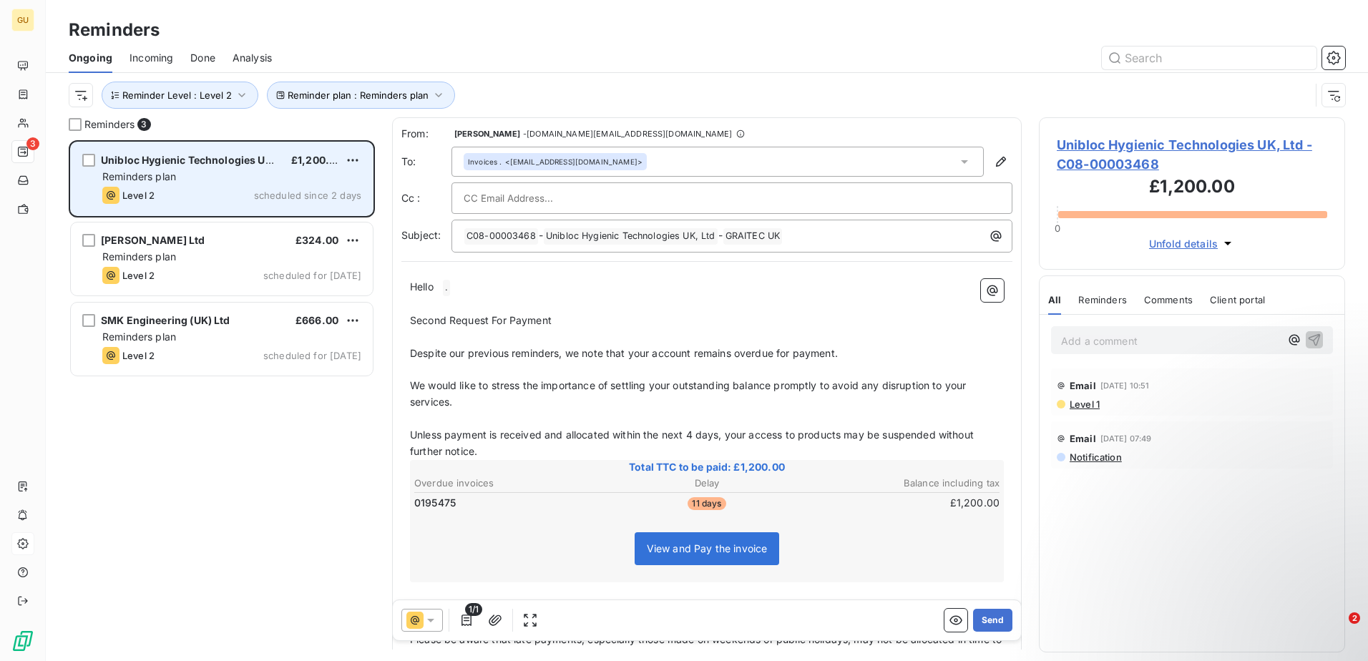
click at [208, 192] on div "Level 2 scheduled since 2 days" at bounding box center [231, 195] width 259 height 17
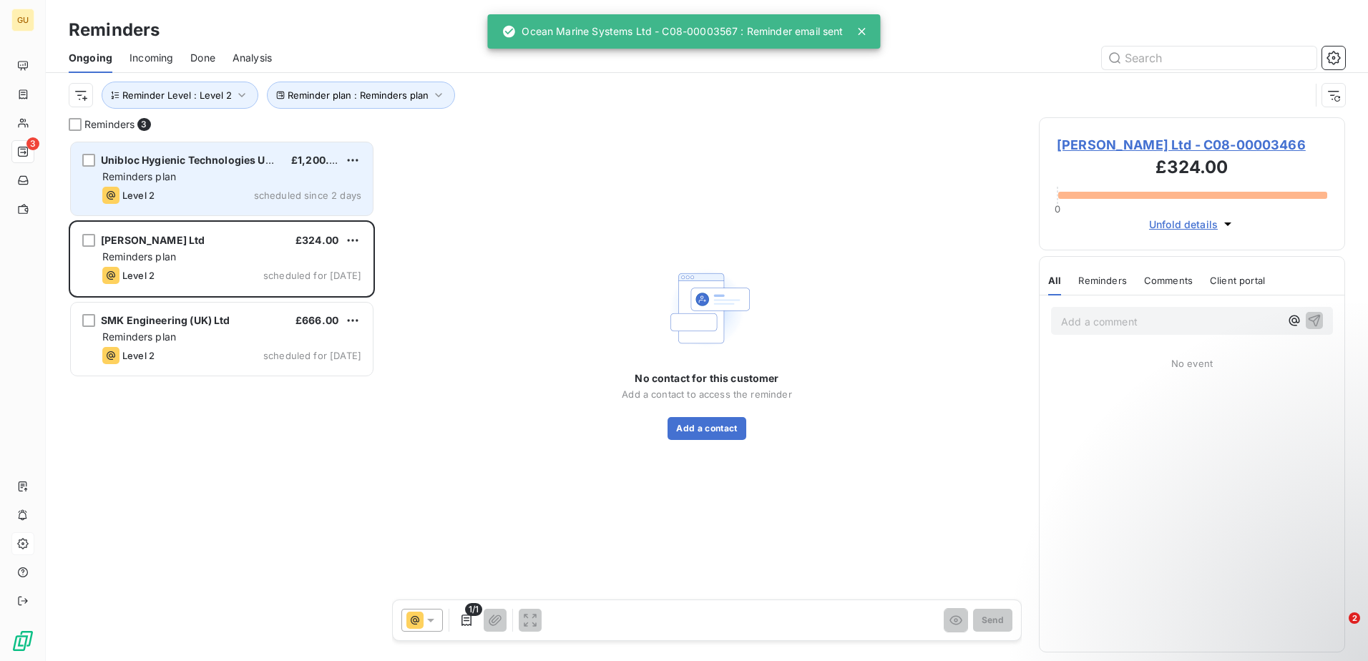
click at [183, 166] on div "Unibloc Hygienic Technologies UK, Ltd" at bounding box center [190, 160] width 179 height 14
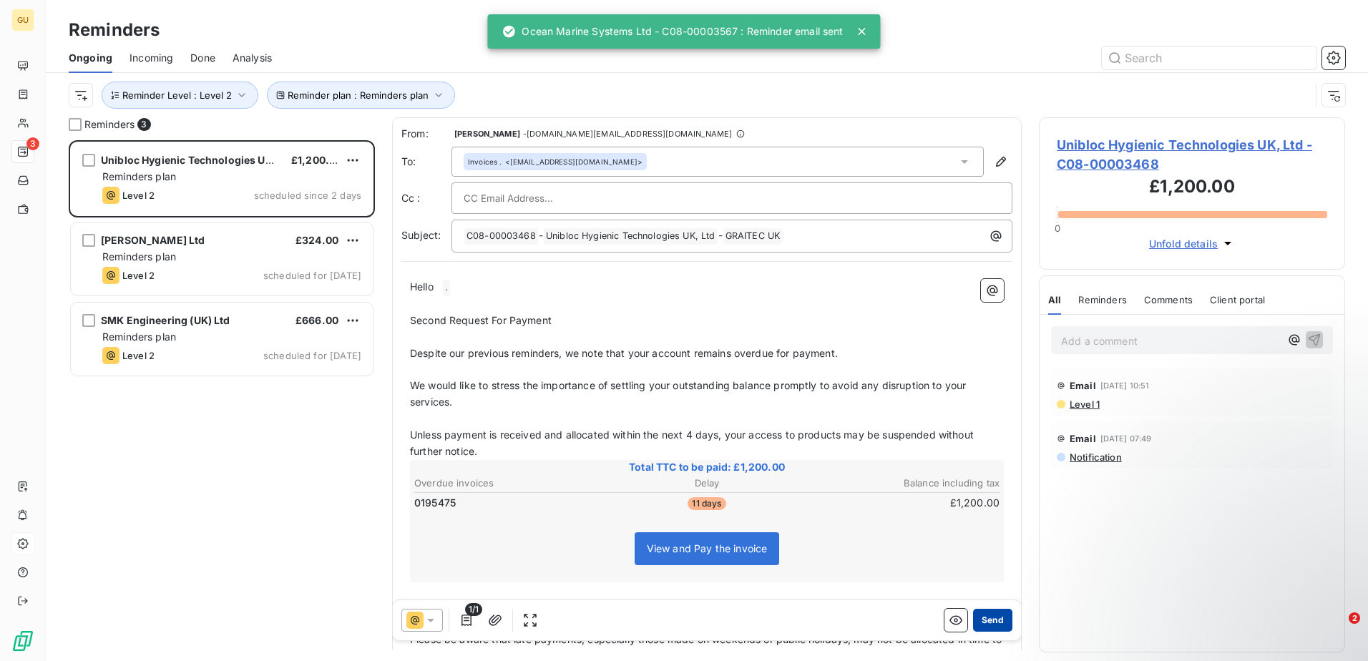
click at [973, 612] on button "Send" at bounding box center [992, 620] width 39 height 23
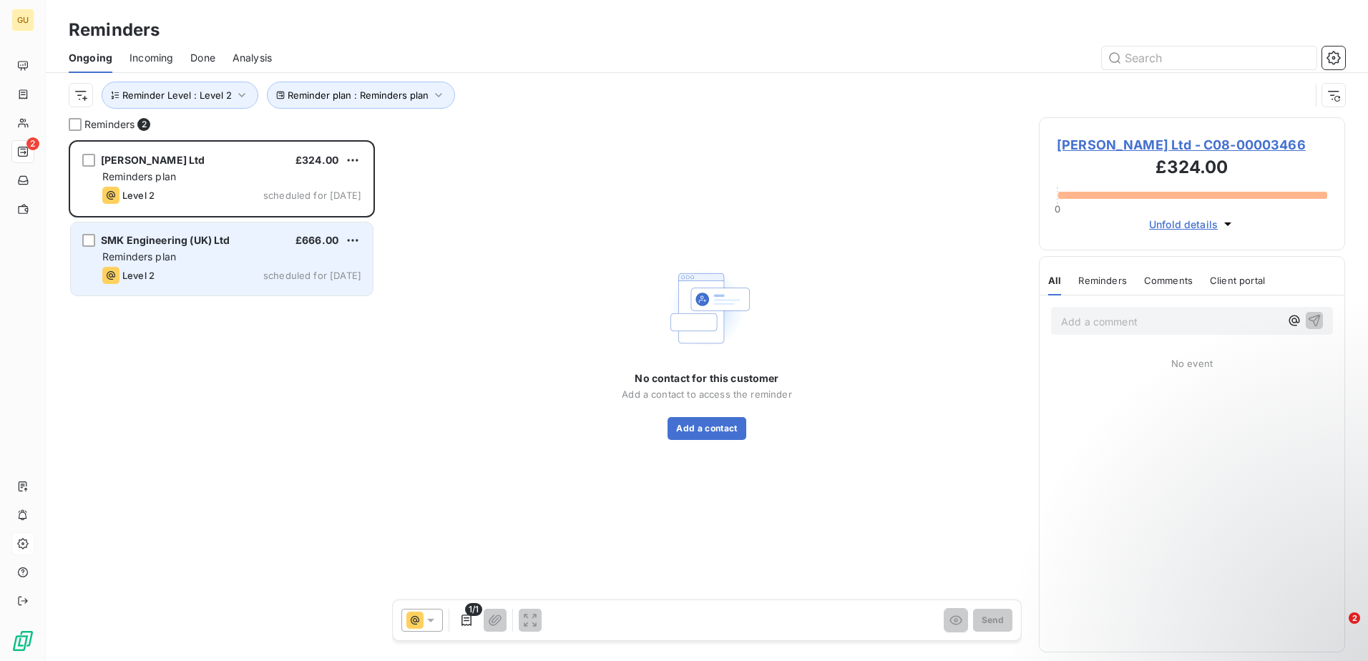
click at [242, 234] on div "SMK Engineering (UK) Ltd £666.00" at bounding box center [231, 240] width 259 height 13
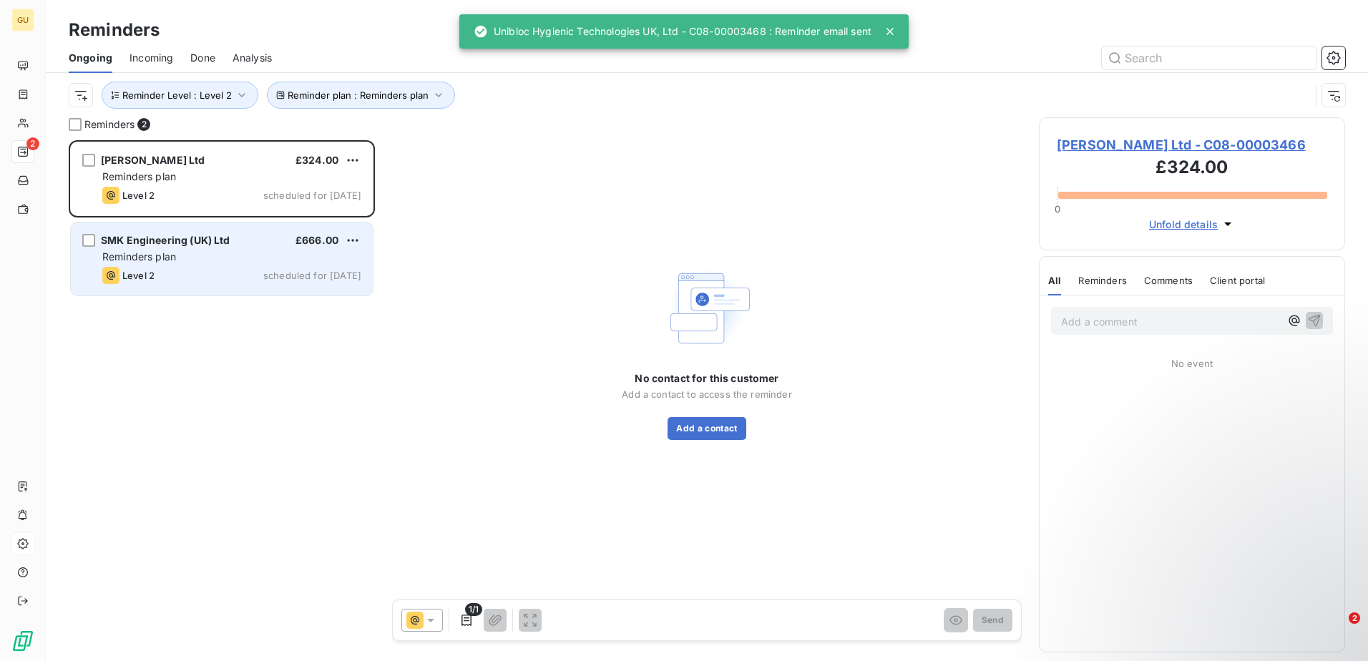
click at [179, 277] on div "Level 2 scheduled for [DATE]" at bounding box center [231, 275] width 259 height 17
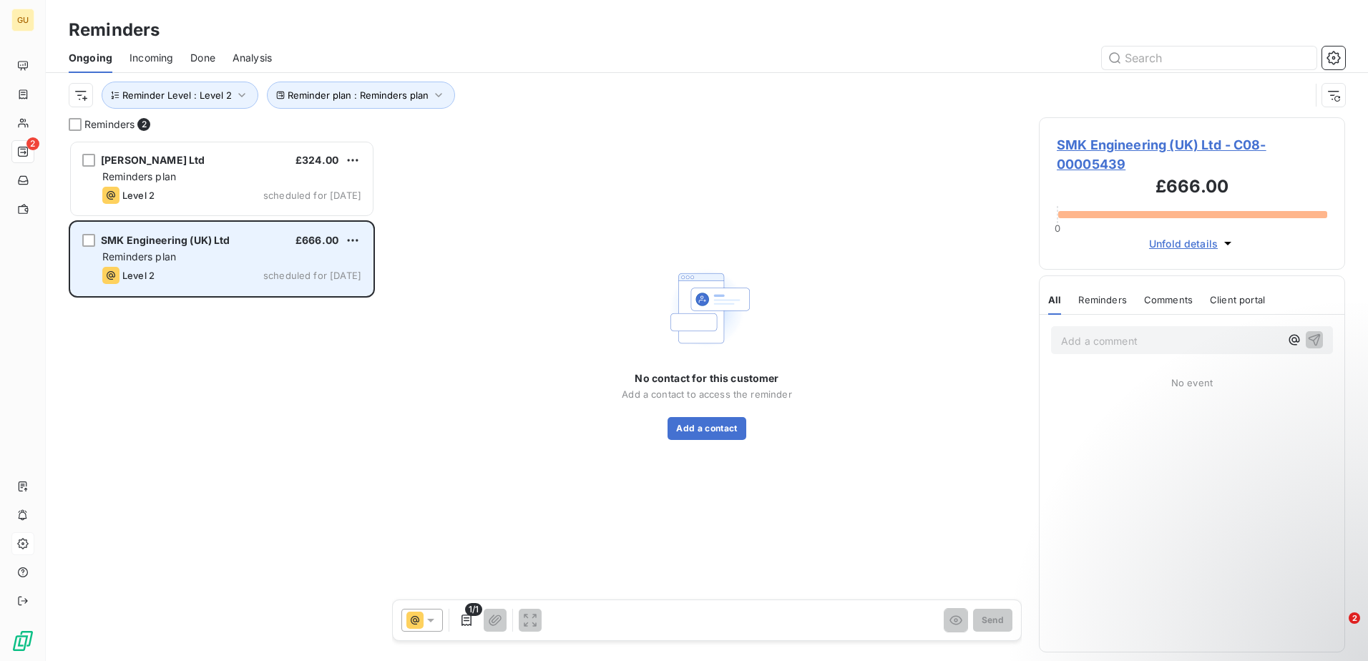
click at [205, 262] on div "Reminders plan" at bounding box center [231, 257] width 259 height 14
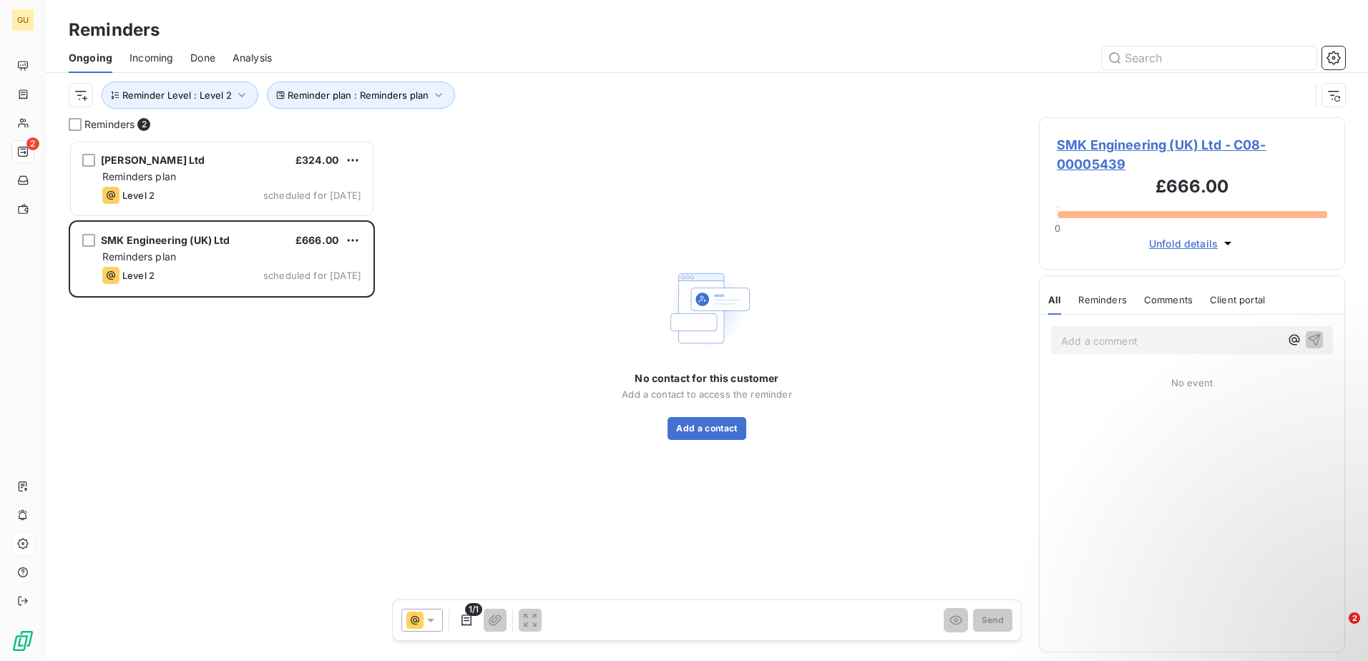
click at [376, 488] on div "Reminders 2 [PERSON_NAME] Ltd £324.00 Reminders plan Level 2 scheduled for [DAT…" at bounding box center [707, 389] width 1323 height 544
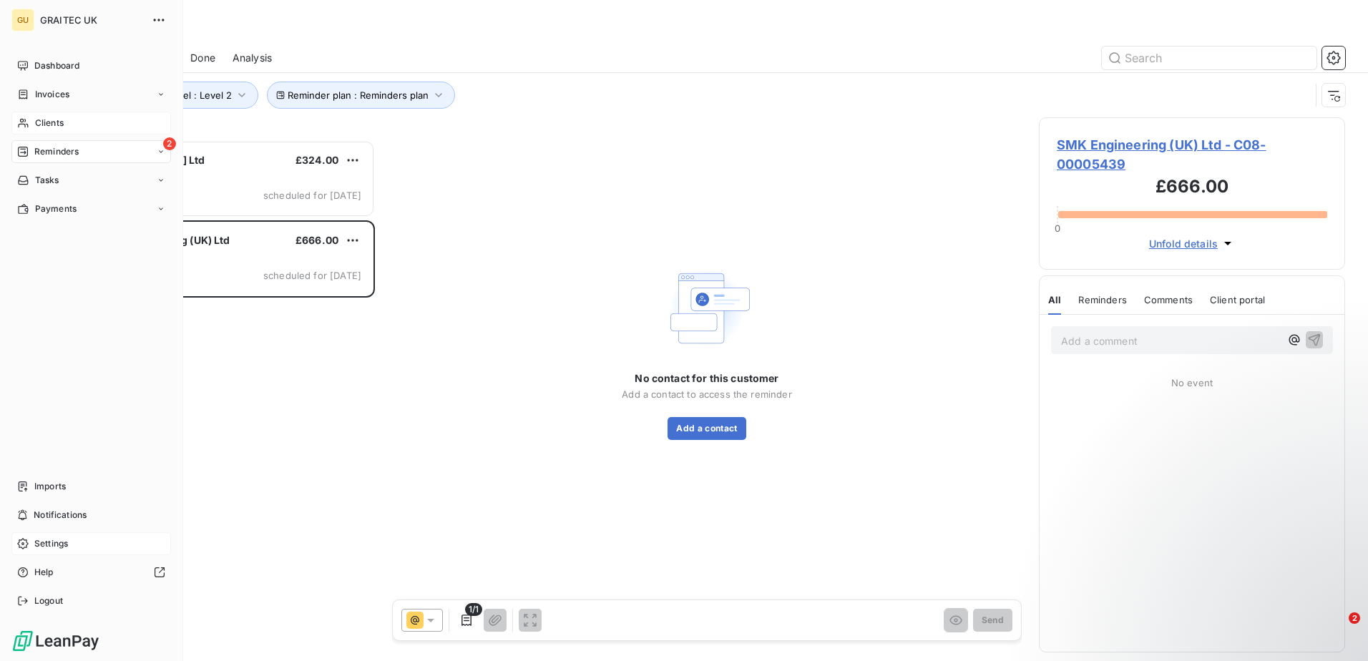
click at [50, 113] on div "Clients" at bounding box center [91, 123] width 160 height 23
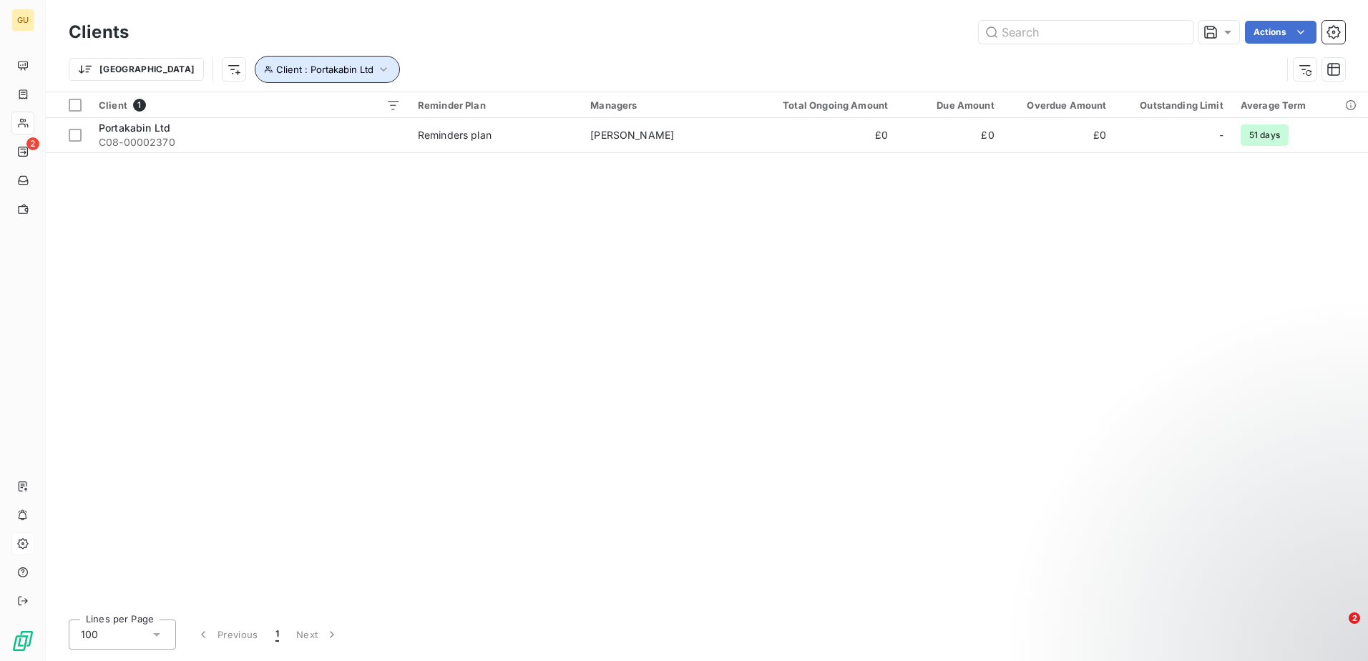
click at [276, 74] on span "Client : Portakabin Ltd" at bounding box center [324, 69] width 97 height 11
click at [378, 106] on span "Portakabin Ltd - C08-00002370" at bounding box center [429, 106] width 151 height 11
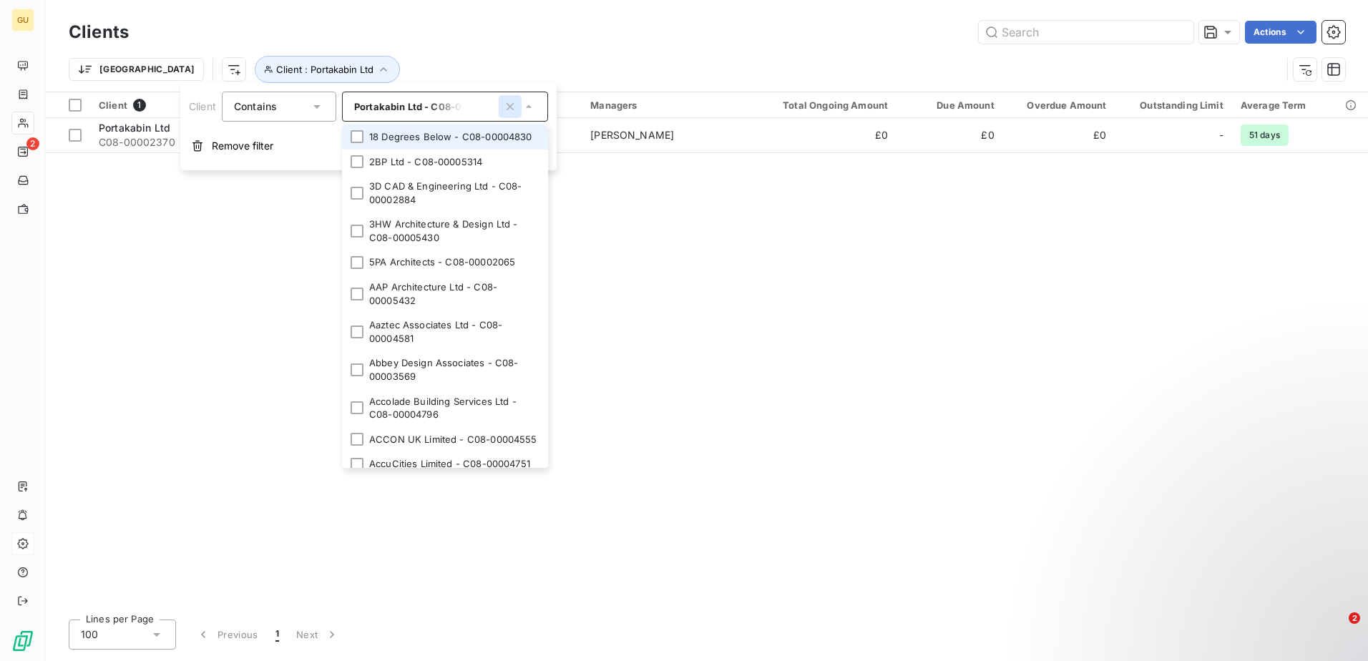
click at [515, 104] on icon "button" at bounding box center [510, 106] width 14 height 14
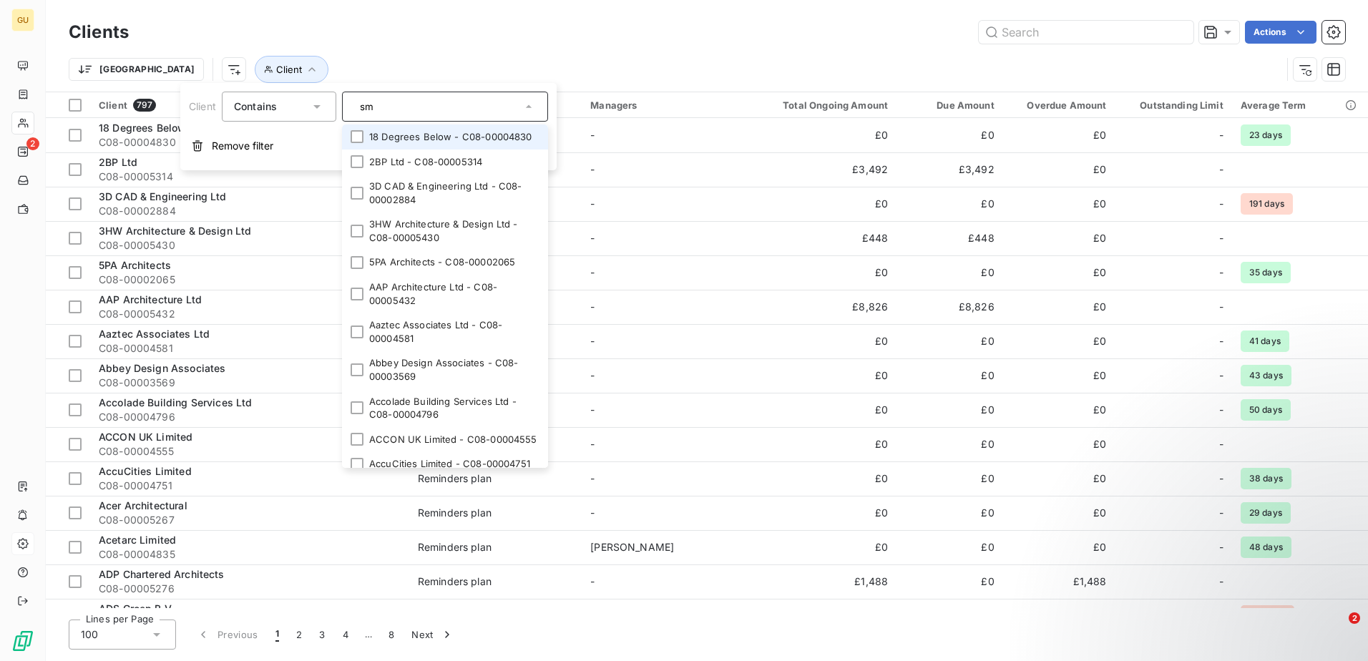
type input "smk"
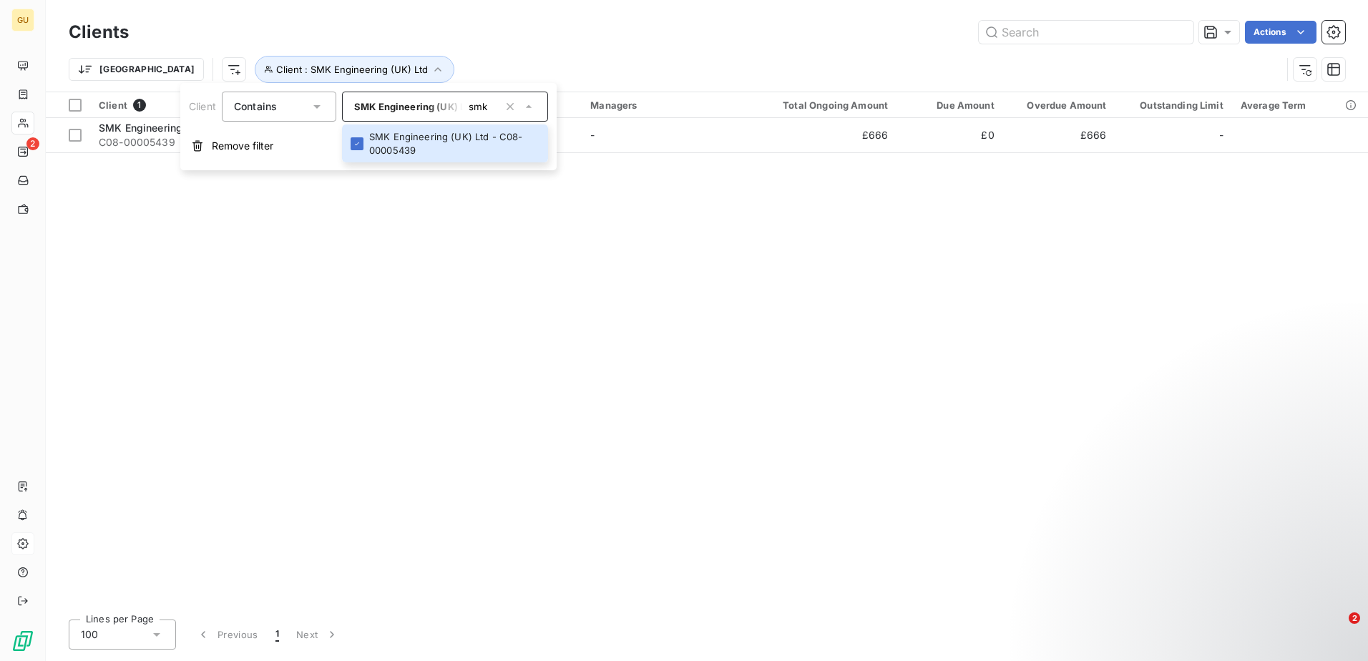
click at [323, 378] on div "Client 1 Reminder Plan Managers Total Ongoing Amount Due Amount Overdue Amount …" at bounding box center [707, 350] width 1323 height 516
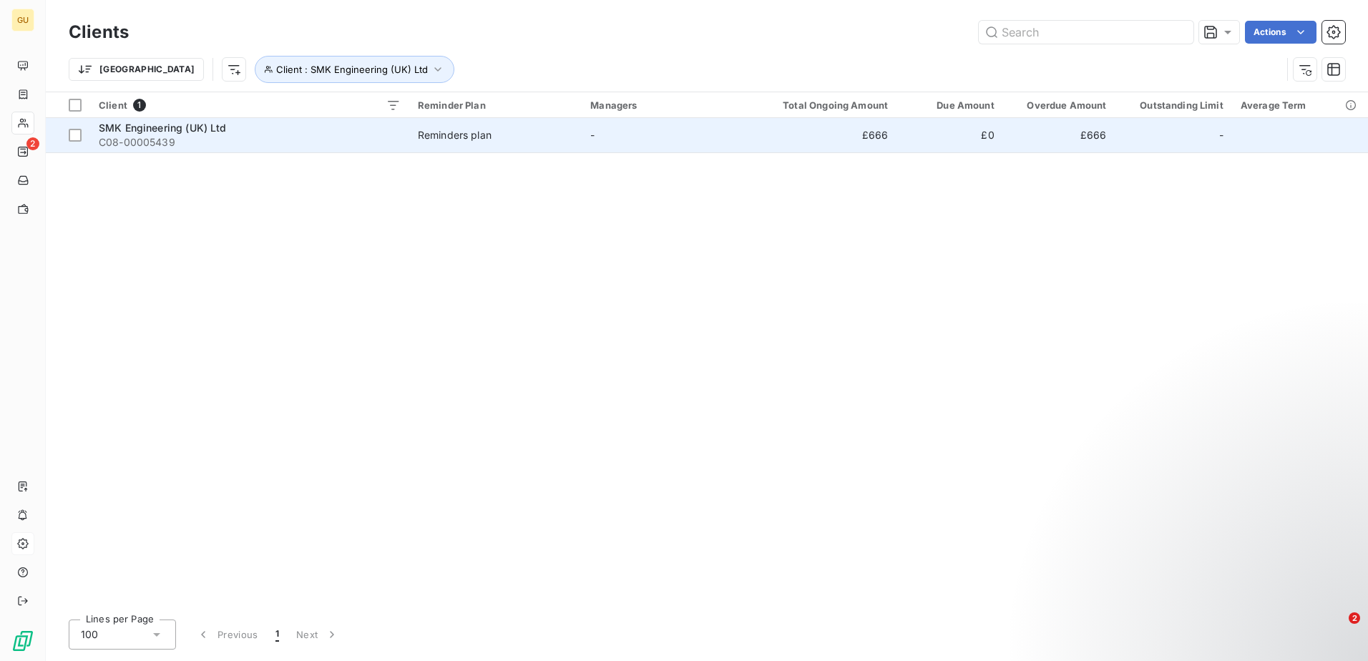
click at [120, 132] on span "SMK Engineering (UK) Ltd" at bounding box center [163, 128] width 128 height 12
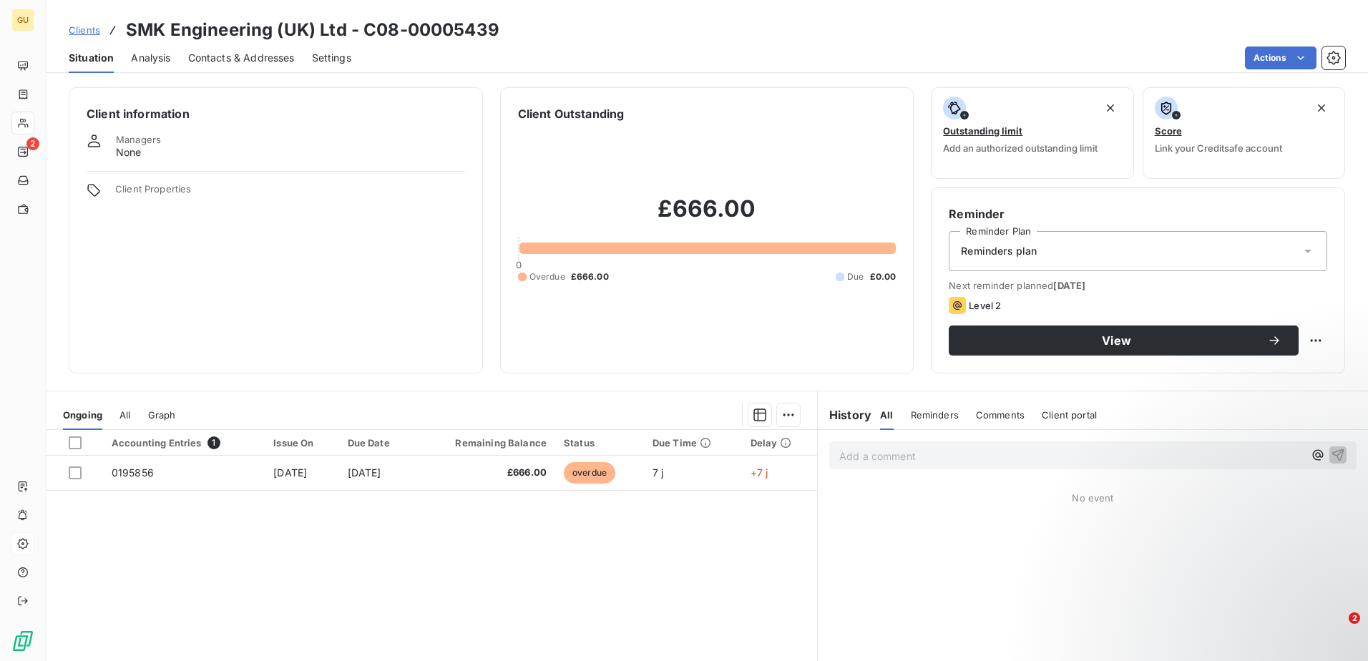
click at [187, 55] on div "Situation Analysis Contacts & Addresses Settings Actions" at bounding box center [707, 58] width 1323 height 30
click at [216, 56] on span "Contacts & Addresses" at bounding box center [241, 58] width 107 height 14
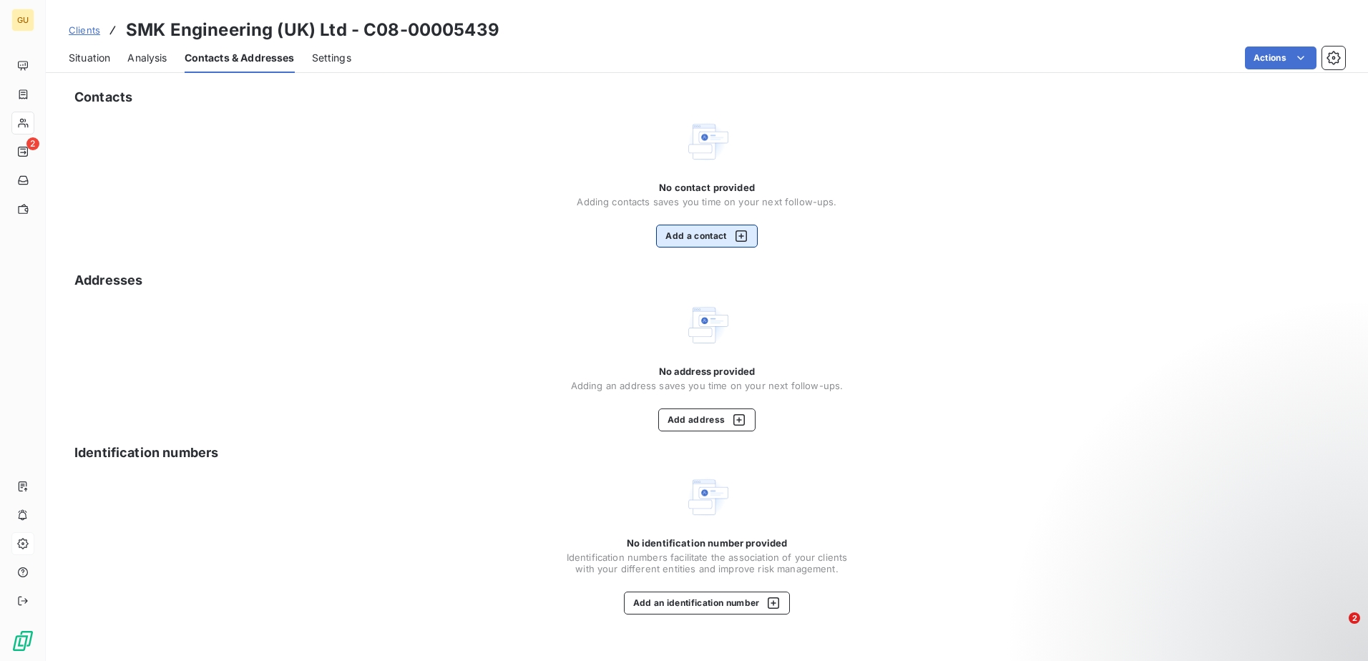
click at [727, 239] on div "button" at bounding box center [737, 236] width 21 height 14
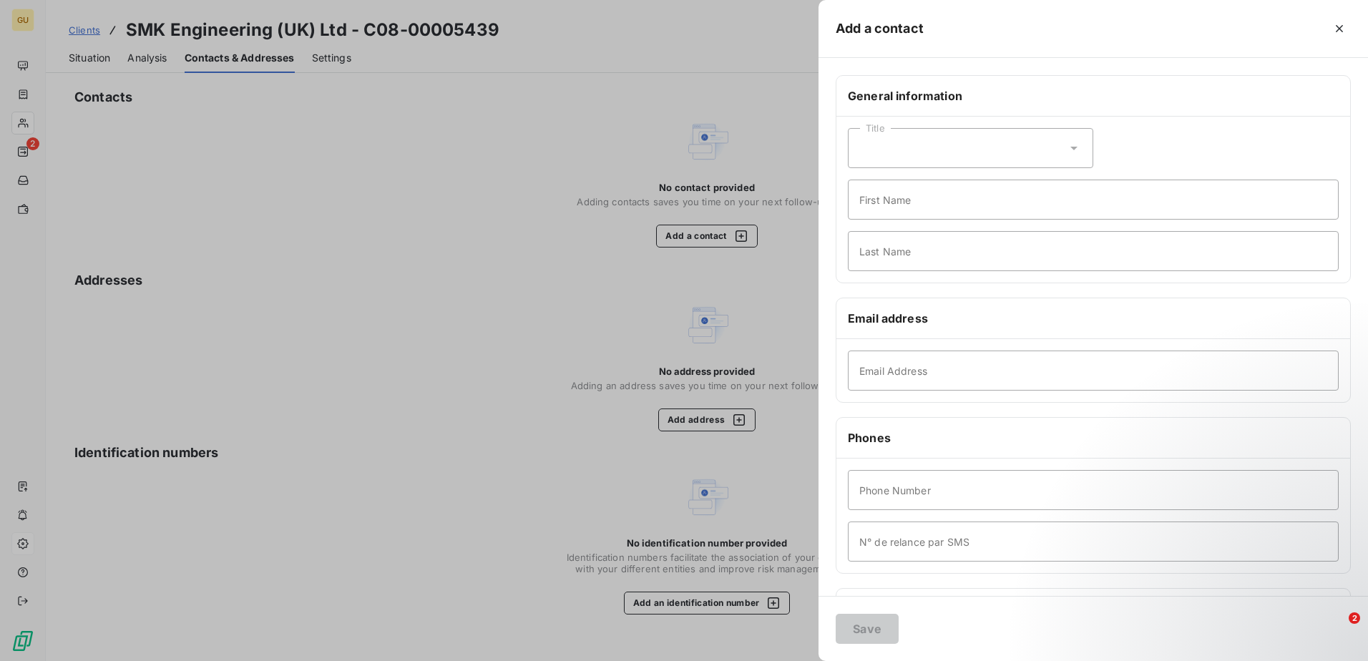
click at [952, 164] on div "Title" at bounding box center [970, 148] width 245 height 40
click at [945, 151] on div "Title" at bounding box center [970, 148] width 245 height 40
click at [1069, 217] on input "First Name" at bounding box center [1093, 200] width 491 height 40
type input "Invoices"
click at [998, 381] on input "Email Address" at bounding box center [1093, 371] width 491 height 40
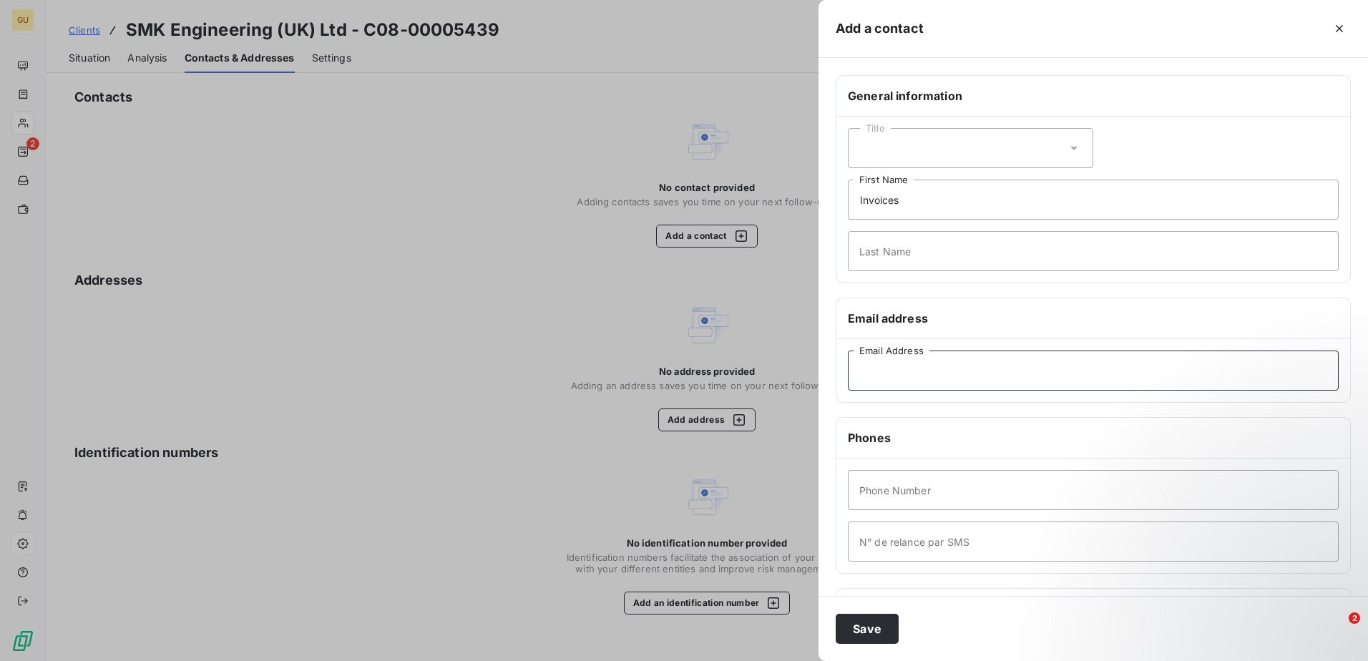
paste input "0195856"
drag, startPoint x: 955, startPoint y: 380, endPoint x: 778, endPoint y: 376, distance: 177.5
click at [779, 661] on div "Add a contact General information Title Invoices First Name Last Name Email add…" at bounding box center [684, 661] width 1368 height 0
click at [900, 378] on input "0195856" at bounding box center [1093, 371] width 491 height 40
drag, startPoint x: 907, startPoint y: 376, endPoint x: 733, endPoint y: 363, distance: 174.4
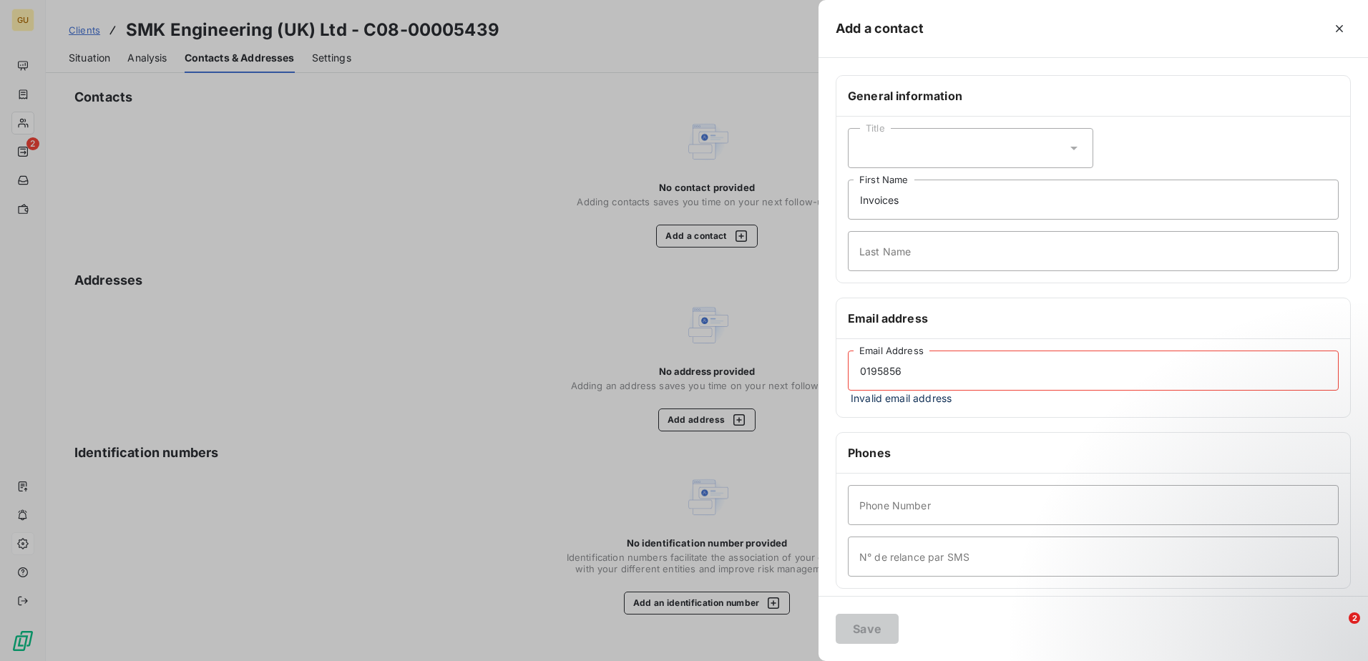
click at [733, 661] on div "Add a contact General information Title Invoices First Name Last Name Email add…" at bounding box center [684, 661] width 1368 height 0
paste input ""[EMAIL_ADDRESS][DOMAIN_NAME]" <[EMAIL_ADDRESS][DOMAIN_NAME]>"
drag, startPoint x: 977, startPoint y: 371, endPoint x: 842, endPoint y: 357, distance: 135.9
click at [842, 357] on div ""[EMAIL_ADDRESS][DOMAIN_NAME]" <[EMAIL_ADDRESS][DOMAIN_NAME]> Email Address Inv…" at bounding box center [1094, 378] width 514 height 78
click at [1033, 377] on input "[EMAIL_ADDRESS][DOMAIN_NAME]>" at bounding box center [1093, 371] width 491 height 40
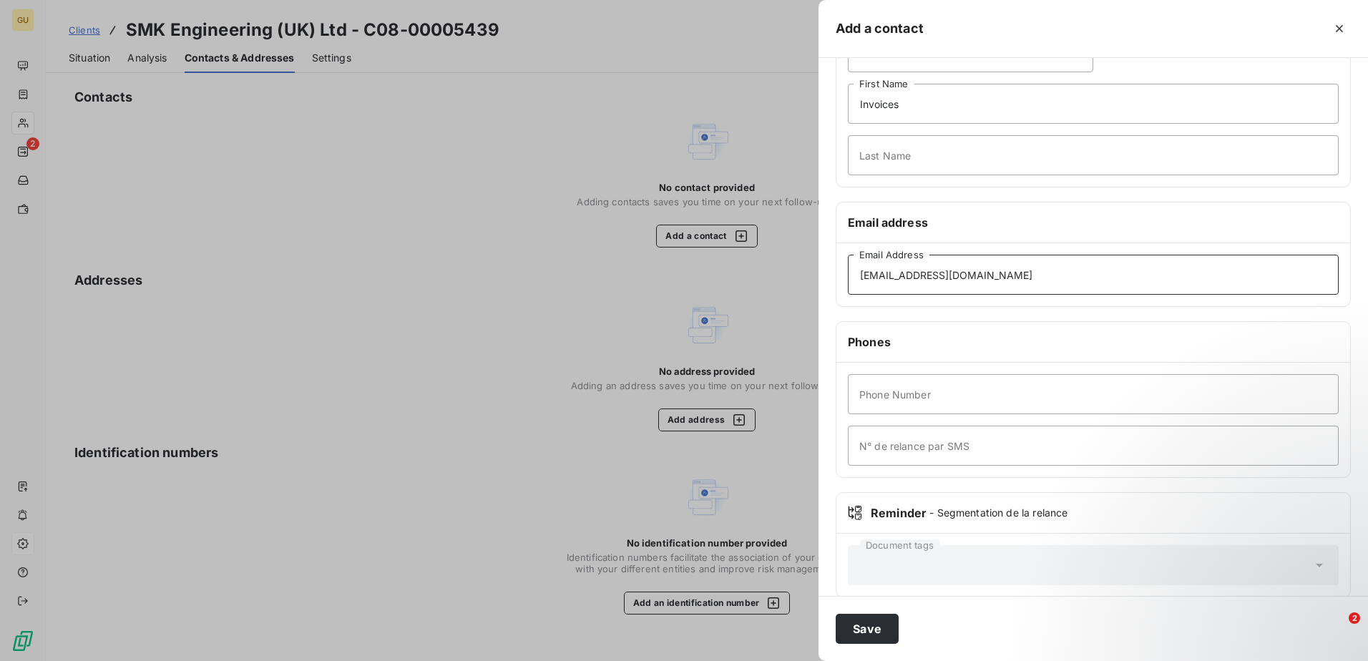
scroll to position [115, 0]
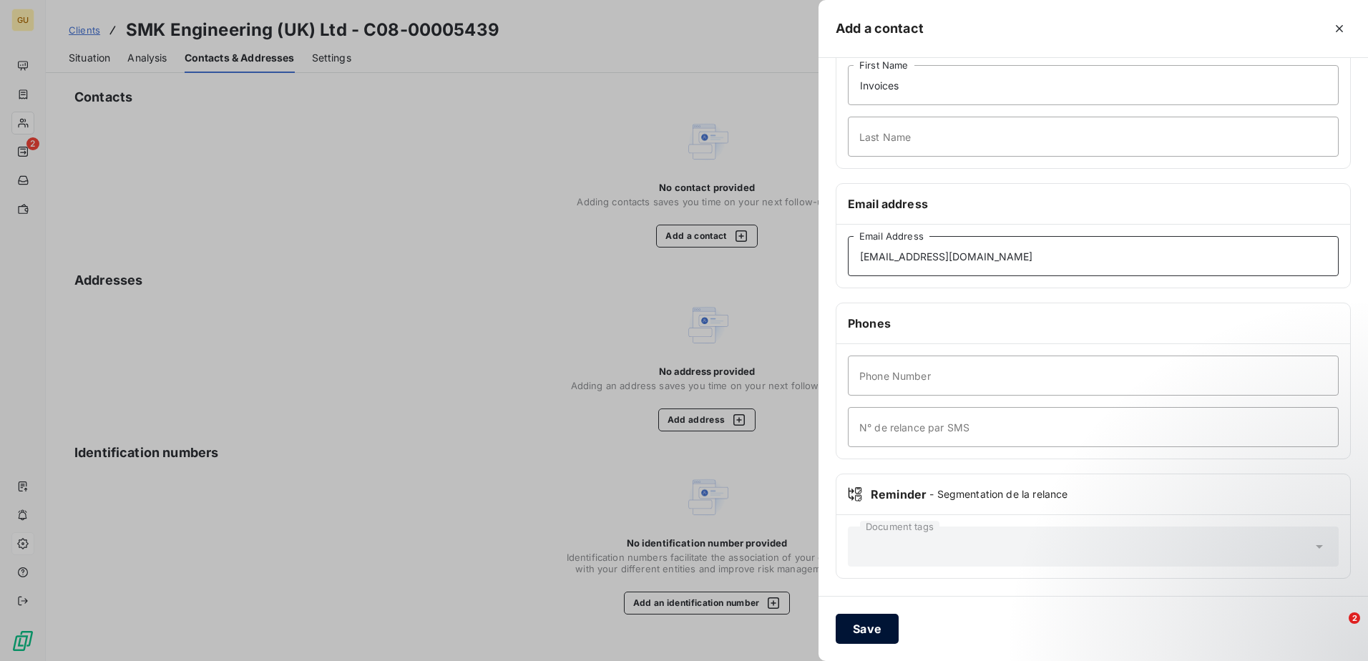
type input "[EMAIL_ADDRESS][DOMAIN_NAME]"
click at [852, 639] on button "Save" at bounding box center [867, 629] width 63 height 30
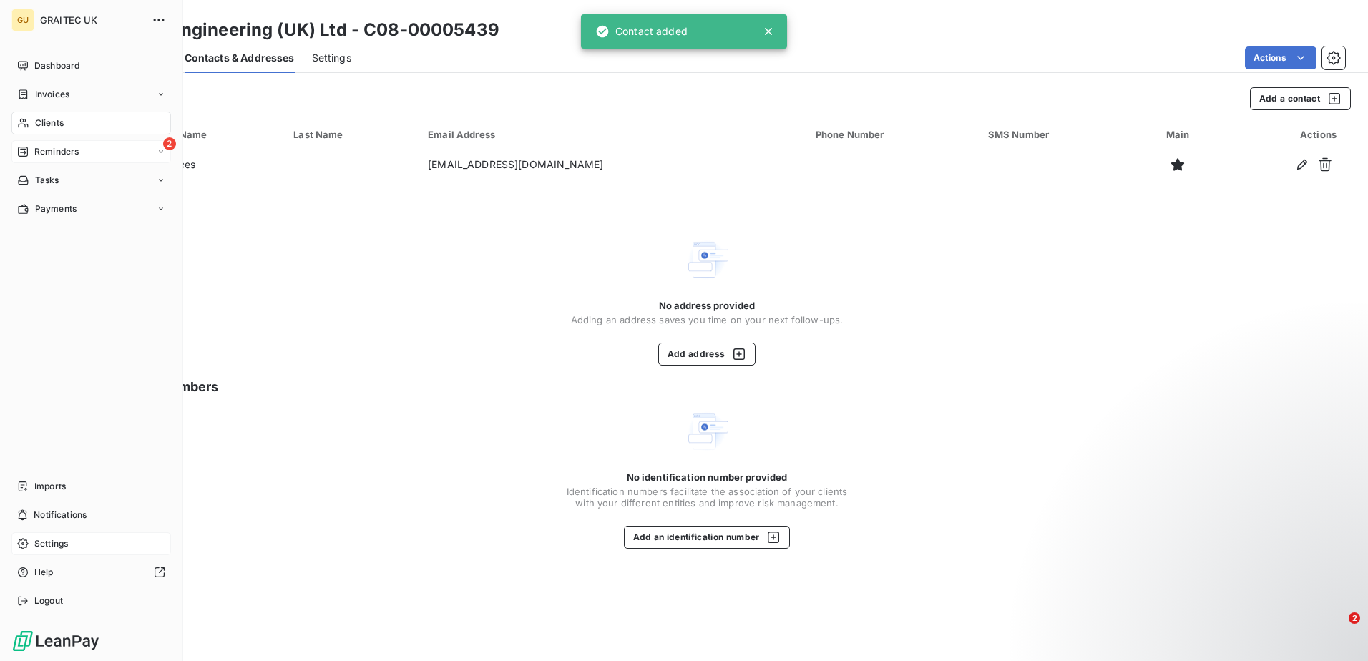
click at [68, 145] on span "Reminders" at bounding box center [56, 151] width 44 height 13
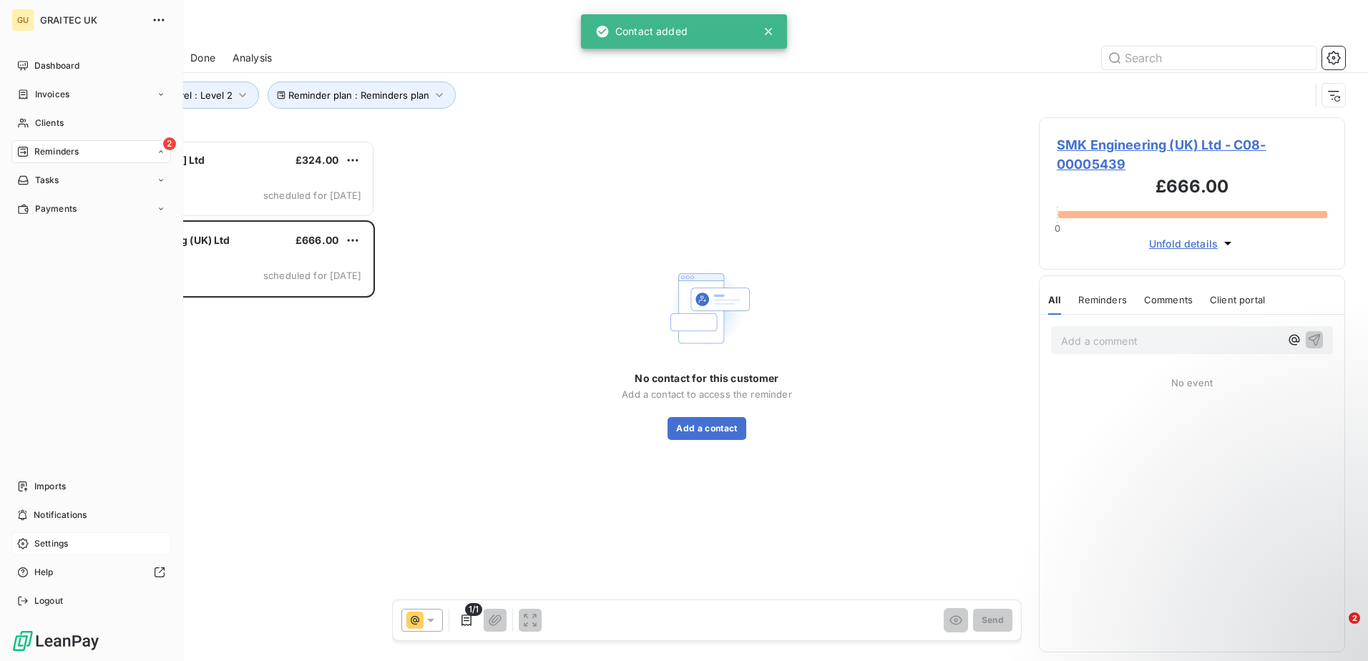
scroll to position [11, 11]
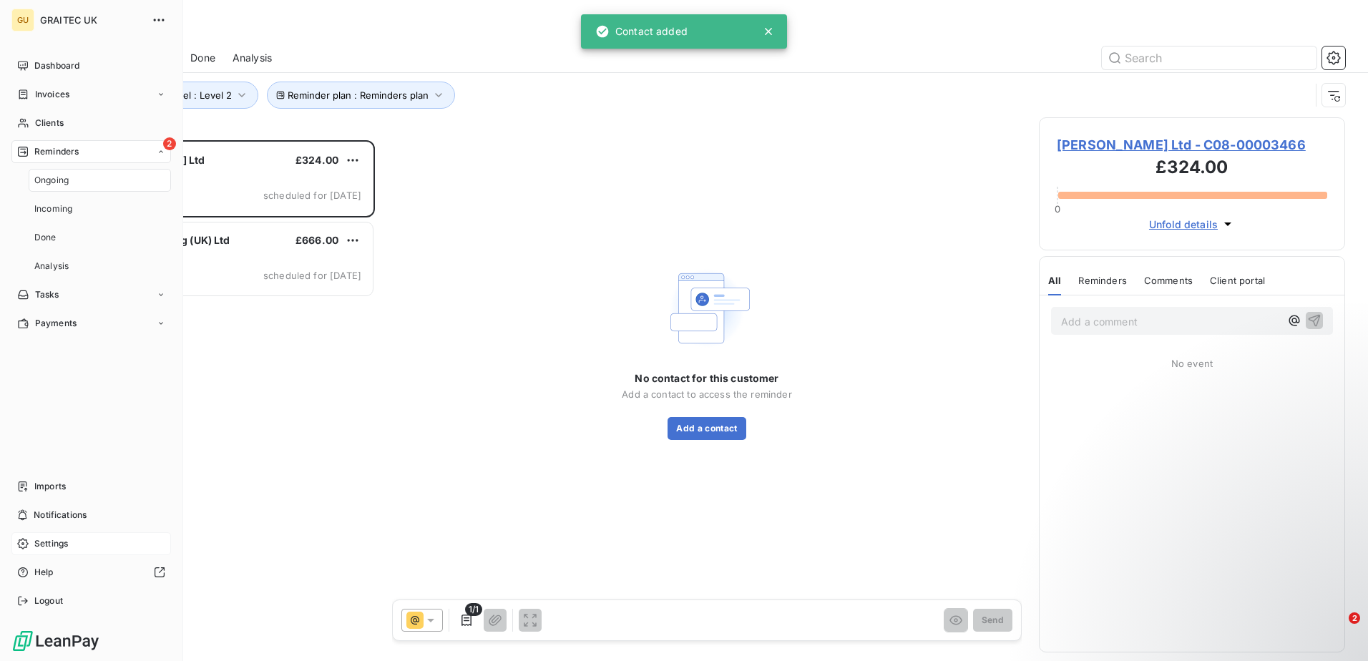
click at [63, 182] on span "Ongoing" at bounding box center [51, 180] width 34 height 13
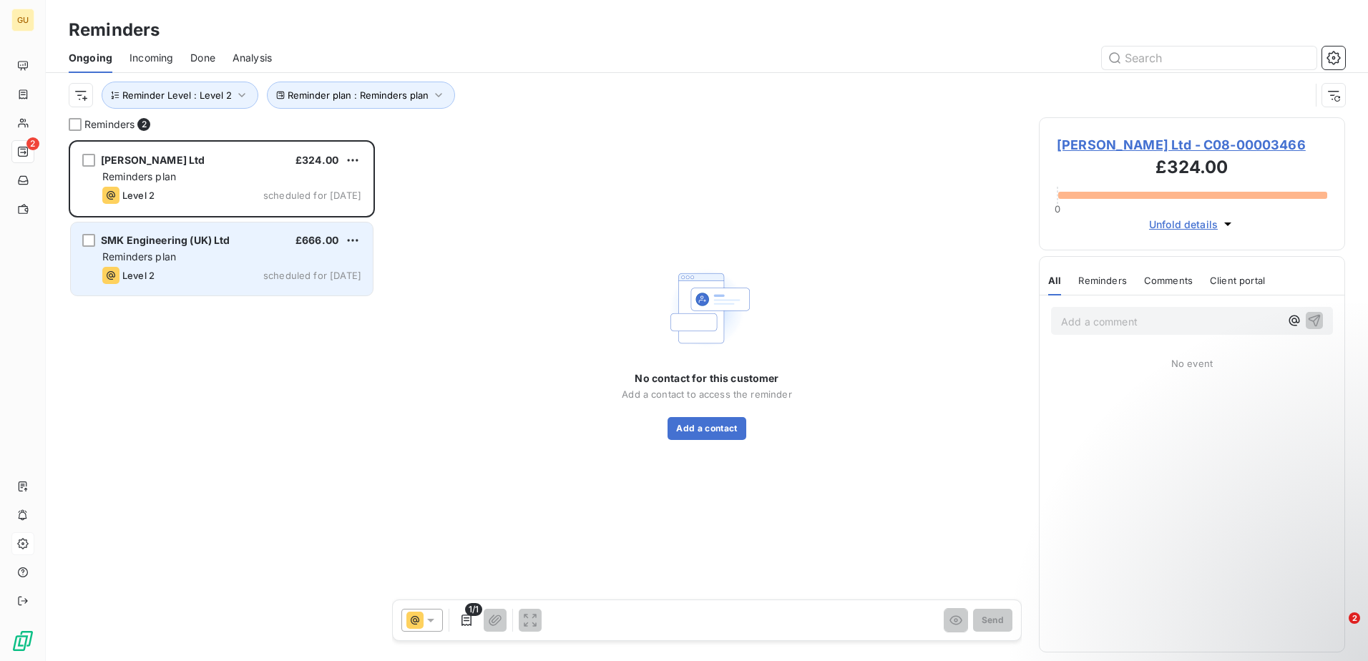
click at [254, 239] on div "SMK Engineering (UK) Ltd £666.00" at bounding box center [231, 240] width 259 height 13
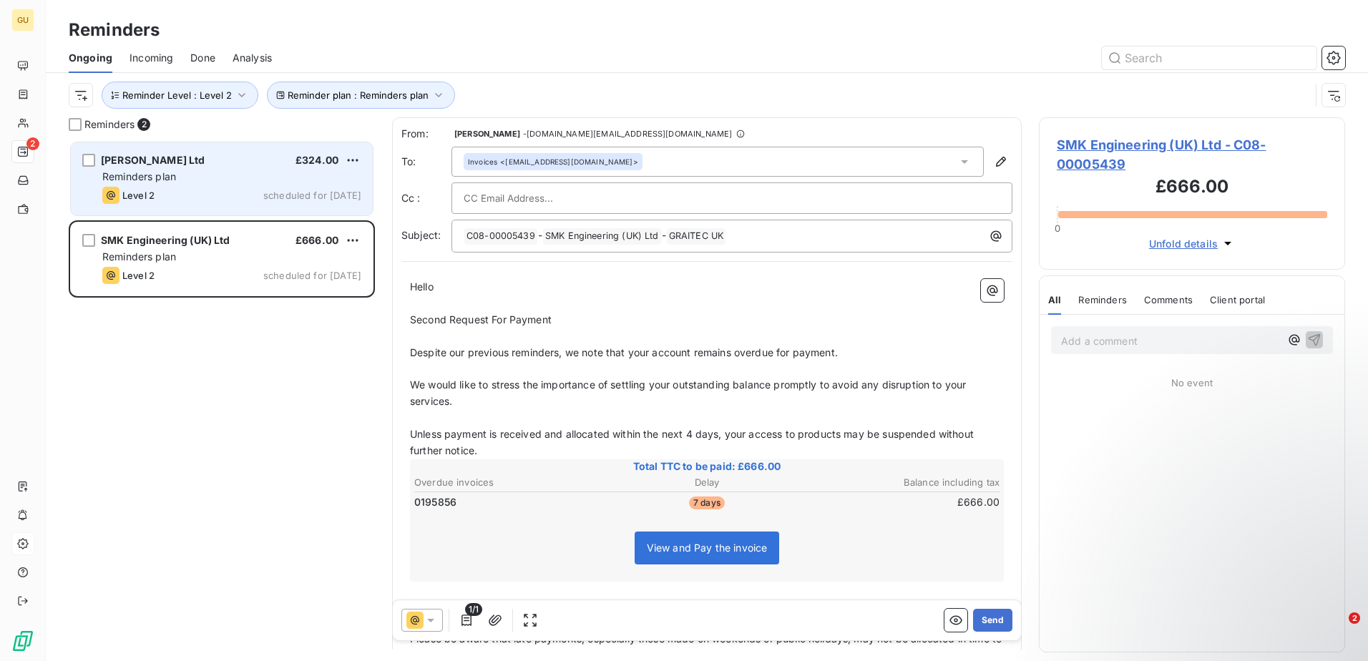
click at [238, 193] on div "Level 2 scheduled for [DATE]" at bounding box center [231, 195] width 259 height 17
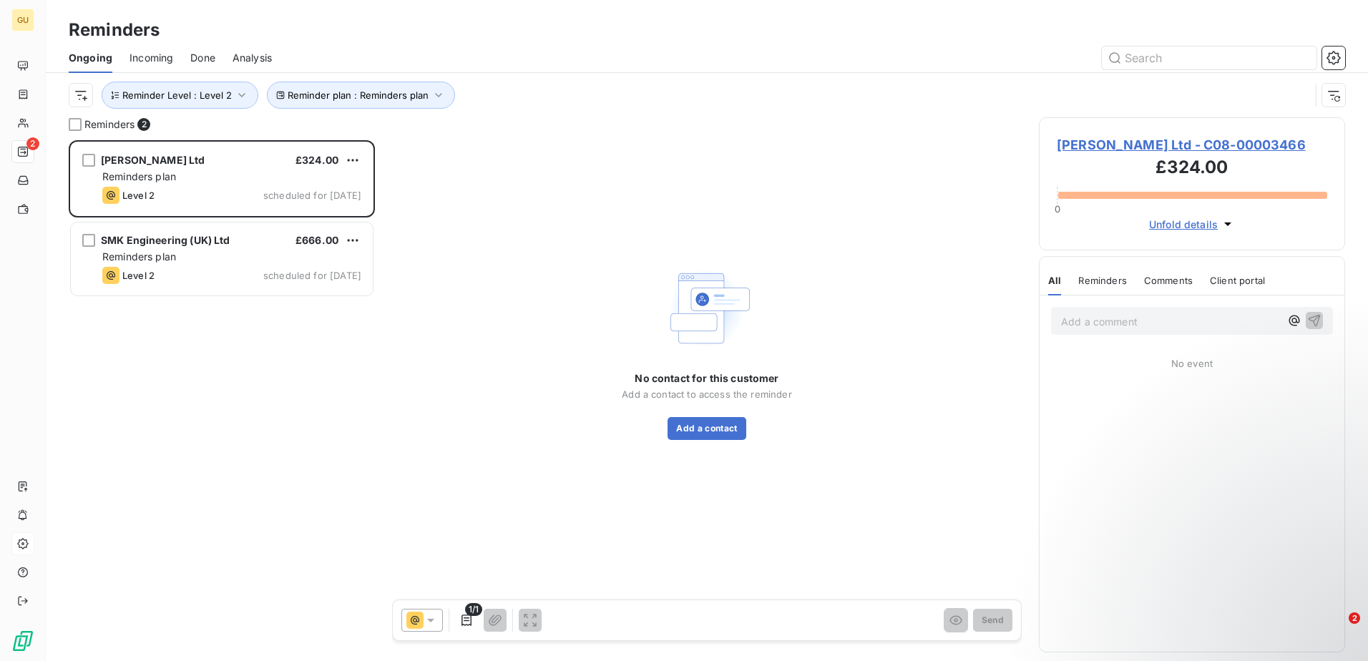
drag, startPoint x: 678, startPoint y: 569, endPoint x: 671, endPoint y: 582, distance: 14.7
click at [679, 569] on div "No contact for this customer Add a contact to access the reminder Add a contact" at bounding box center [707, 351] width 630 height 468
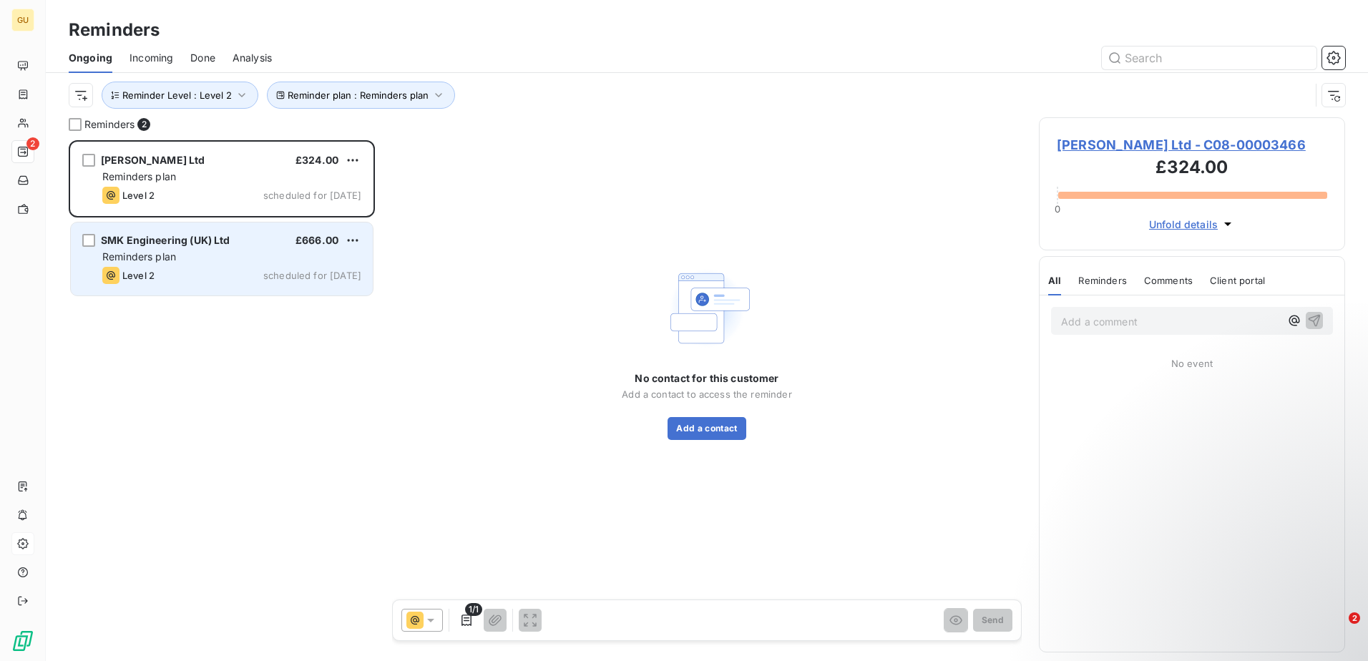
click at [199, 235] on span "SMK Engineering (UK) Ltd" at bounding box center [166, 240] width 130 height 12
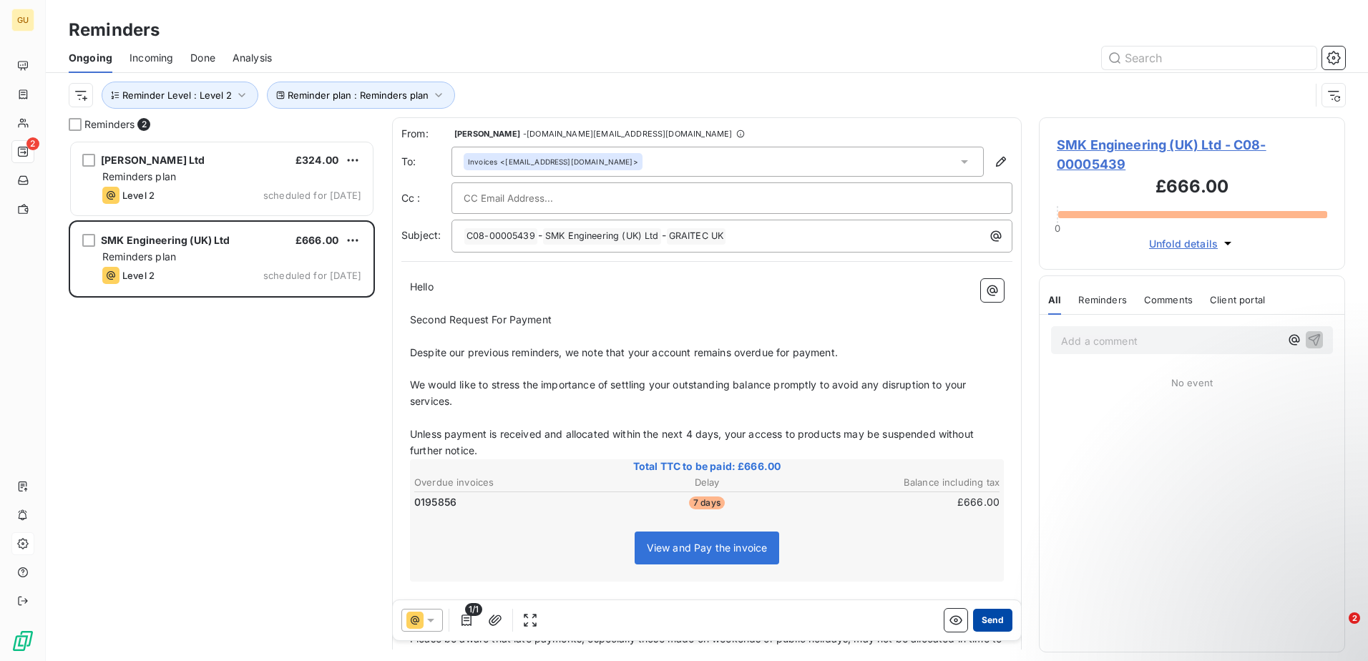
click at [973, 625] on button "Send" at bounding box center [992, 620] width 39 height 23
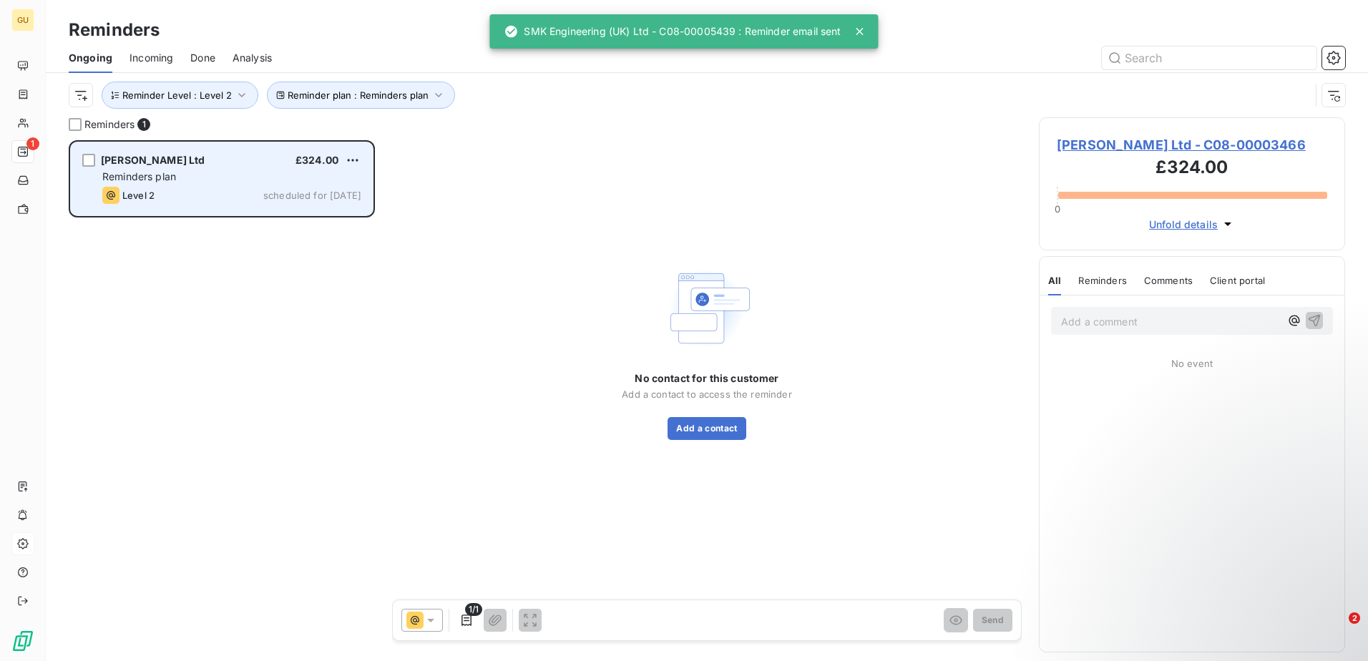
click at [212, 193] on div "Level 2 scheduled for [DATE]" at bounding box center [231, 195] width 259 height 17
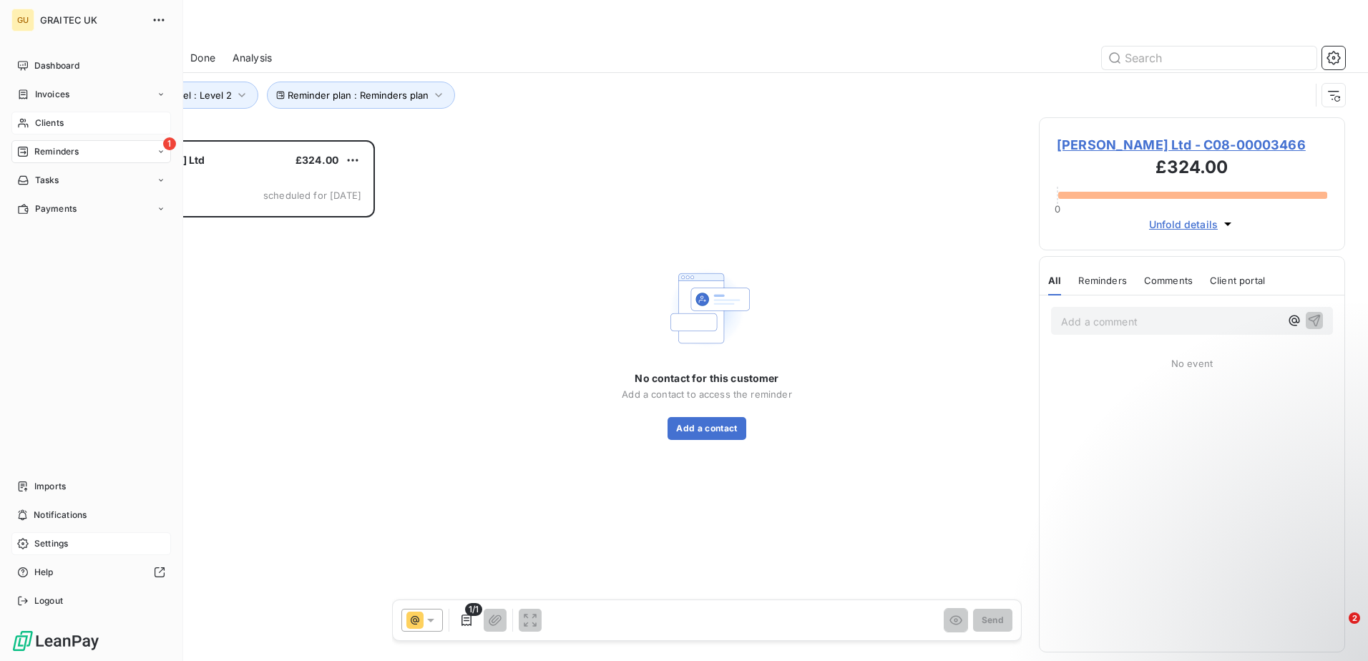
click at [80, 115] on div "Clients" at bounding box center [91, 123] width 160 height 23
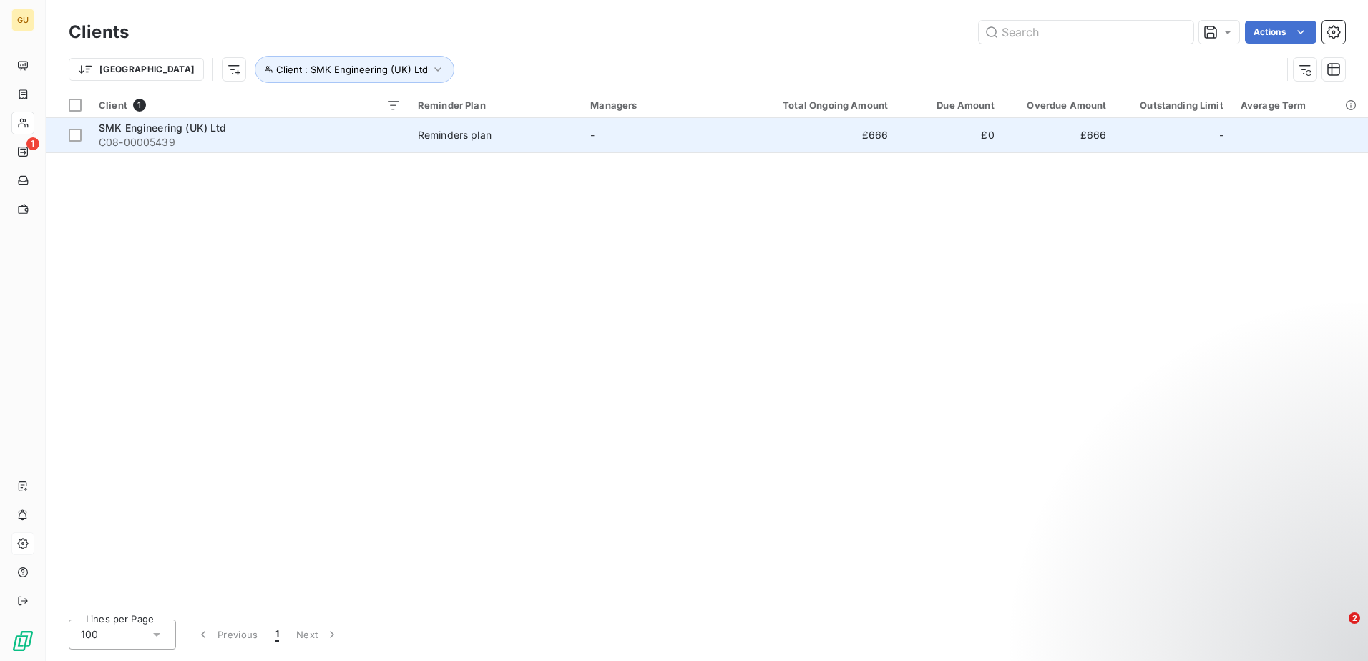
click at [201, 142] on span "C08-00005439" at bounding box center [250, 142] width 302 height 14
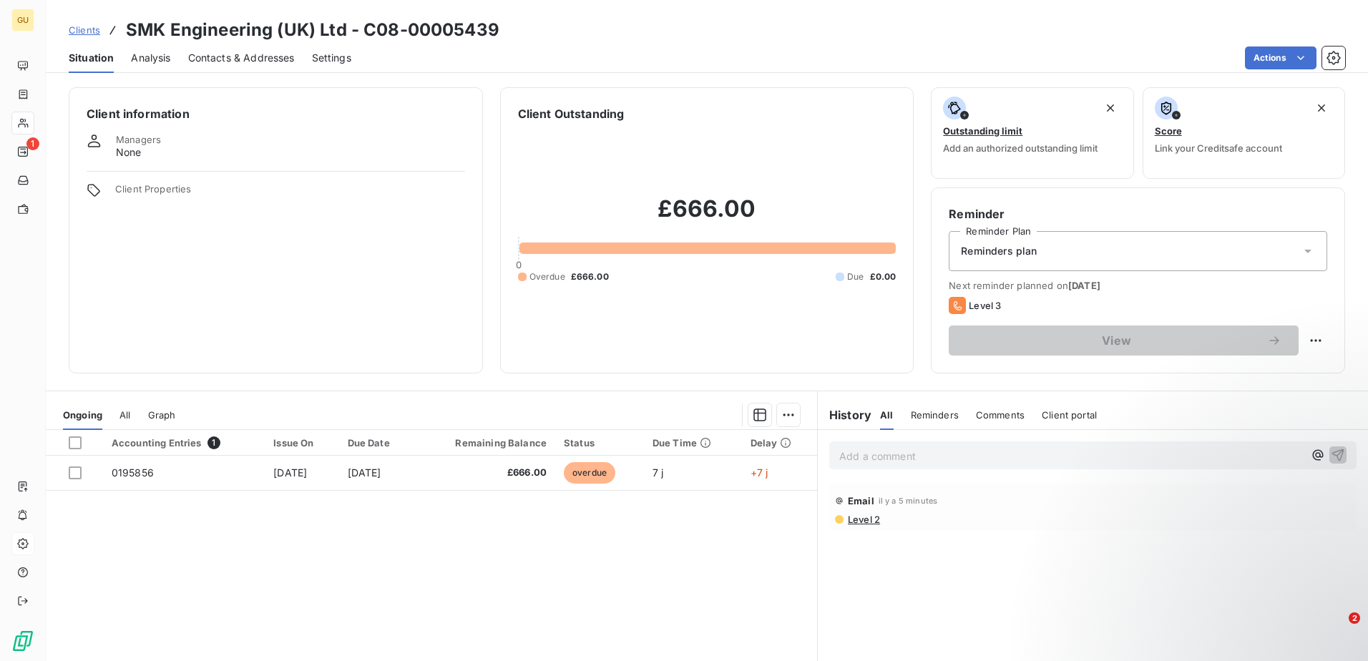
click at [240, 54] on span "Contacts & Addresses" at bounding box center [241, 58] width 107 height 14
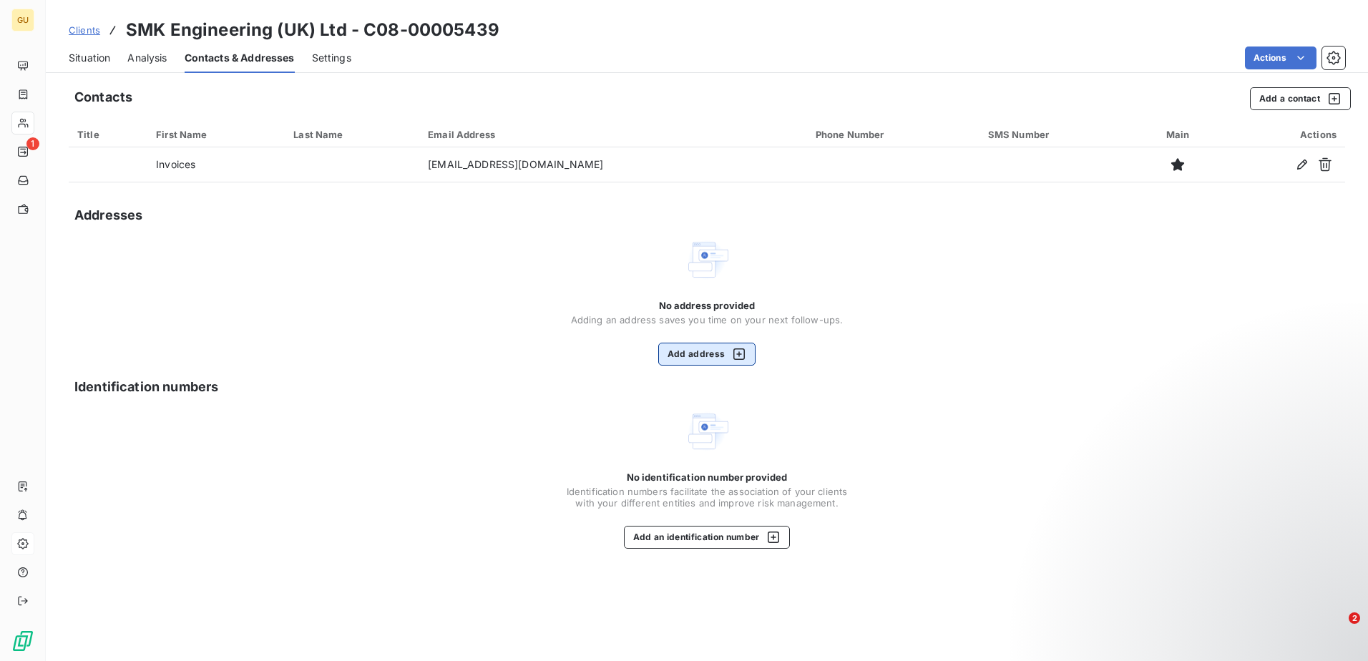
click at [676, 343] on button "Add address" at bounding box center [707, 354] width 98 height 23
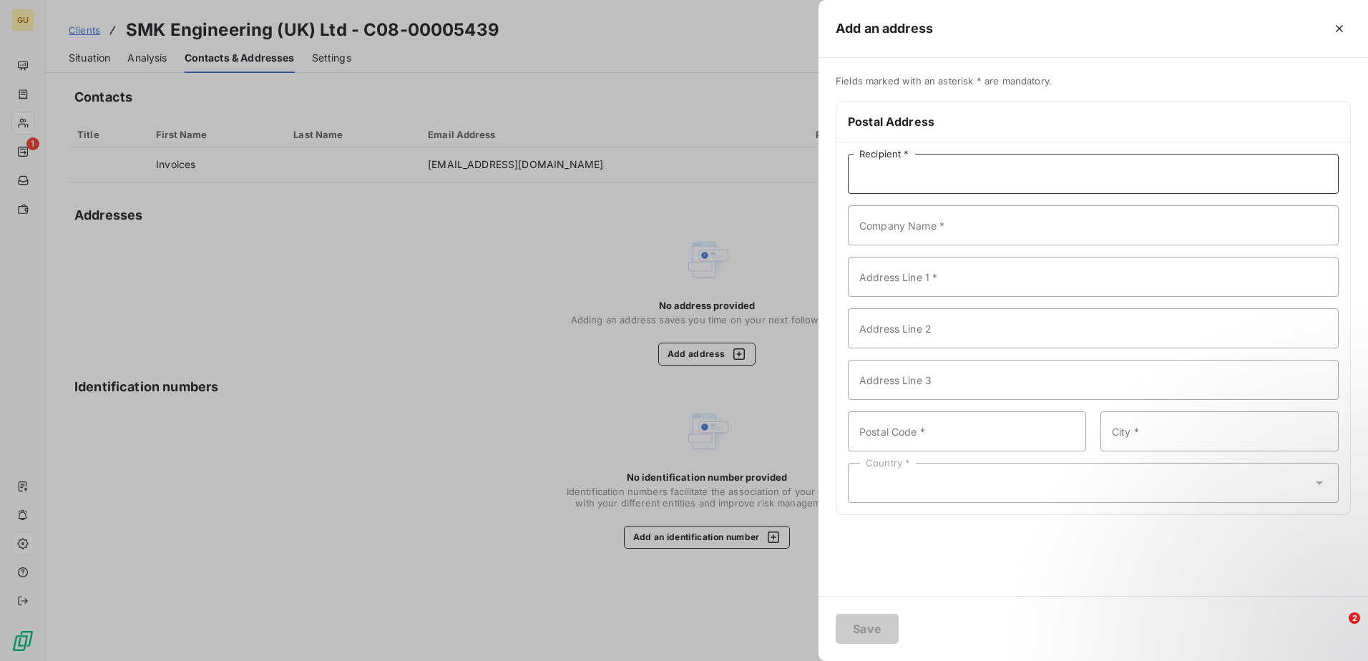
click at [963, 182] on input "Recipient *" at bounding box center [1093, 174] width 491 height 40
click at [594, 401] on div at bounding box center [684, 330] width 1368 height 661
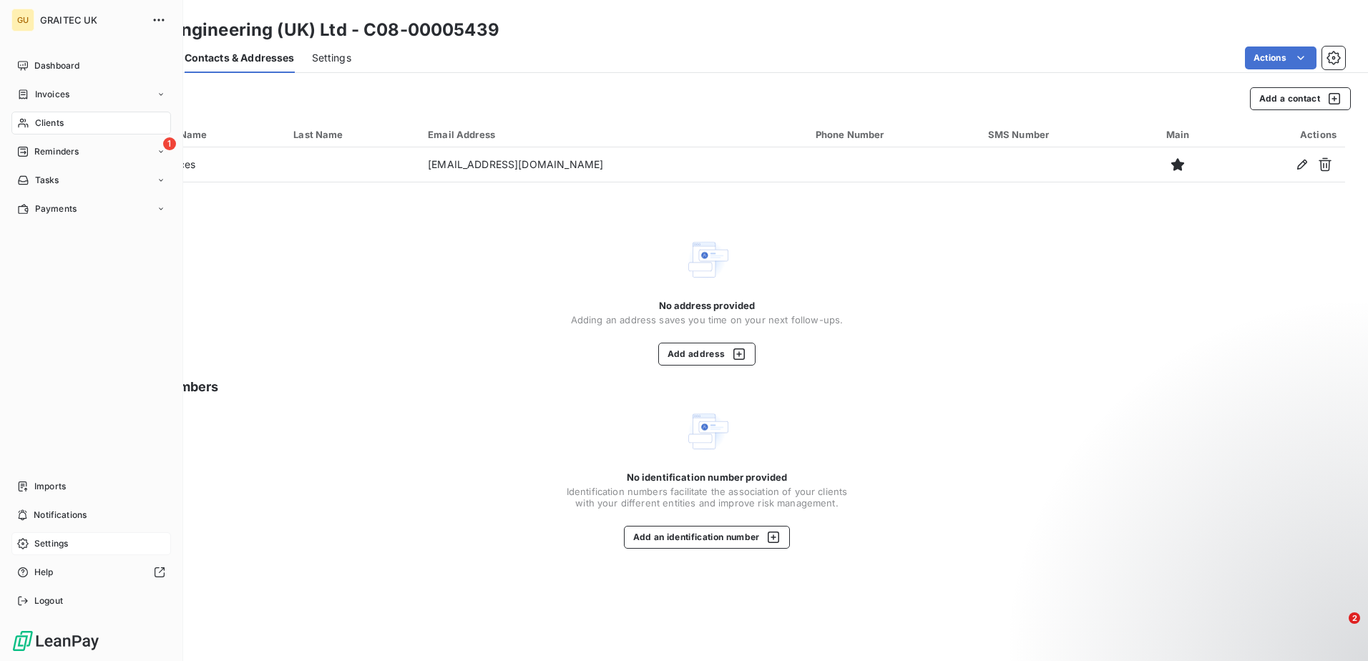
click at [58, 117] on span "Clients" at bounding box center [49, 123] width 29 height 13
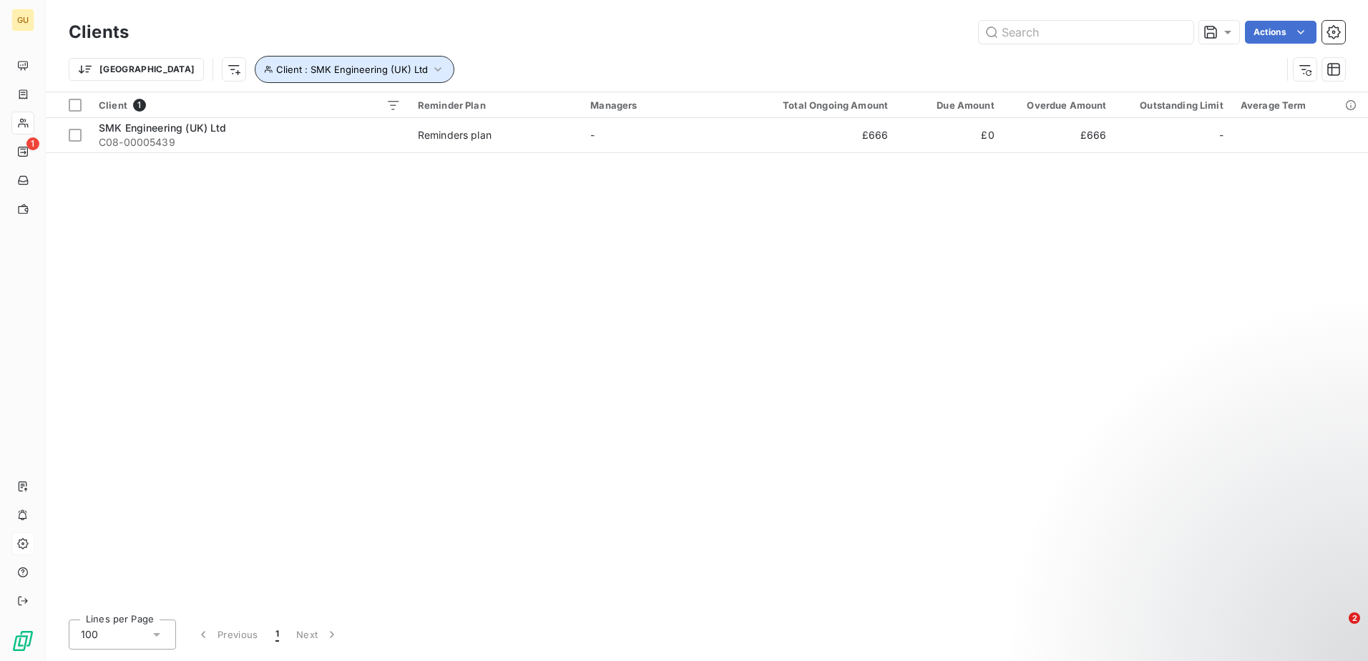
click at [360, 62] on button "Client : SMK Engineering (UK) Ltd" at bounding box center [355, 69] width 200 height 27
click at [514, 105] on icon "button" at bounding box center [510, 106] width 14 height 14
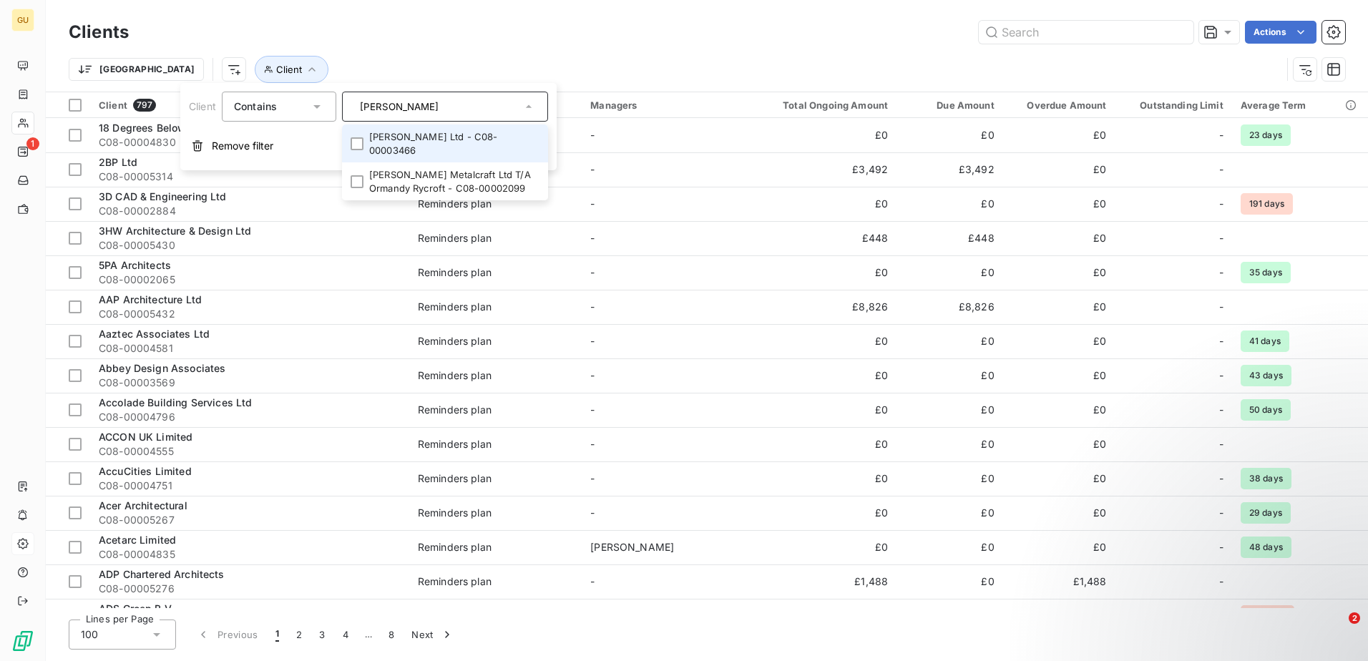
type input "[PERSON_NAME]"
click at [366, 138] on li "[PERSON_NAME] Ltd - C08-00003466" at bounding box center [445, 144] width 206 height 38
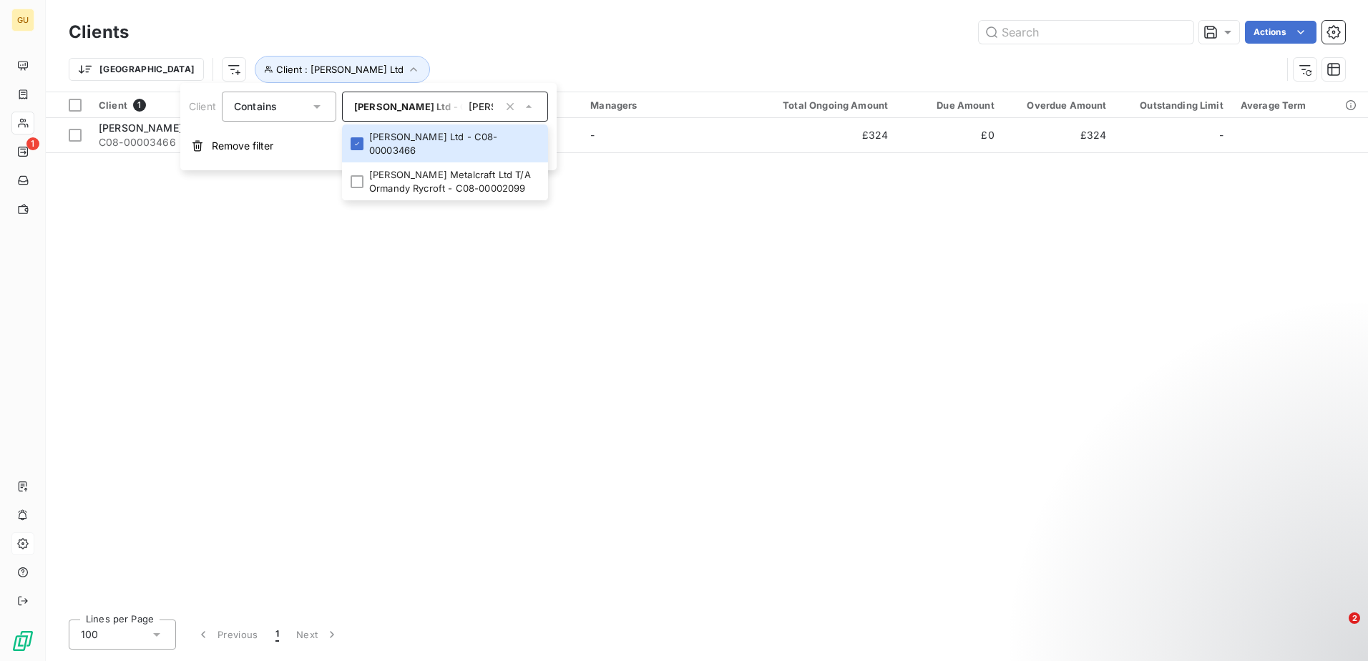
click at [273, 281] on div "Client 1 Reminder Plan Managers Total Ongoing Amount Due Amount Overdue Amount …" at bounding box center [707, 350] width 1323 height 516
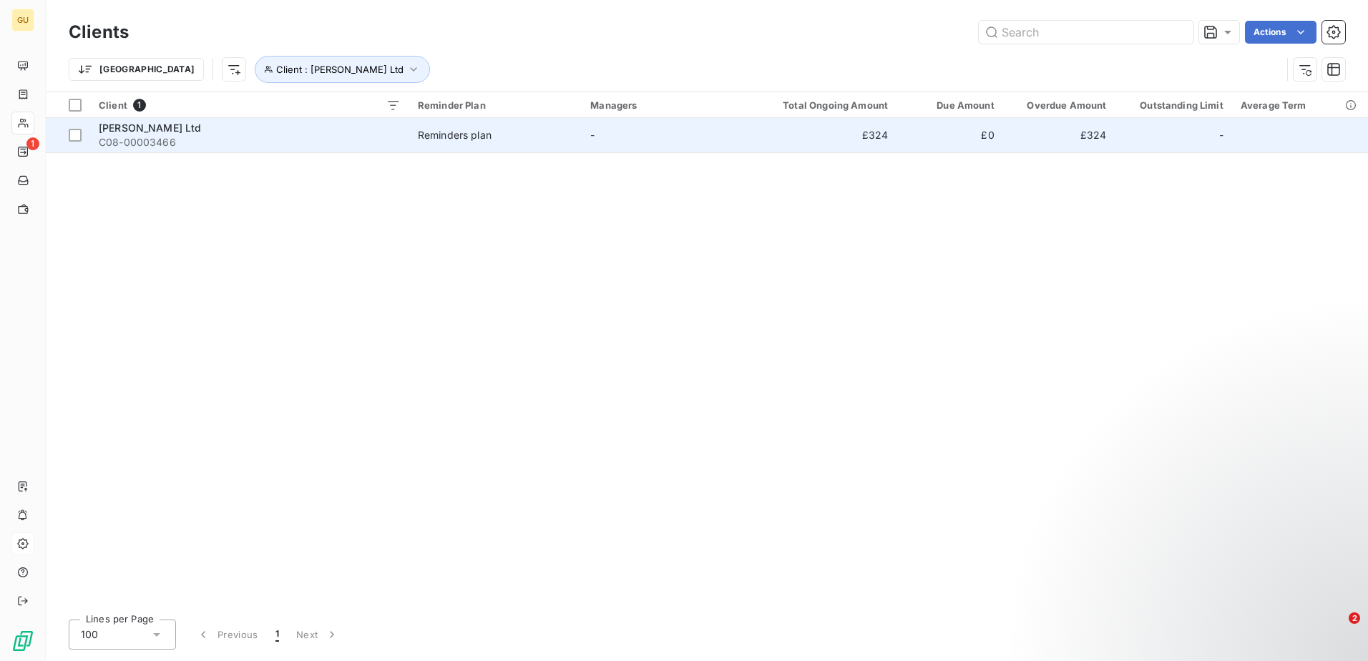
click at [192, 145] on span "C08-00003466" at bounding box center [250, 142] width 302 height 14
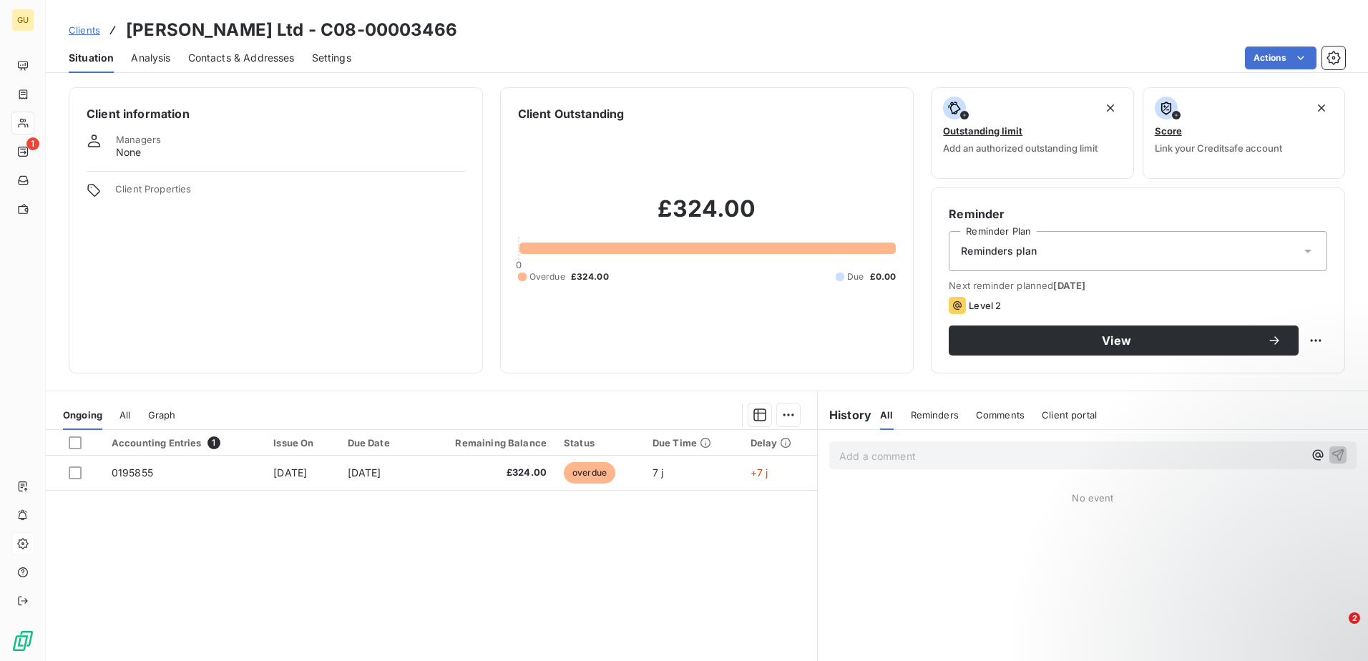
click at [198, 59] on span "Contacts & Addresses" at bounding box center [241, 58] width 107 height 14
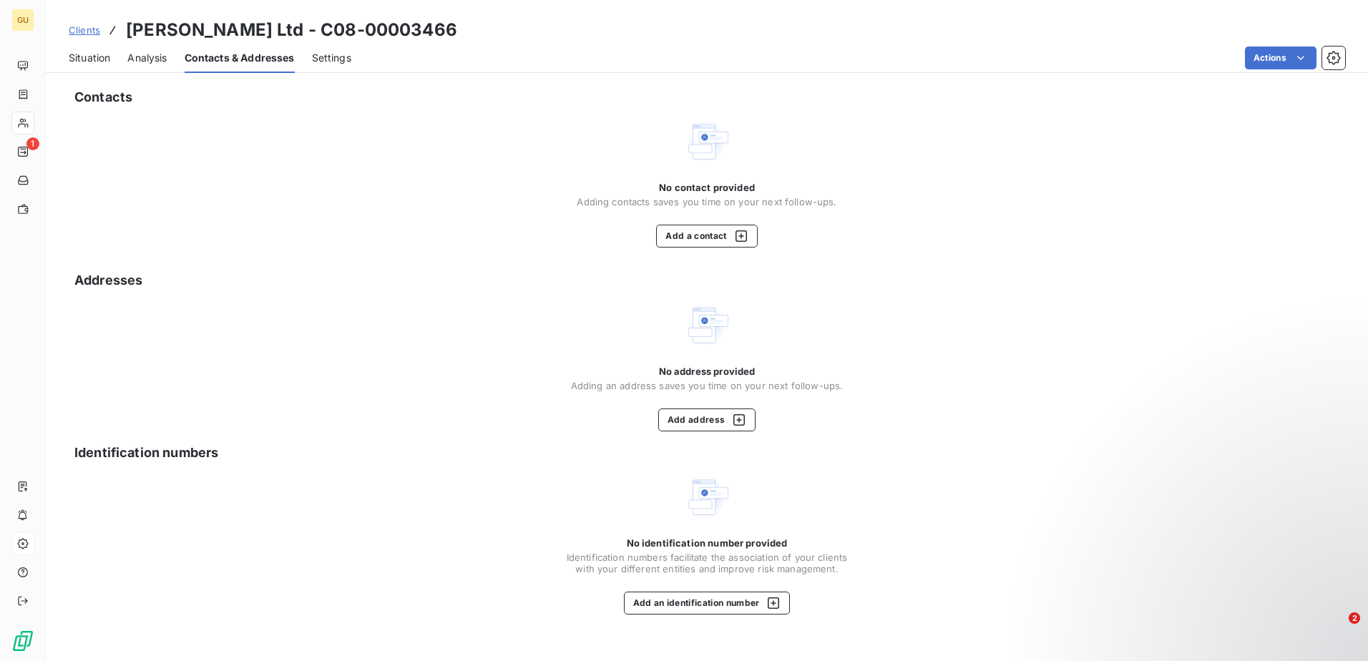
click at [644, 228] on div "No contact provided Adding contacts saves you time on your next follow-ups. Add…" at bounding box center [707, 215] width 260 height 66
click at [656, 231] on div "No contact provided Adding contacts saves you time on your next follow-ups. Add…" at bounding box center [707, 215] width 260 height 66
click at [672, 231] on button "Add a contact" at bounding box center [706, 236] width 101 height 23
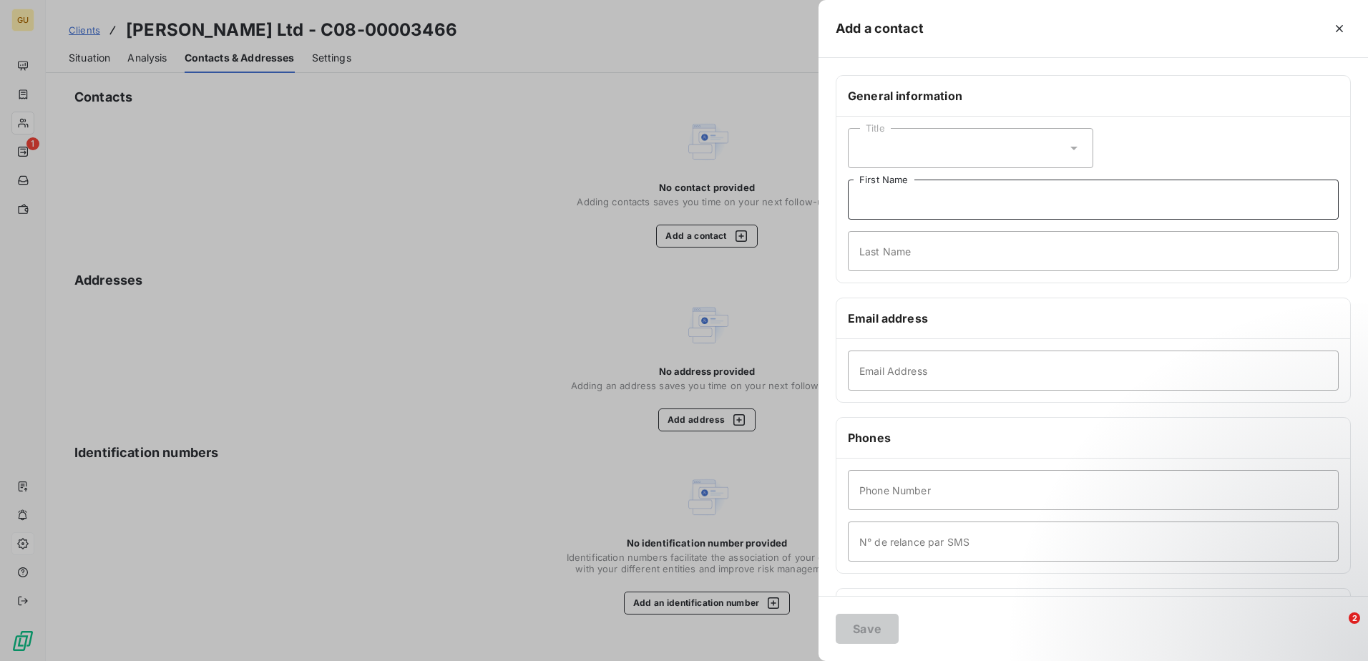
click at [891, 192] on input "First Name" at bounding box center [1093, 200] width 491 height 40
type input "Invoices"
click at [917, 377] on input "Email Address" at bounding box center [1093, 371] width 491 height 40
paste input "[EMAIL_ADDRESS][DOMAIN_NAME]"
type input "[EMAIL_ADDRESS][DOMAIN_NAME]"
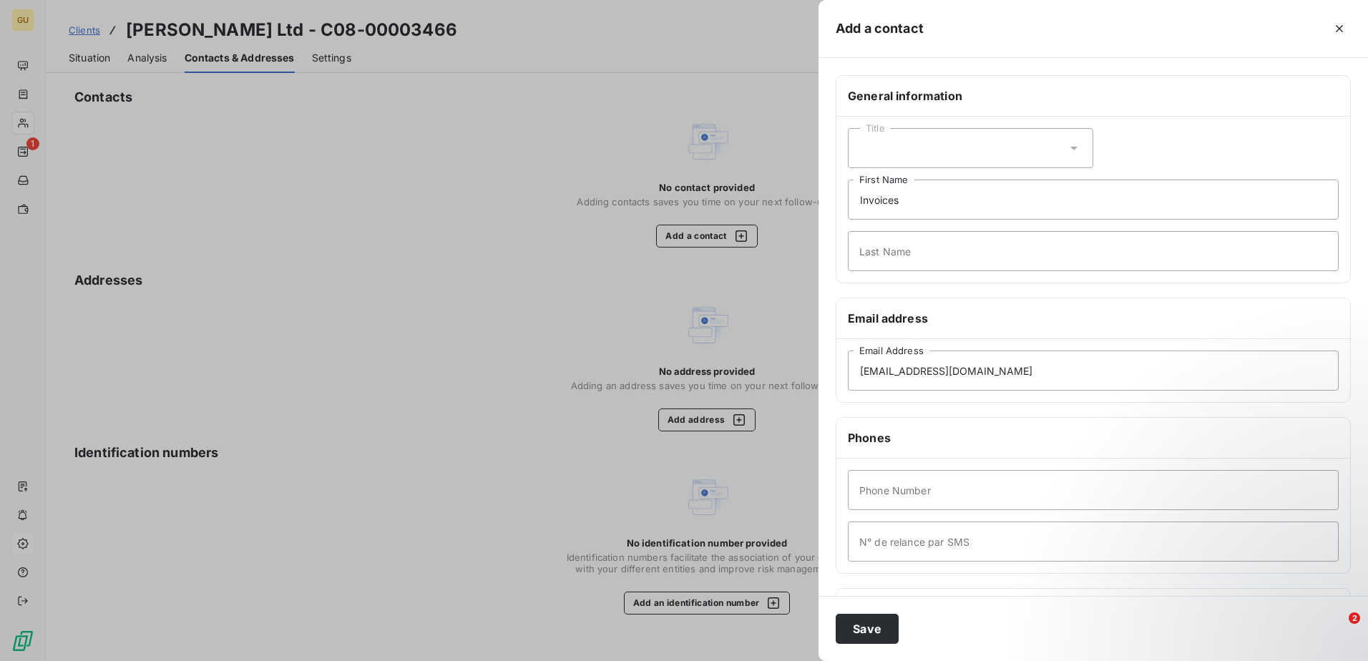
click at [907, 447] on div "Phones" at bounding box center [1094, 438] width 514 height 41
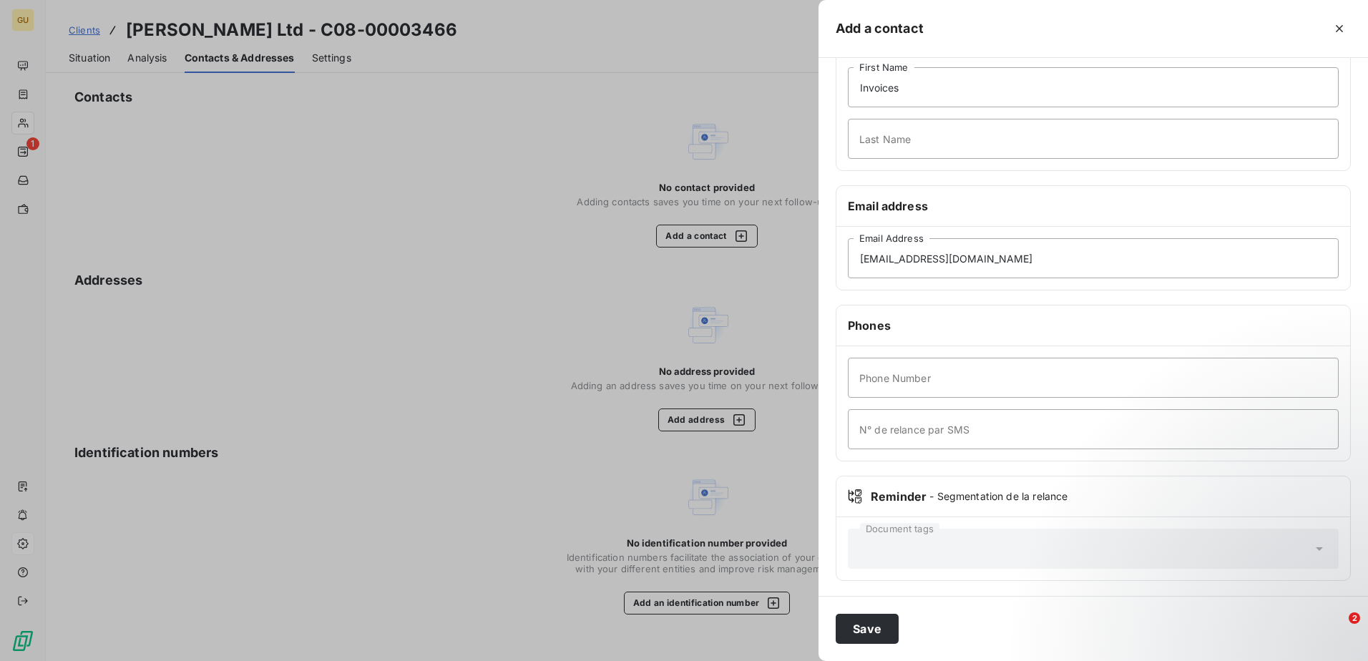
scroll to position [115, 0]
click at [896, 616] on button "Save" at bounding box center [867, 629] width 63 height 30
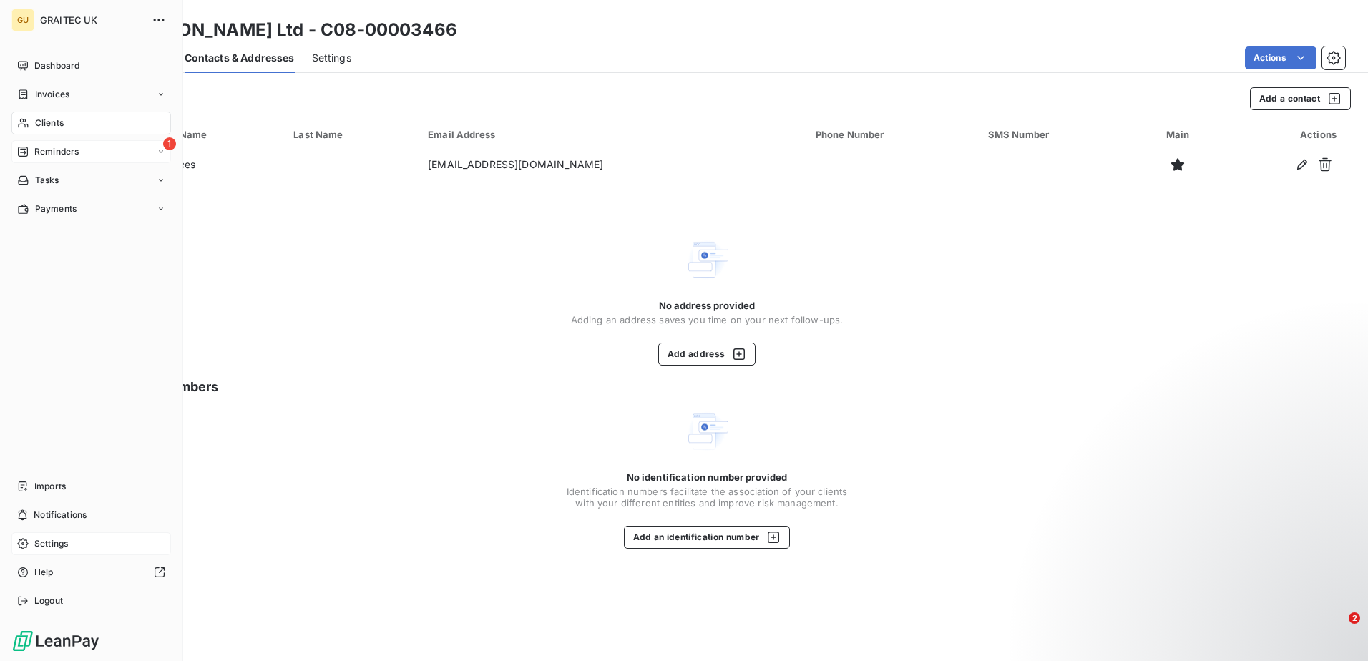
click at [72, 145] on div "1 Reminders" at bounding box center [91, 151] width 160 height 23
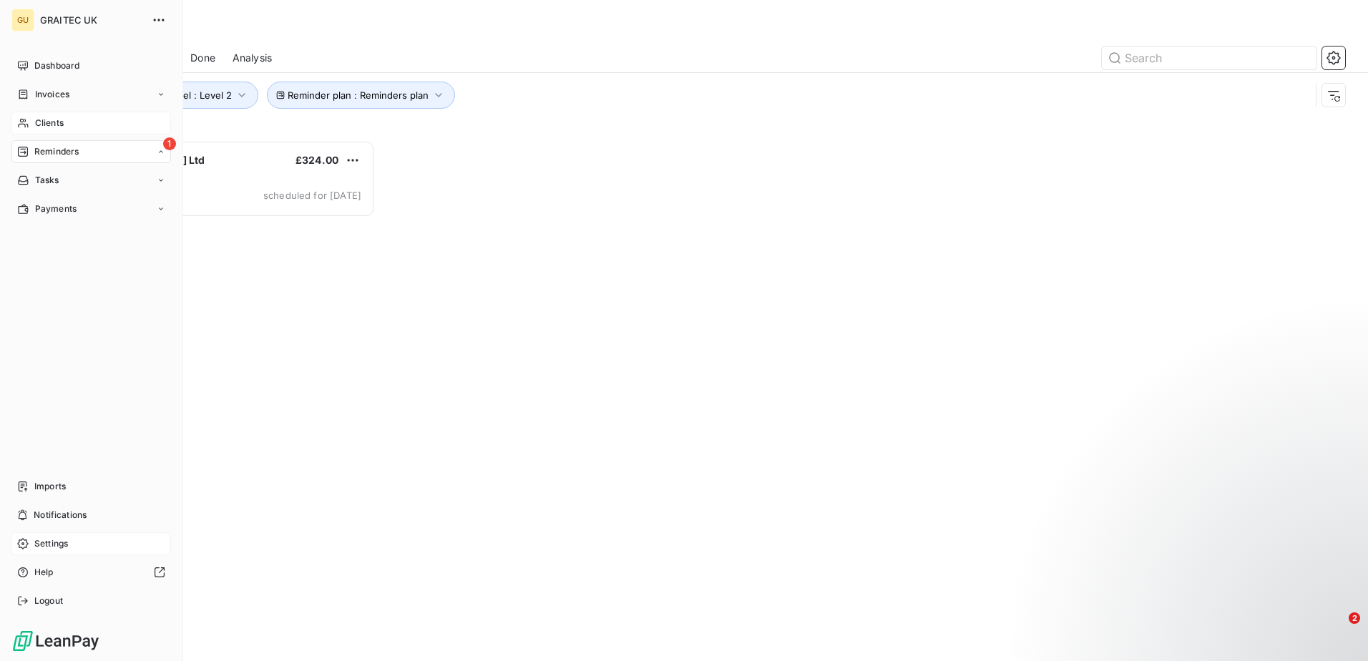
scroll to position [510, 296]
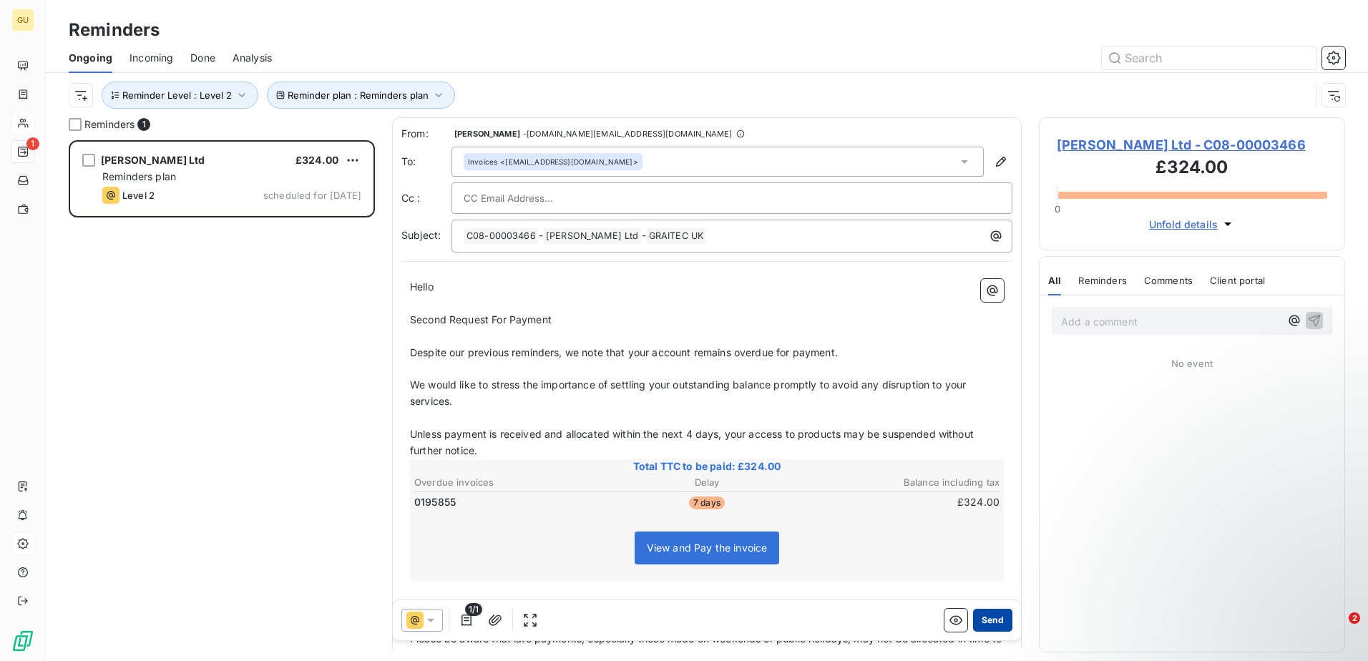
click at [986, 626] on button "Send" at bounding box center [992, 620] width 39 height 23
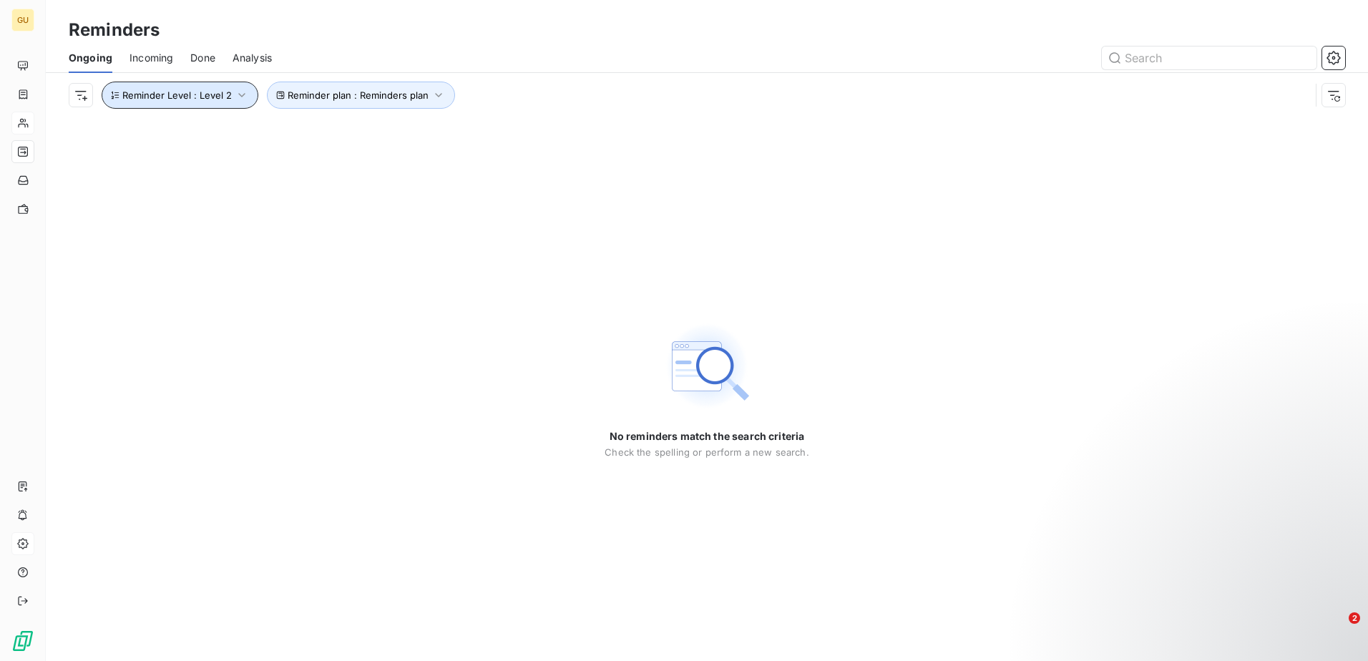
click at [244, 94] on icon "button" at bounding box center [242, 95] width 14 height 14
click at [474, 131] on div "Level 2" at bounding box center [399, 132] width 206 height 30
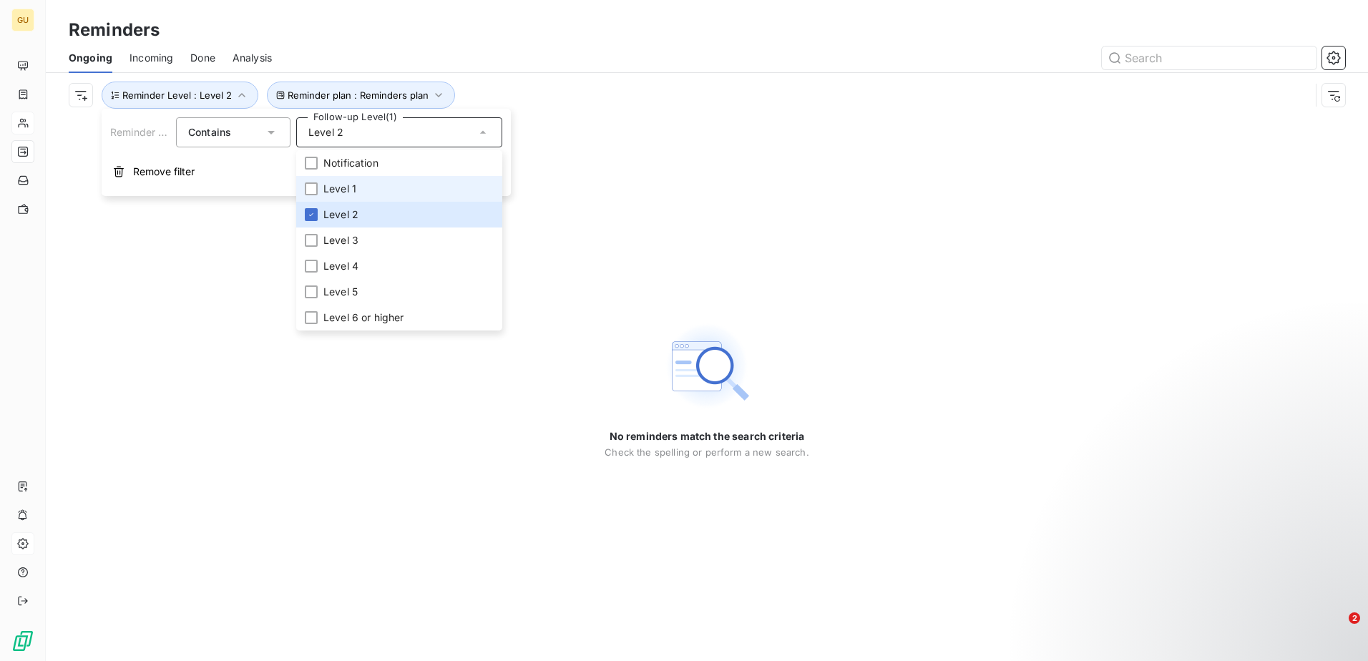
click at [351, 183] on span "Level 1" at bounding box center [339, 189] width 33 height 14
click at [329, 218] on span "Level 2" at bounding box center [340, 215] width 35 height 14
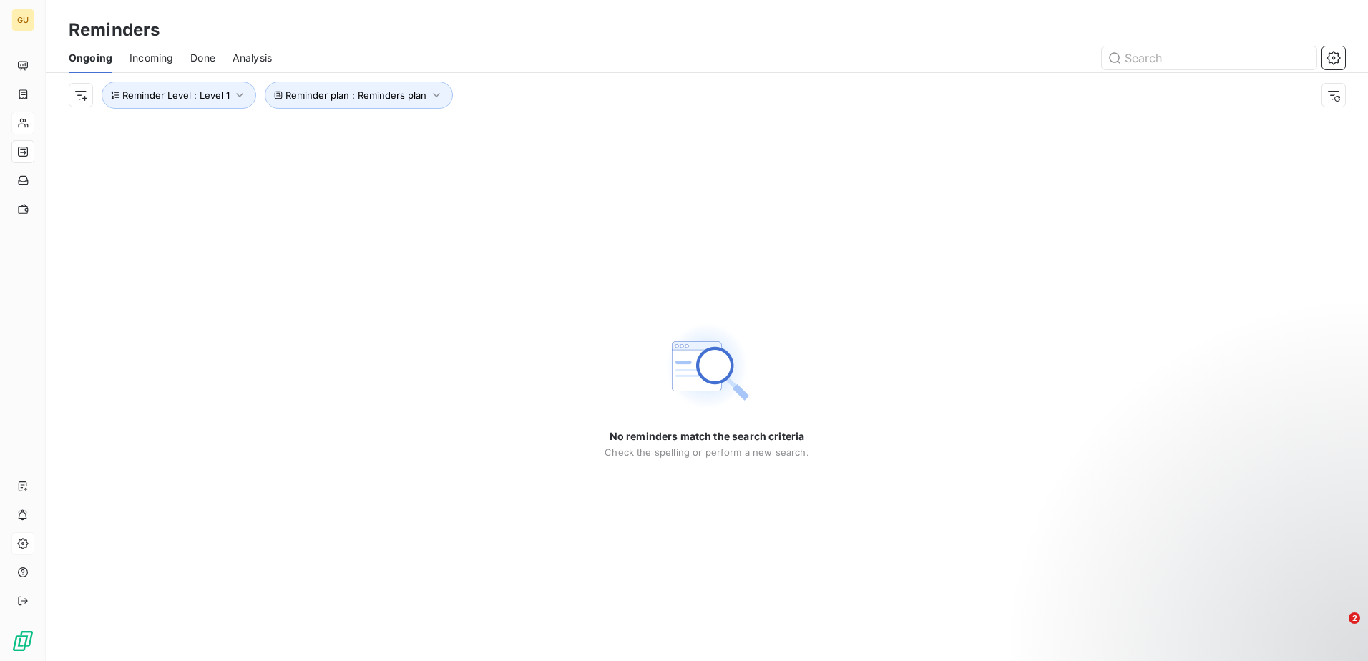
click at [193, 349] on div "No reminders match the search criteria Check the spelling or perform a new sear…" at bounding box center [707, 389] width 1323 height 544
click at [368, 99] on span "Reminder plan : Reminders plan" at bounding box center [356, 94] width 141 height 11
click at [573, 132] on div "Reminders plan" at bounding box center [560, 132] width 206 height 30
click at [173, 228] on div "No reminders match the search criteria Check the spelling or perform a new sear…" at bounding box center [707, 389] width 1323 height 544
click at [236, 95] on icon "button" at bounding box center [239, 95] width 7 height 4
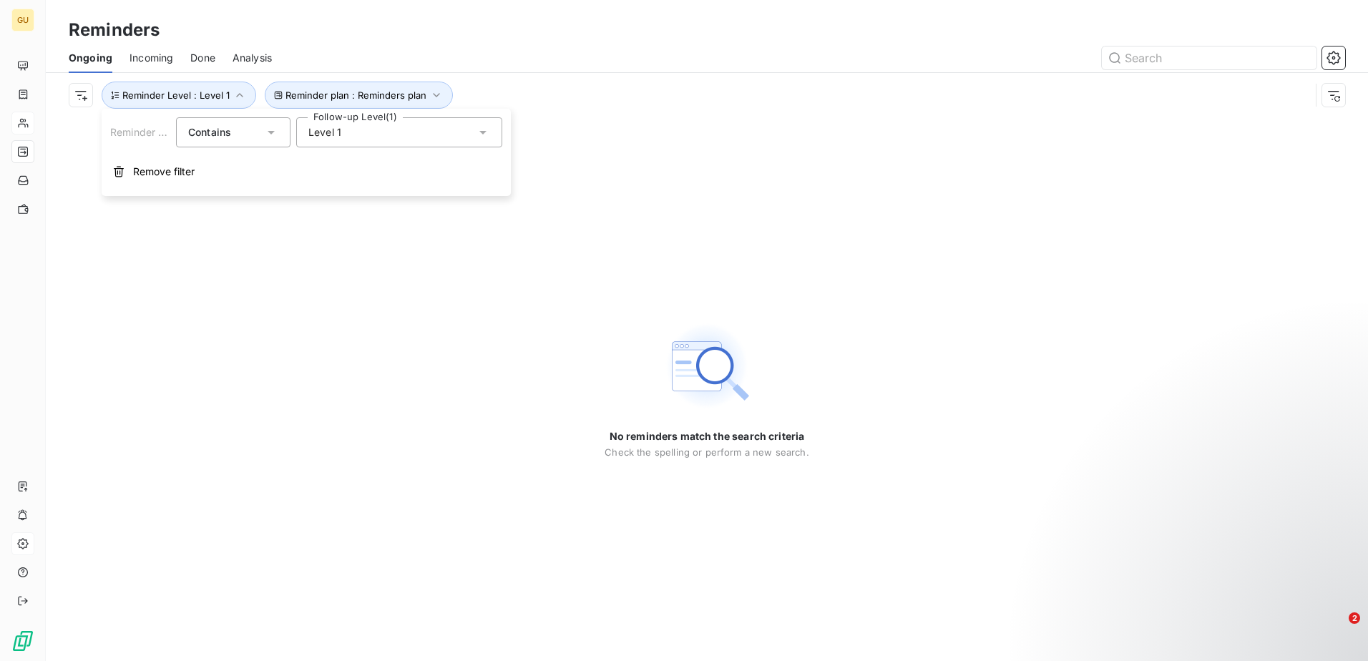
click at [384, 136] on div "Level 1" at bounding box center [399, 132] width 206 height 30
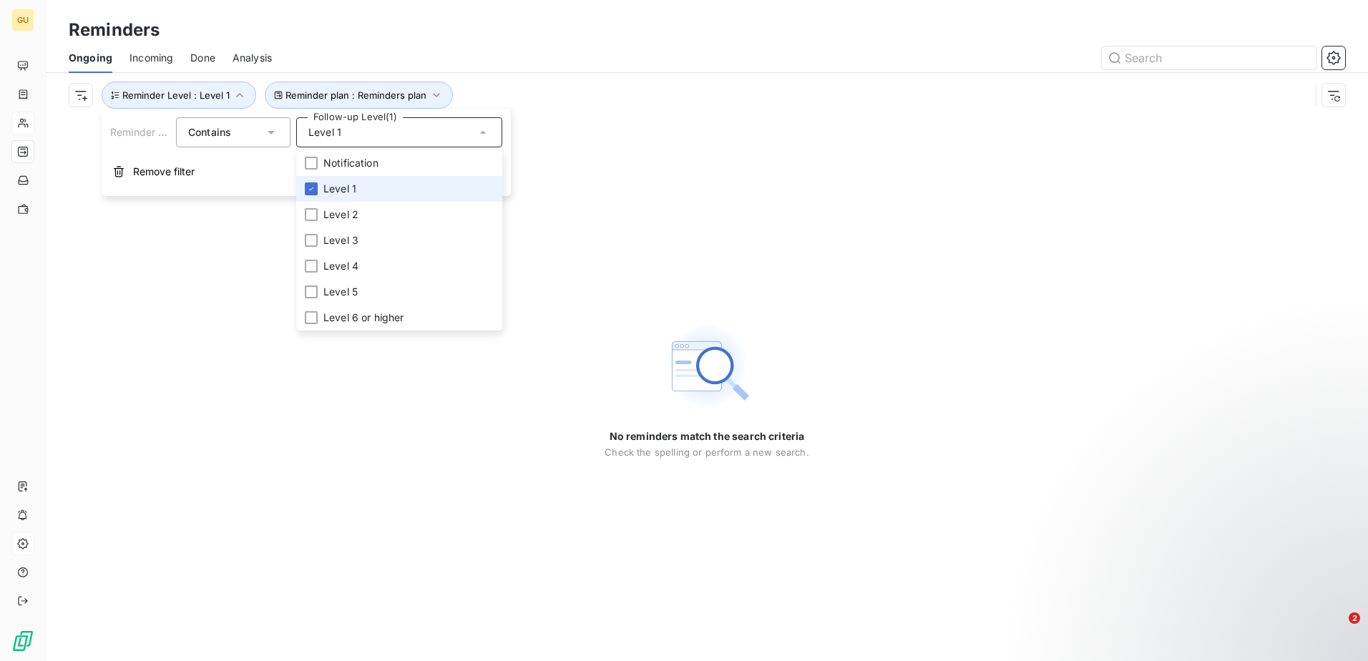
click at [336, 193] on span "Level 1" at bounding box center [339, 189] width 33 height 14
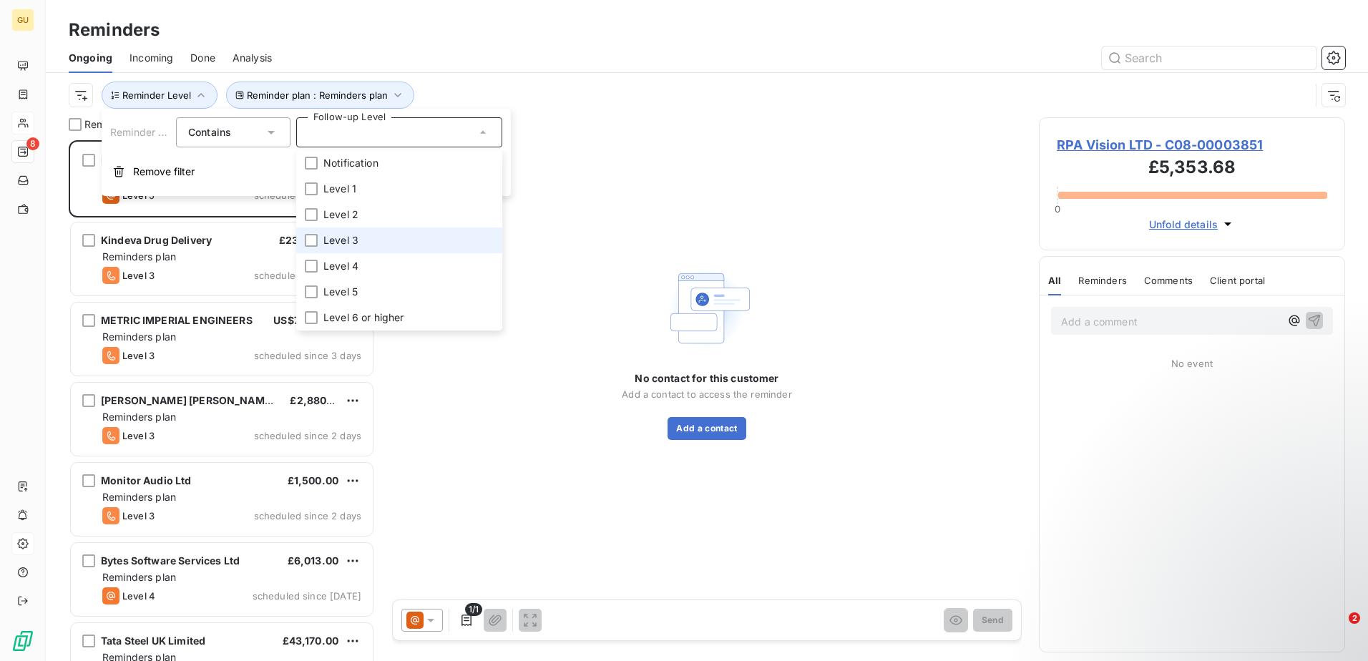
click at [347, 241] on span "Level 3" at bounding box center [340, 240] width 35 height 14
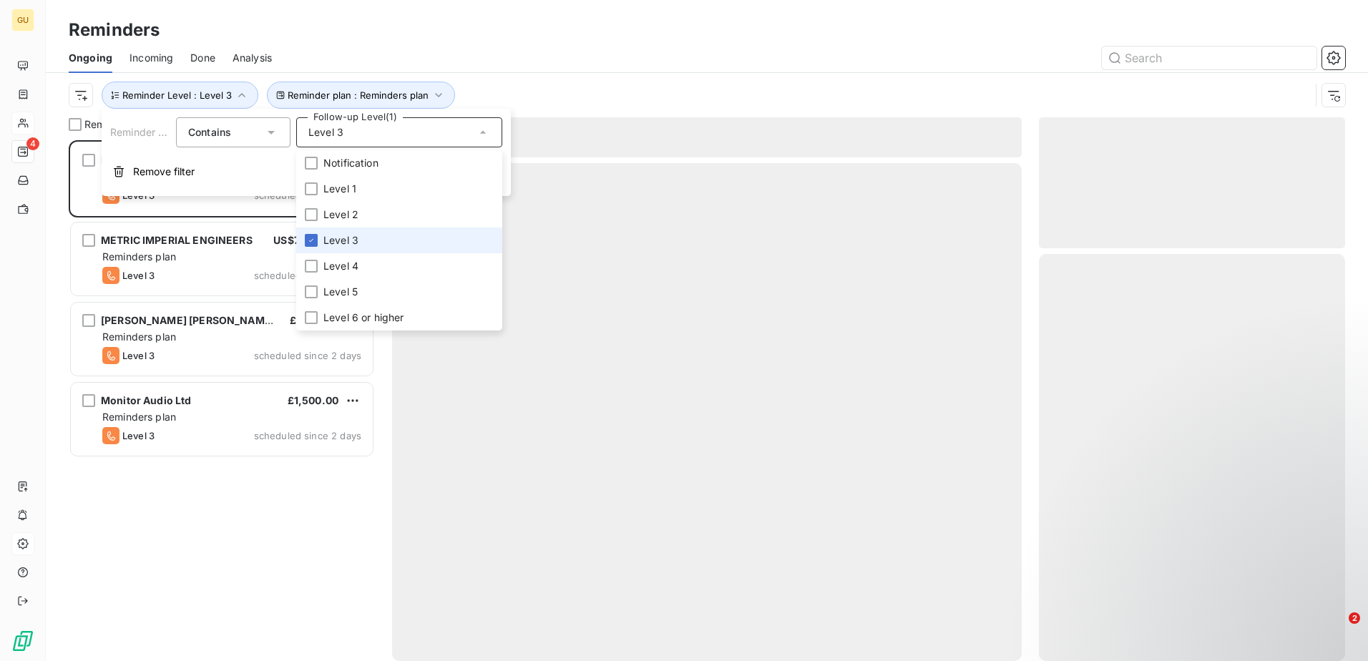
scroll to position [510, 296]
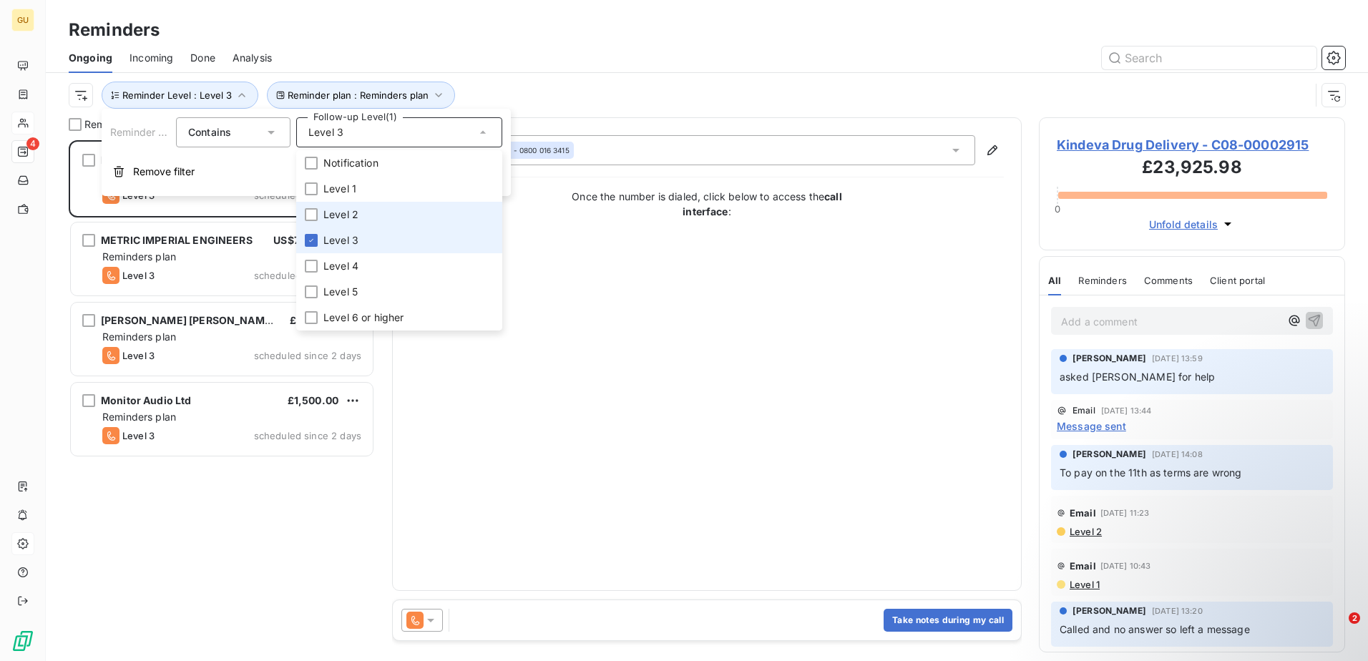
click at [347, 224] on li "Level 2" at bounding box center [399, 215] width 206 height 26
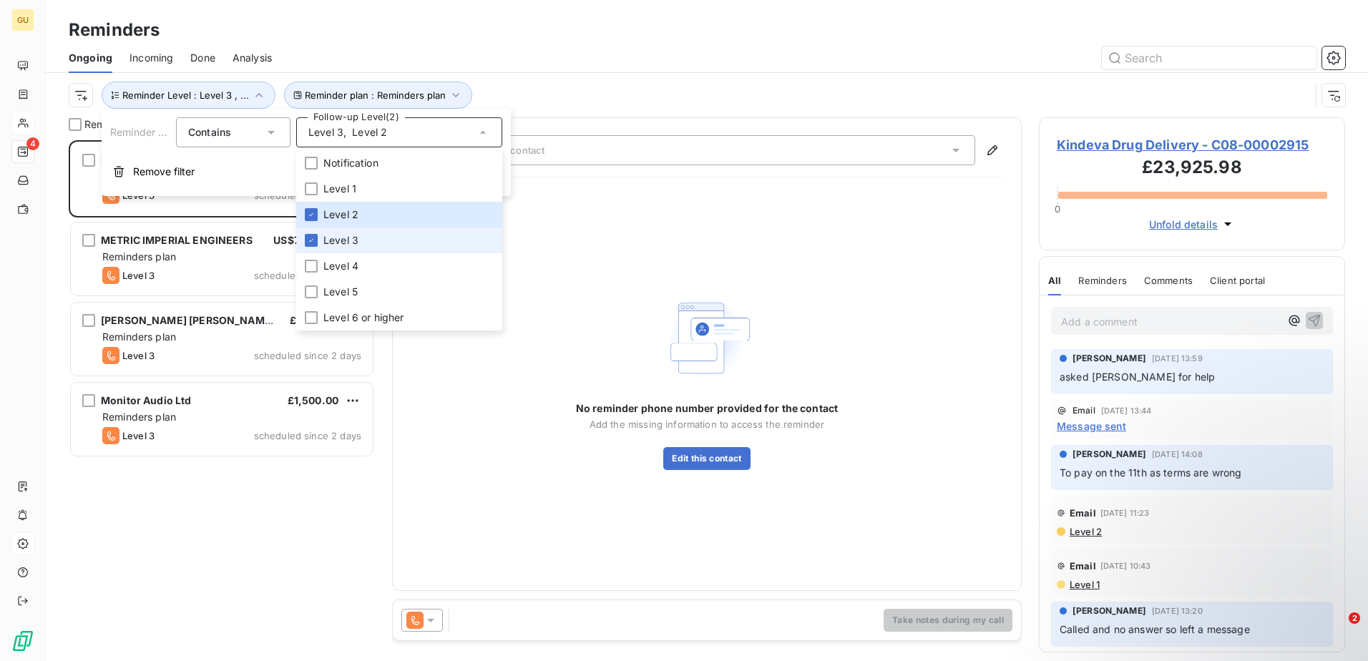
click at [348, 241] on span "Level 3" at bounding box center [340, 240] width 35 height 14
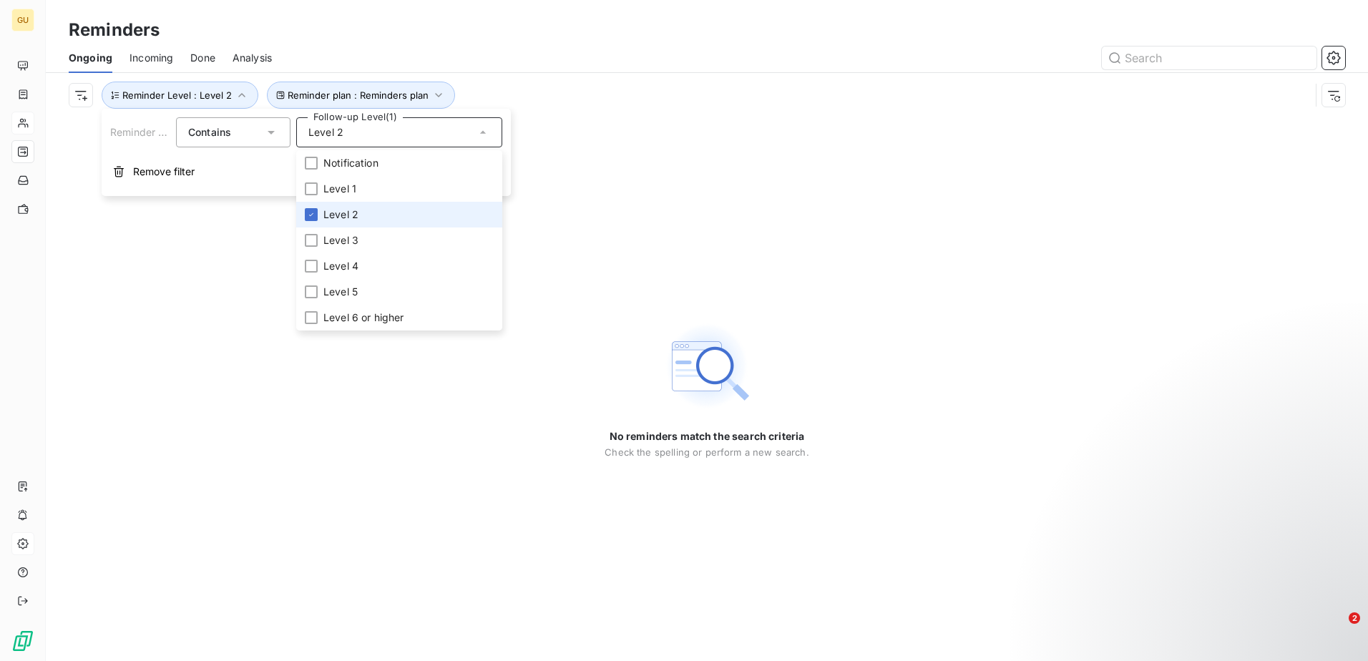
click at [344, 221] on span "Level 2" at bounding box center [340, 215] width 35 height 14
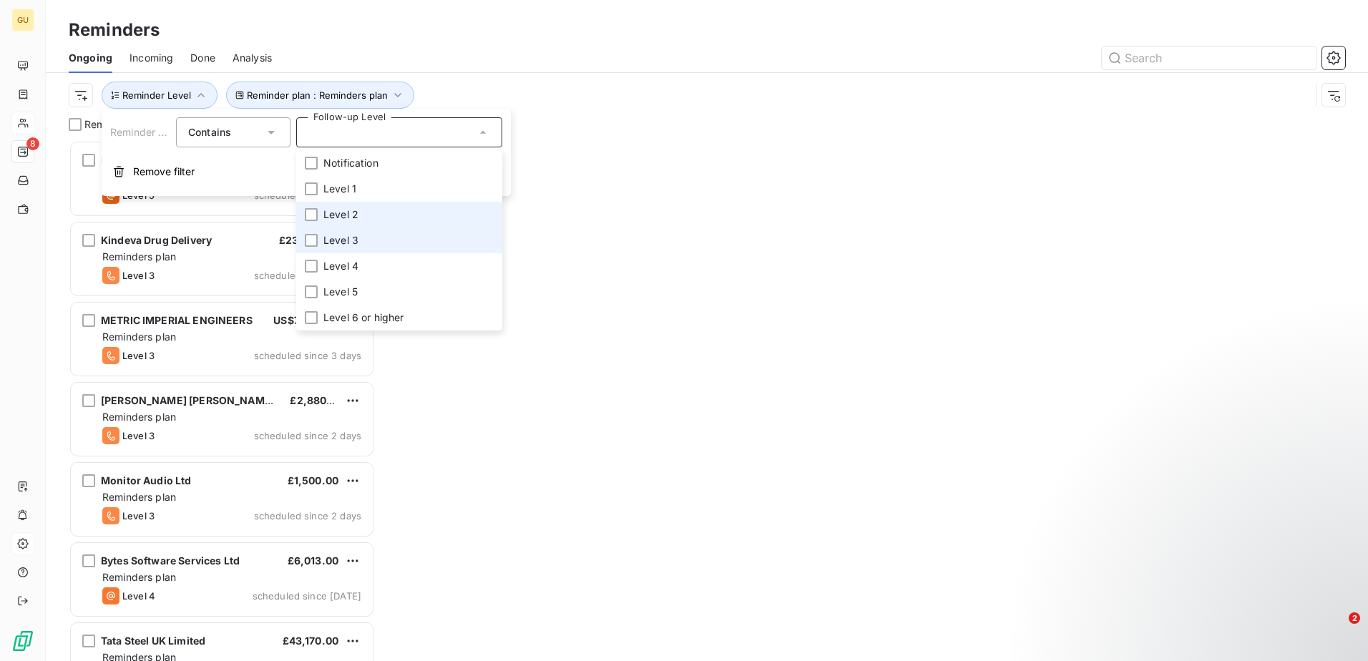
scroll to position [510, 296]
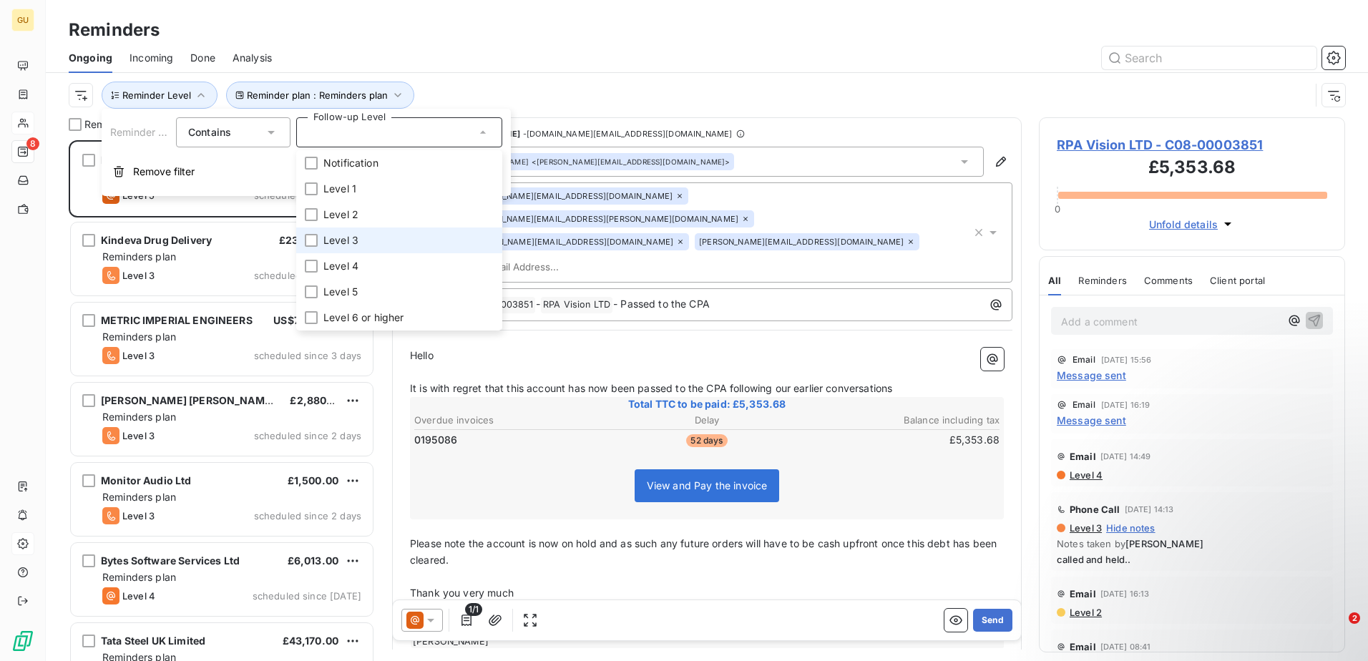
click at [349, 245] on span "Level 3" at bounding box center [340, 240] width 35 height 14
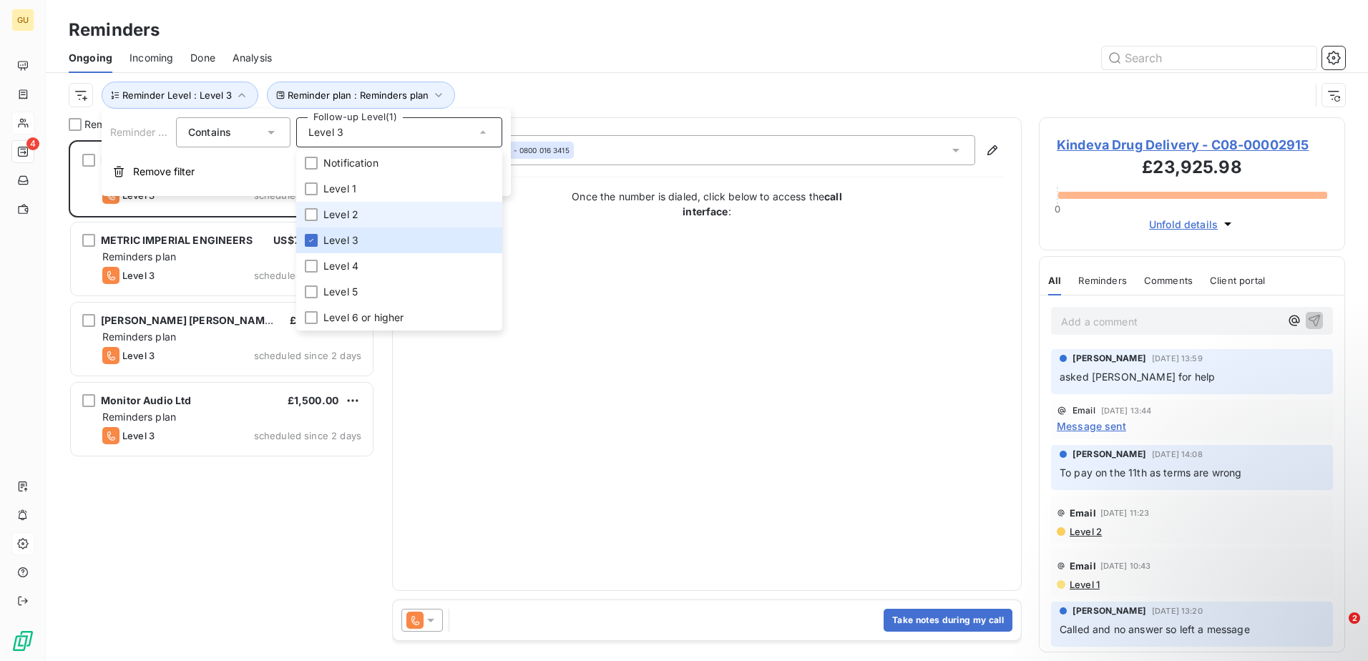
click at [341, 214] on span "Level 2" at bounding box center [340, 215] width 35 height 14
click at [348, 241] on span "Level 3" at bounding box center [340, 240] width 35 height 14
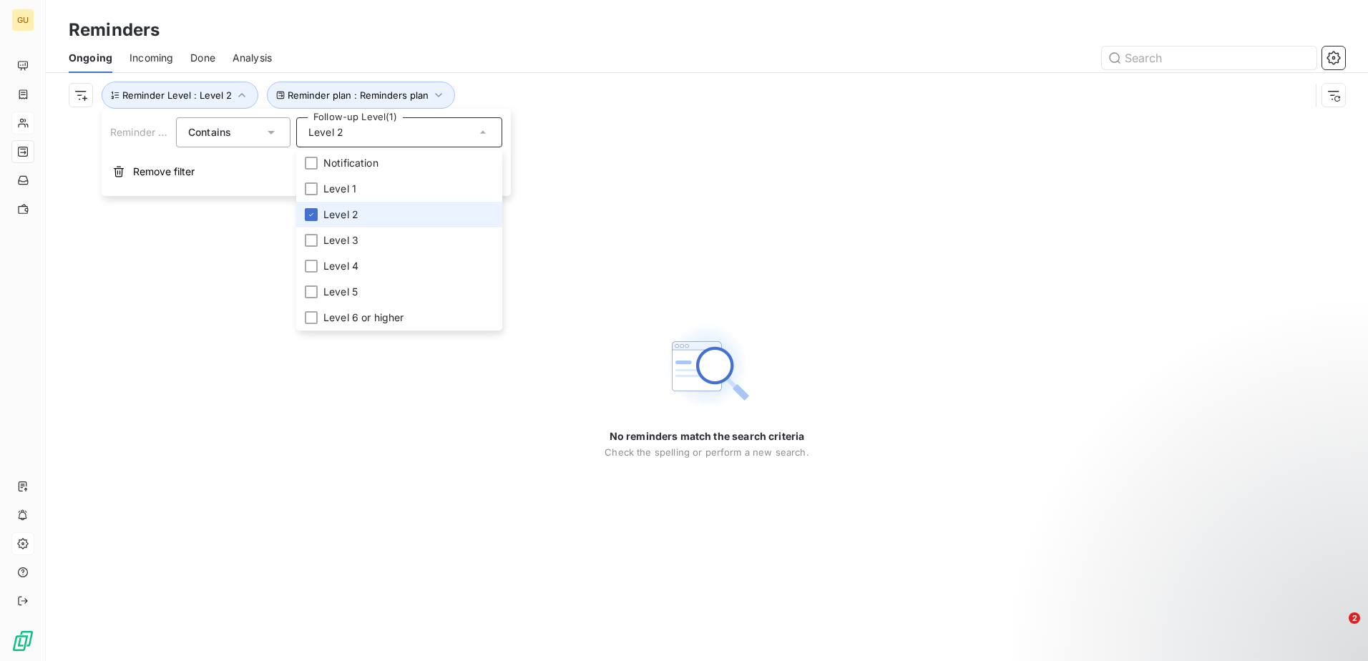
click at [349, 216] on span "Level 2" at bounding box center [340, 215] width 35 height 14
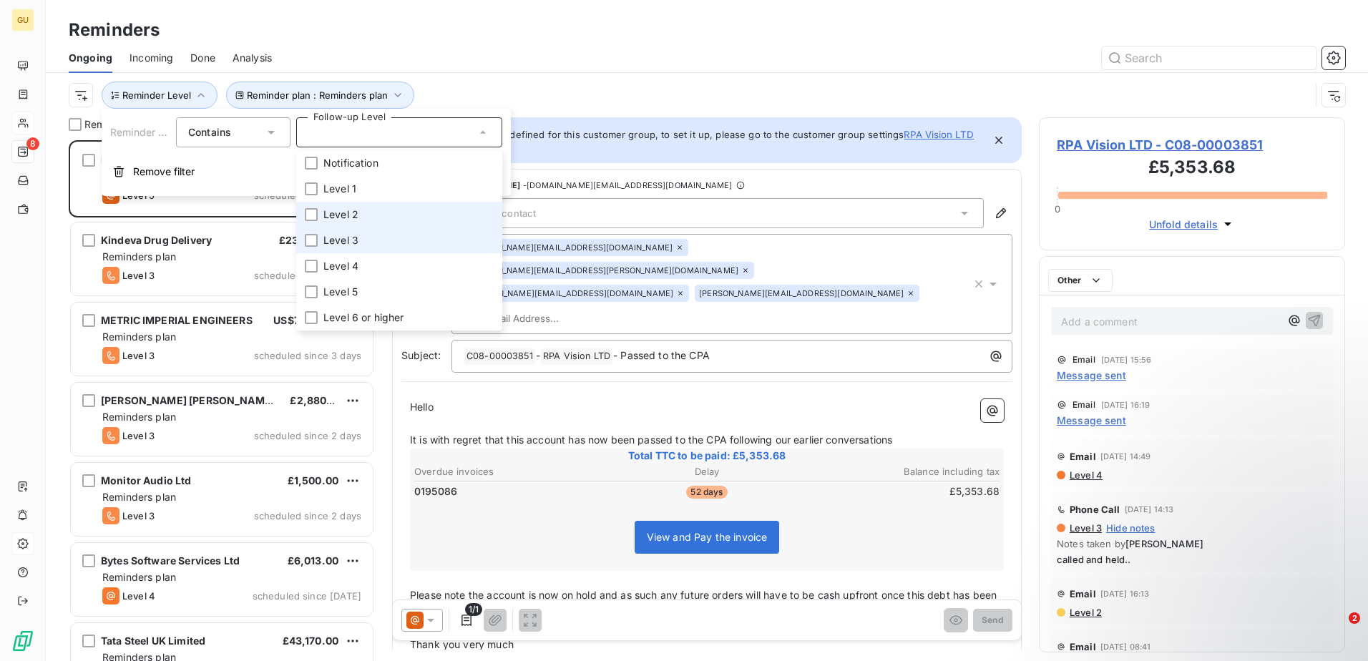
scroll to position [510, 296]
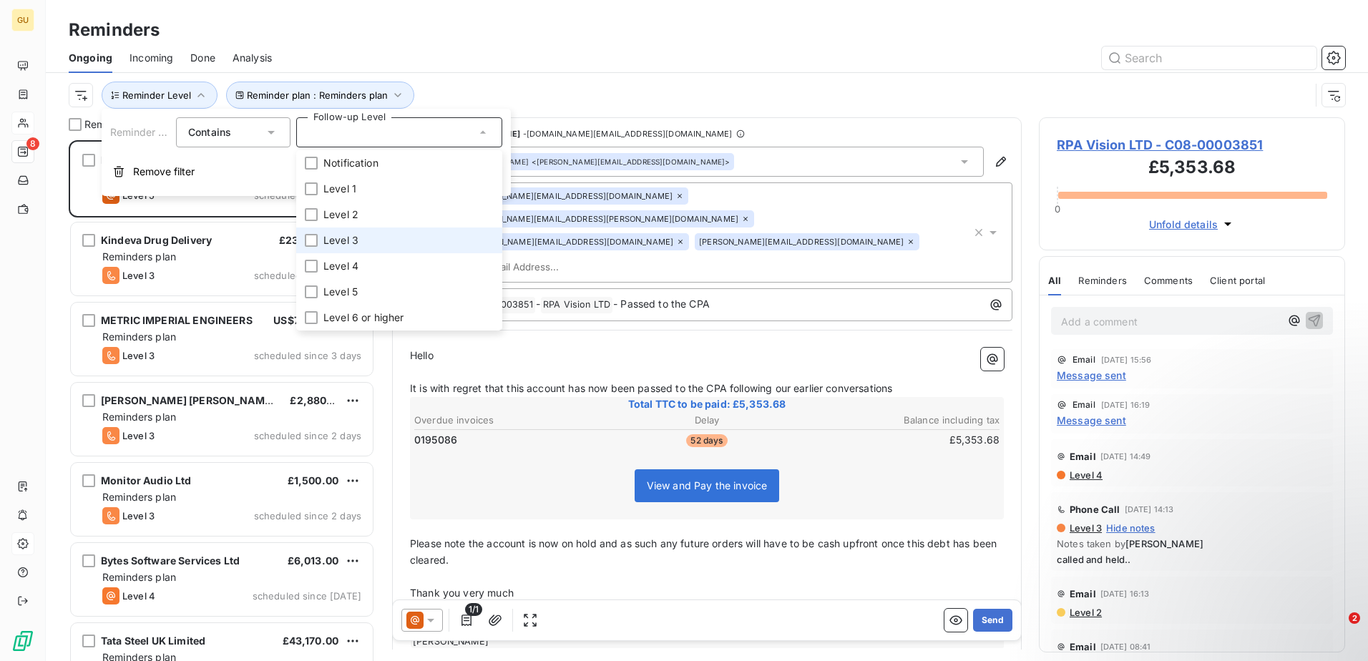
click at [348, 239] on span "Level 3" at bounding box center [340, 240] width 35 height 14
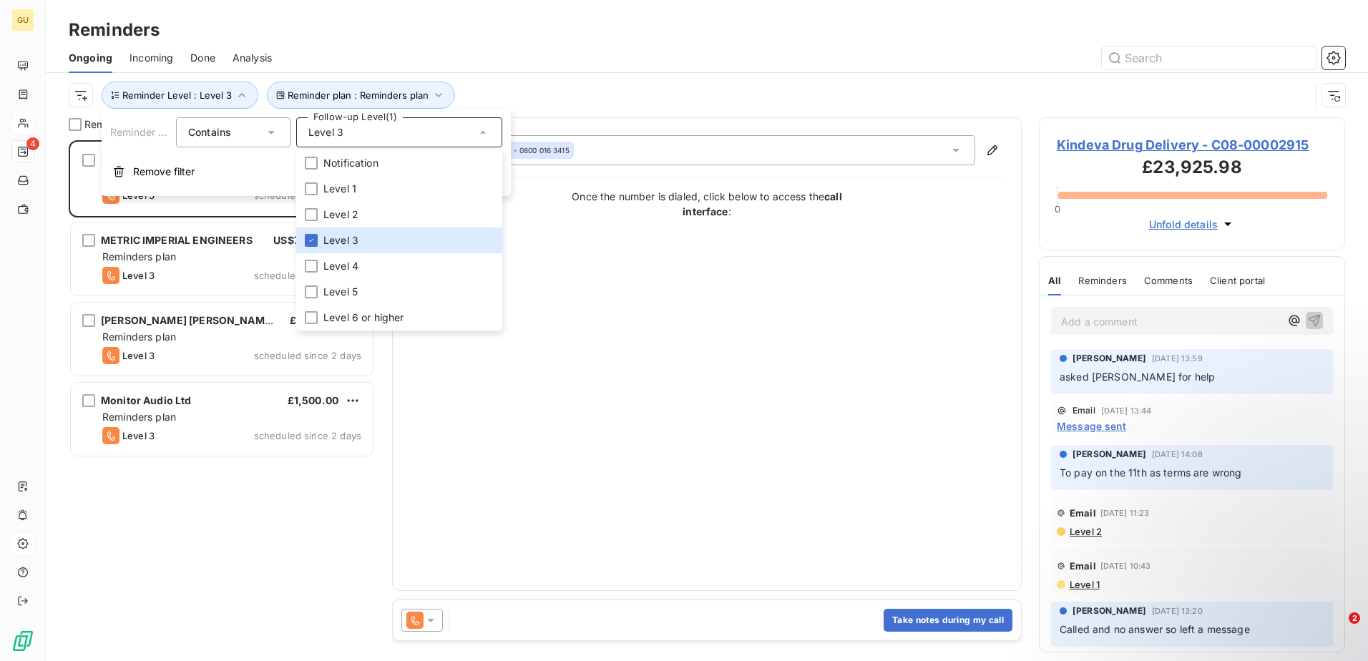
click at [233, 500] on div "Kindeva Drug Delivery £23,925.98 Reminders plan Level 3 scheduled since 4 days …" at bounding box center [222, 400] width 306 height 521
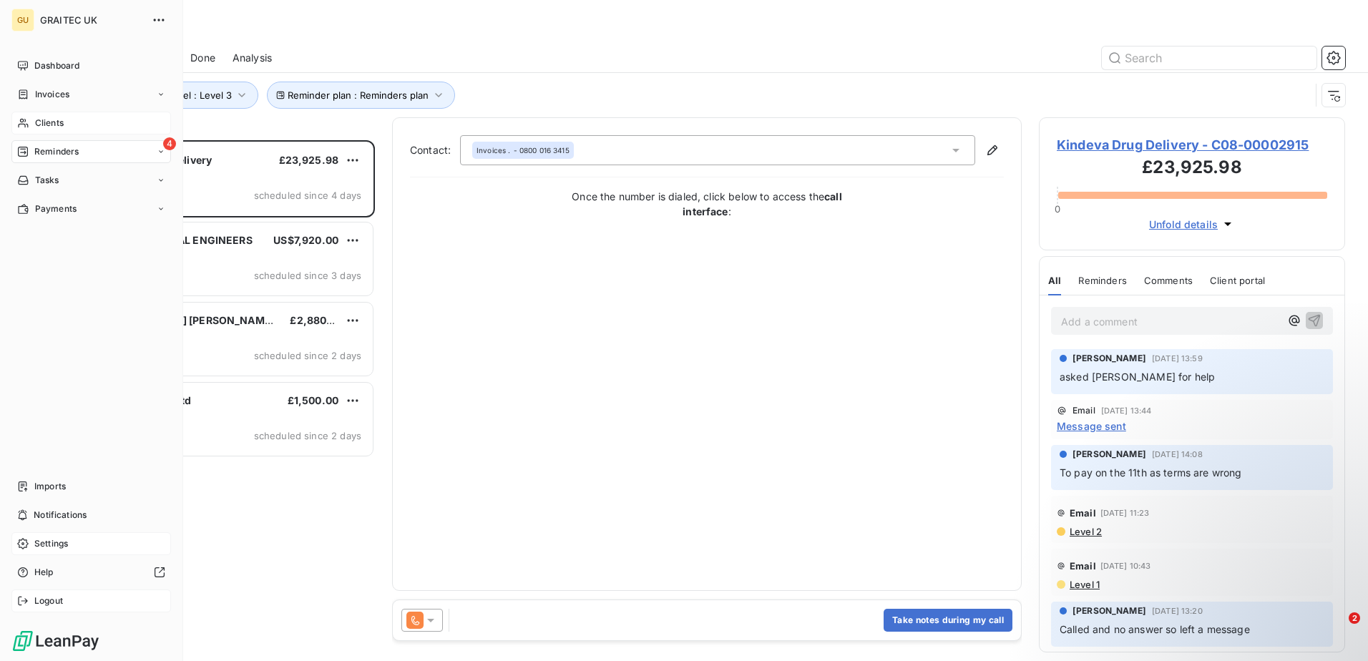
click at [35, 601] on span "Logout" at bounding box center [48, 601] width 29 height 13
